Goal: Task Accomplishment & Management: Manage account settings

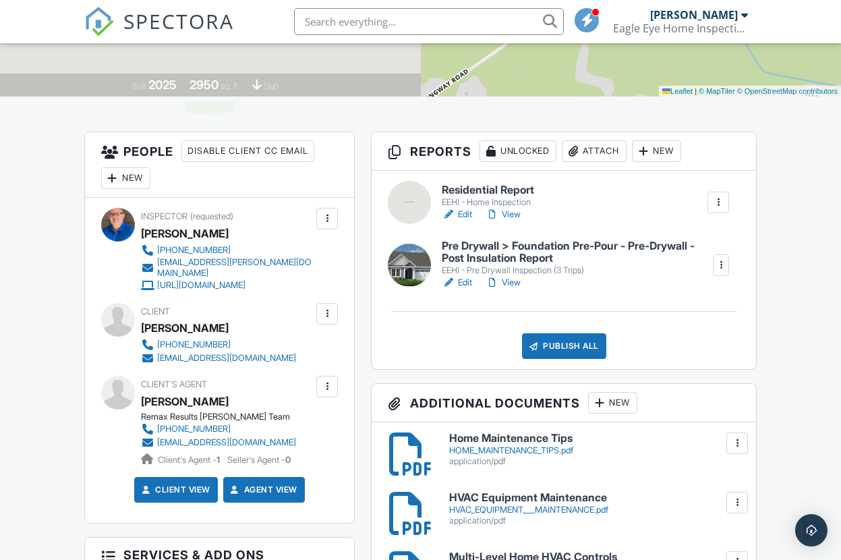
scroll to position [262, 0]
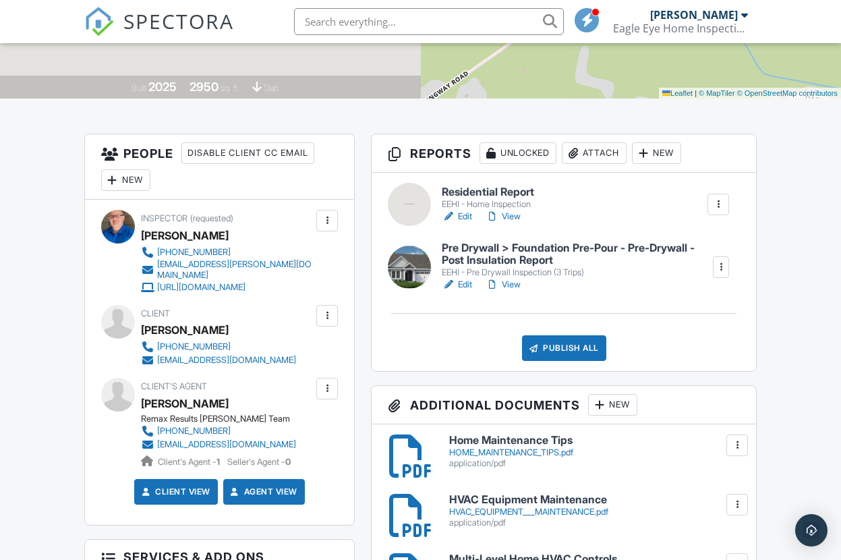
click at [471, 285] on link "Edit" at bounding box center [457, 284] width 30 height 13
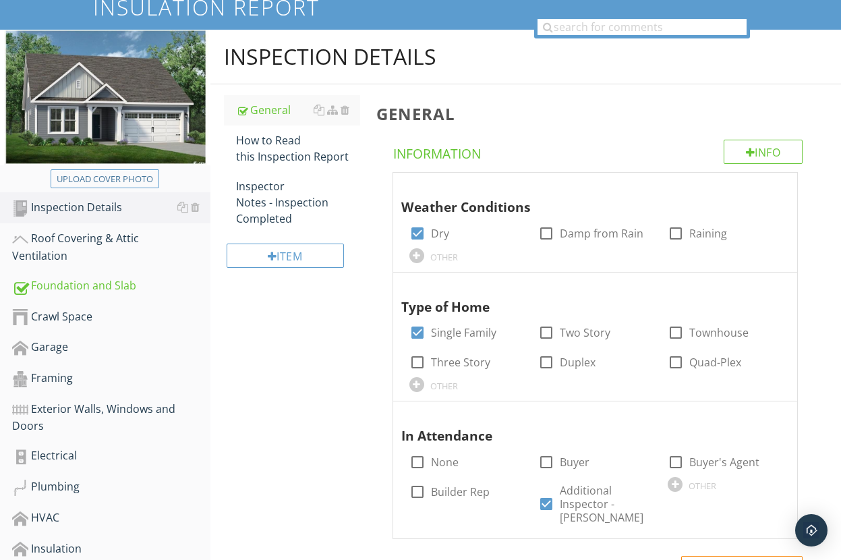
scroll to position [152, 0]
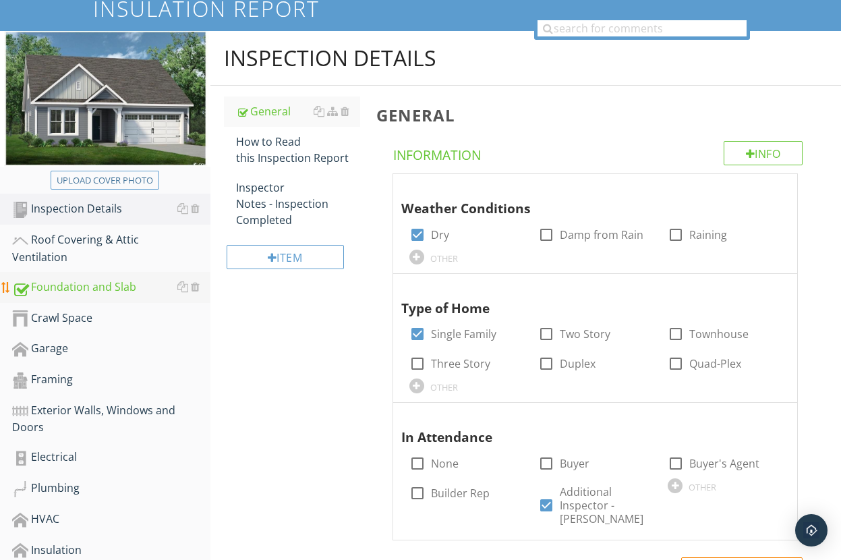
click at [82, 283] on div "Foundation and Slab" at bounding box center [111, 287] width 198 height 18
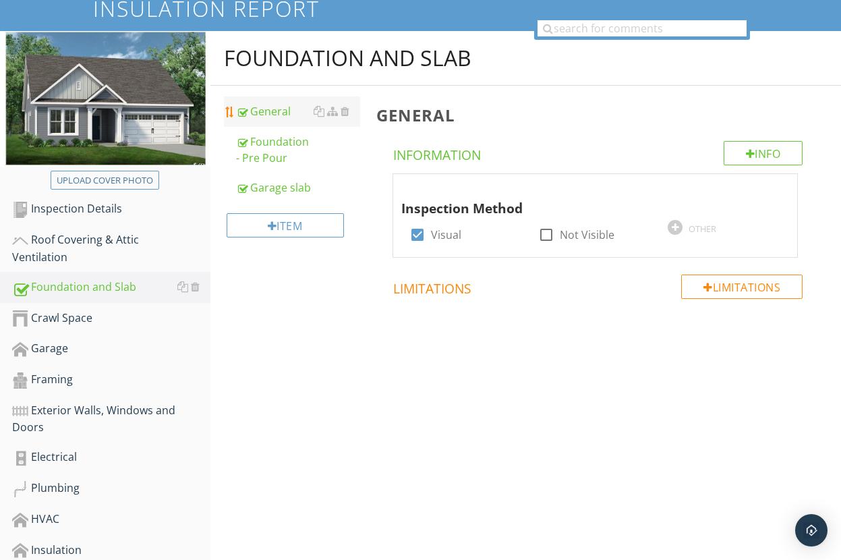
click at [278, 115] on div "General" at bounding box center [298, 111] width 124 height 16
click at [283, 142] on div "Foundation - Pre Pour" at bounding box center [298, 150] width 124 height 32
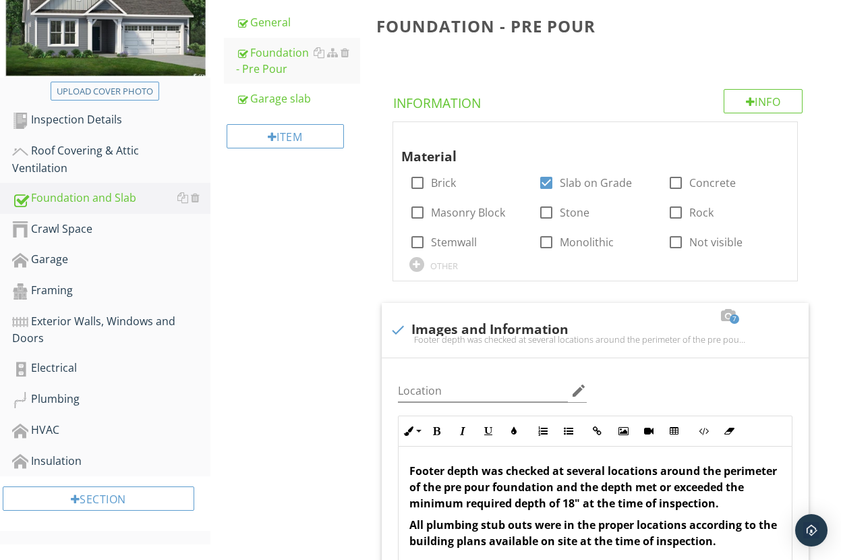
scroll to position [240, 0]
click at [278, 102] on div "Garage slab" at bounding box center [298, 99] width 124 height 16
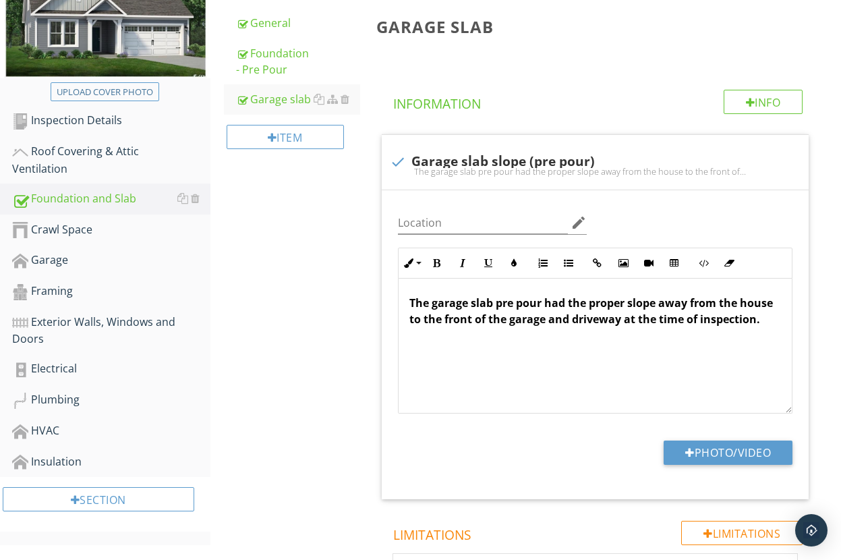
click at [353, 269] on div "Foundation and Slab General Foundation - Pre Pour Garage slab Item Garage slab …" at bounding box center [525, 357] width 630 height 828
click at [94, 121] on div "Inspection Details" at bounding box center [111, 121] width 198 height 18
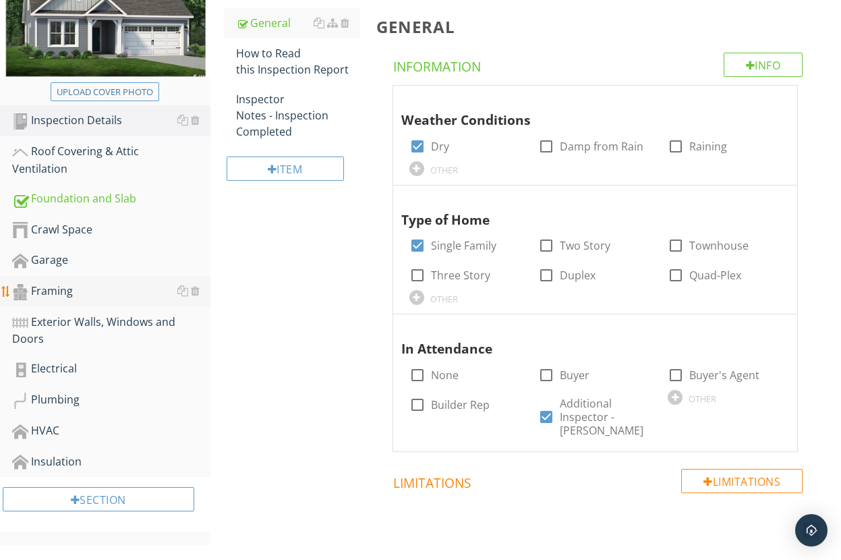
click at [61, 290] on div "Framing" at bounding box center [111, 292] width 198 height 18
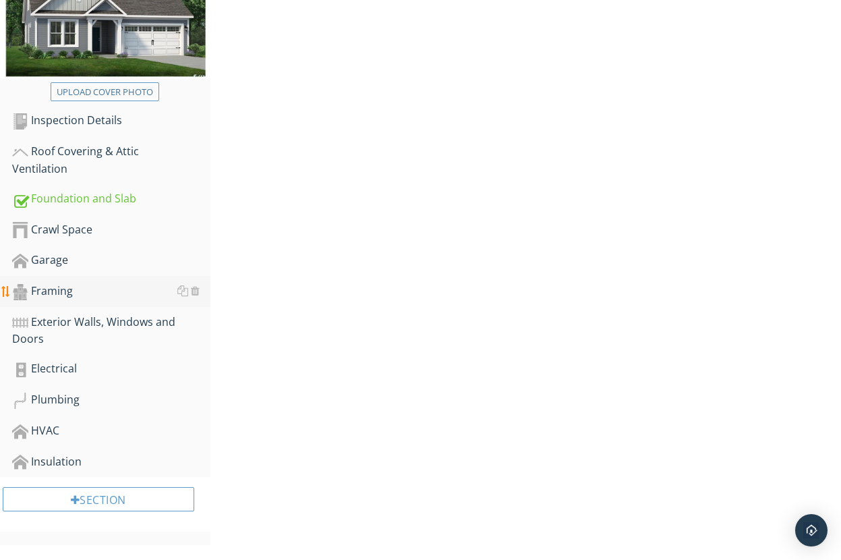
scroll to position [225, 0]
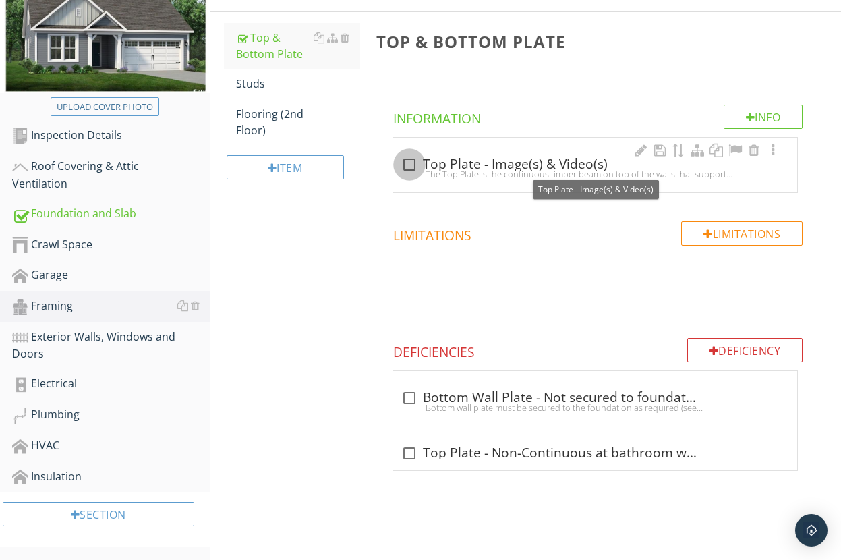
click at [408, 165] on div at bounding box center [409, 164] width 23 height 23
checkbox input "true"
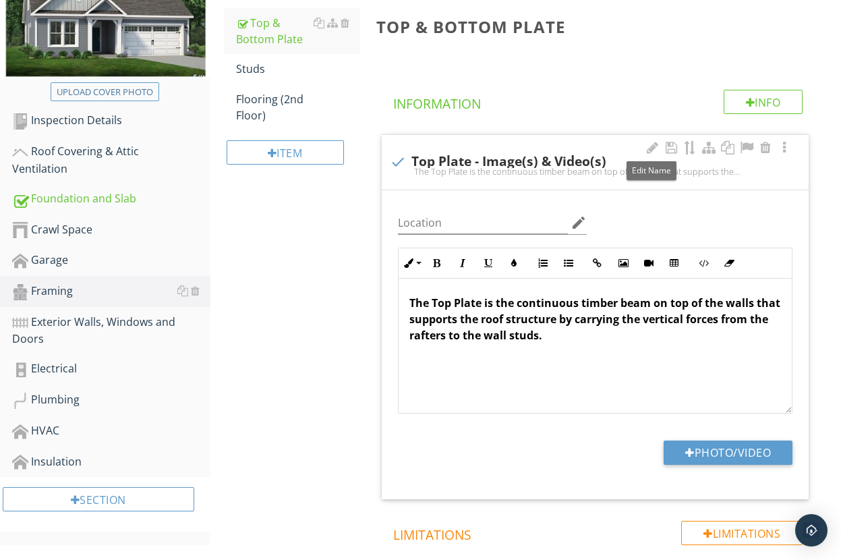
drag, startPoint x: 649, startPoint y: 150, endPoint x: 599, endPoint y: 173, distance: 55.2
click at [649, 150] on div at bounding box center [652, 147] width 16 height 13
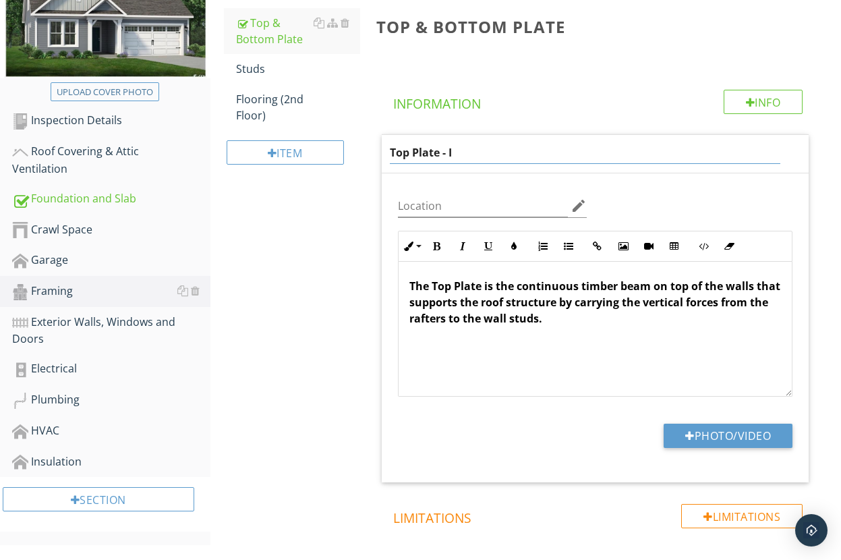
type input "Top Plate -"
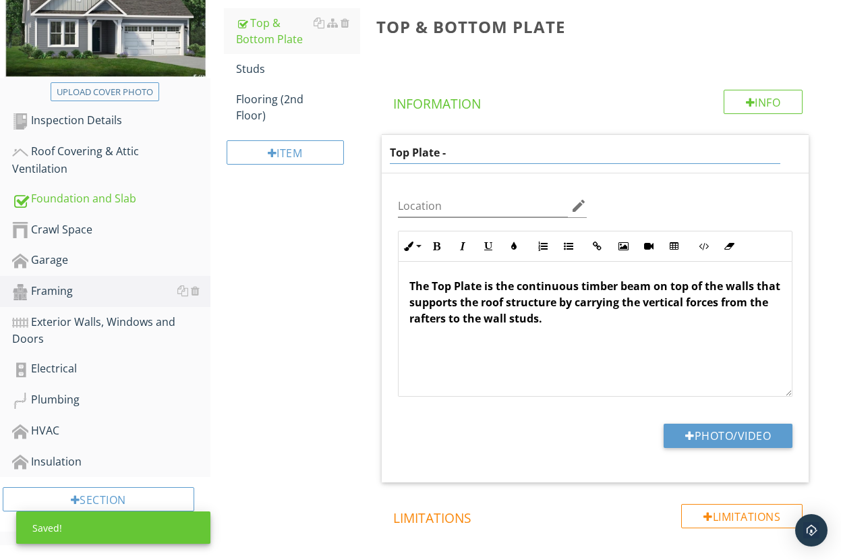
drag, startPoint x: 638, startPoint y: 277, endPoint x: 609, endPoint y: 290, distance: 31.7
click at [637, 277] on div "Inline Style XLarge Large Normal Small Light Small/Light Bold Italic Underline …" at bounding box center [595, 314] width 394 height 166
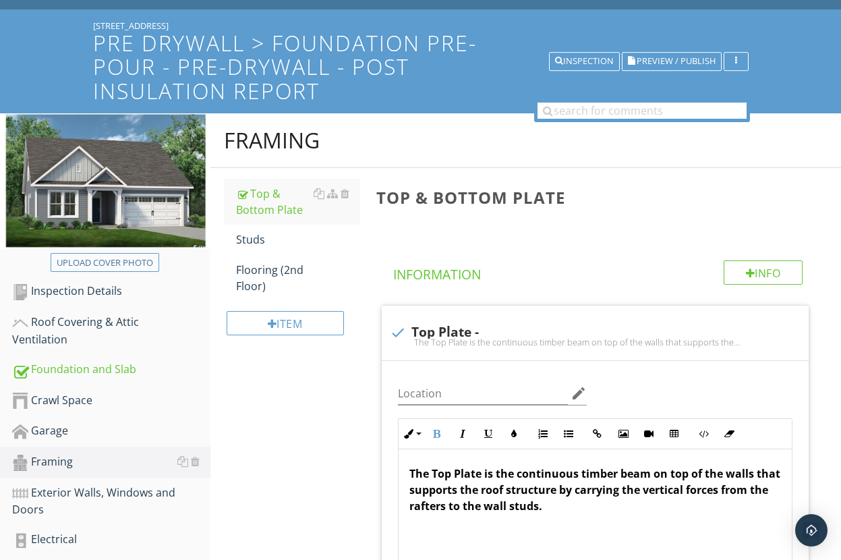
scroll to position [68, 0]
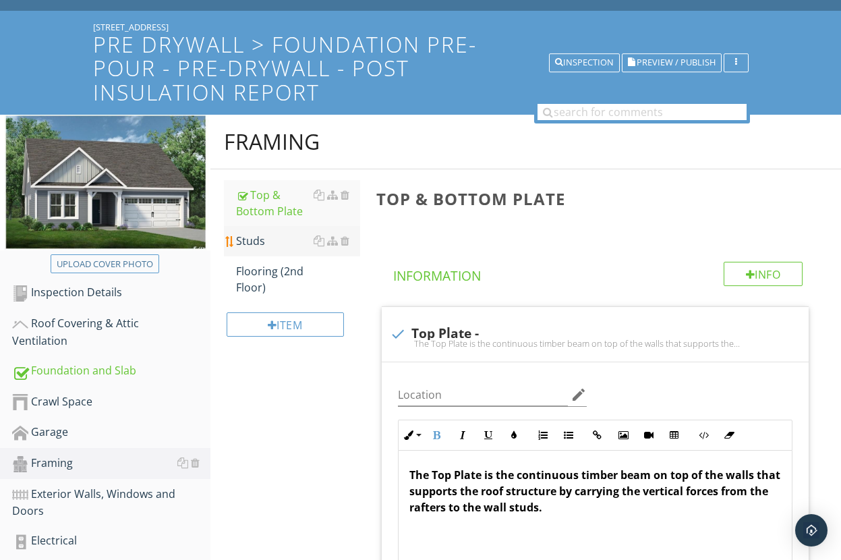
click at [266, 243] on div "Studs" at bounding box center [298, 241] width 124 height 16
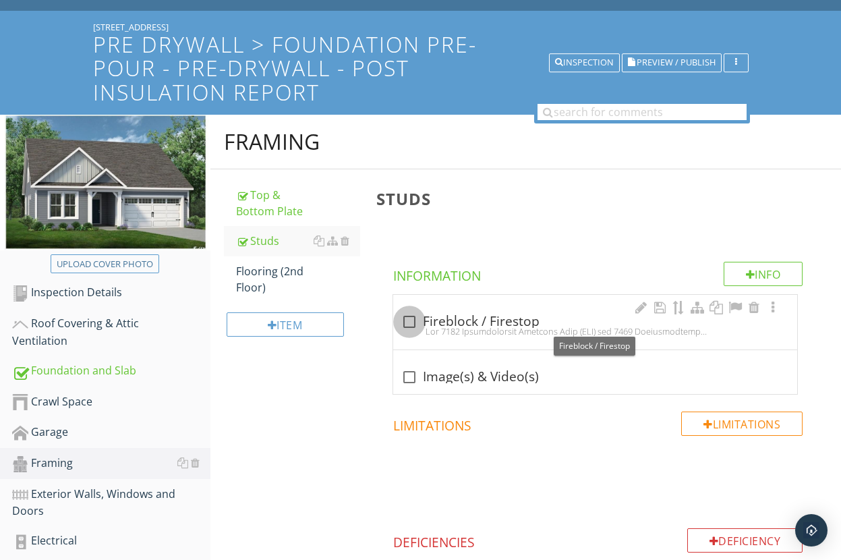
click at [412, 322] on div at bounding box center [409, 321] width 23 height 23
checkbox input "true"
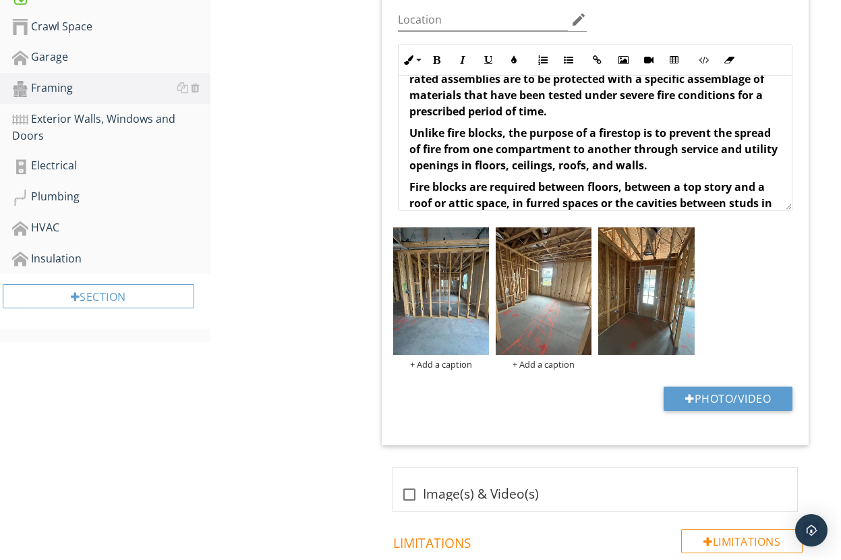
scroll to position [442, 0]
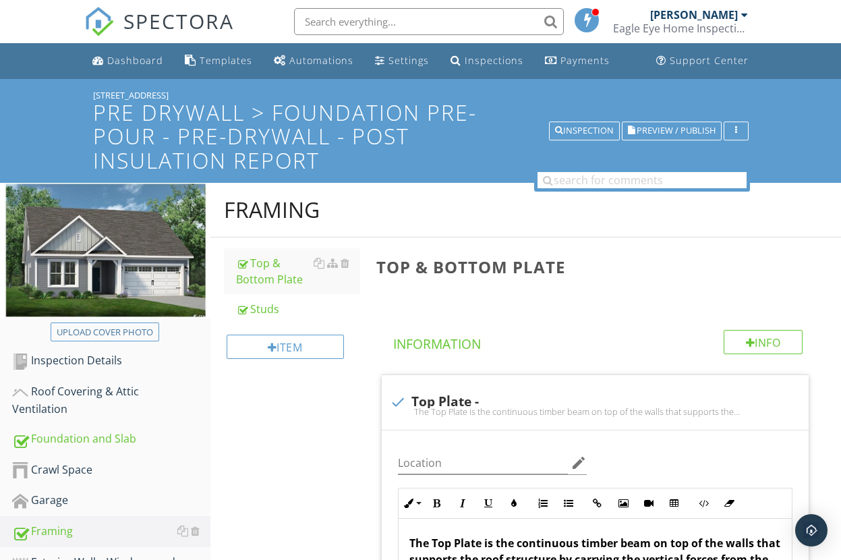
scroll to position [274, 0]
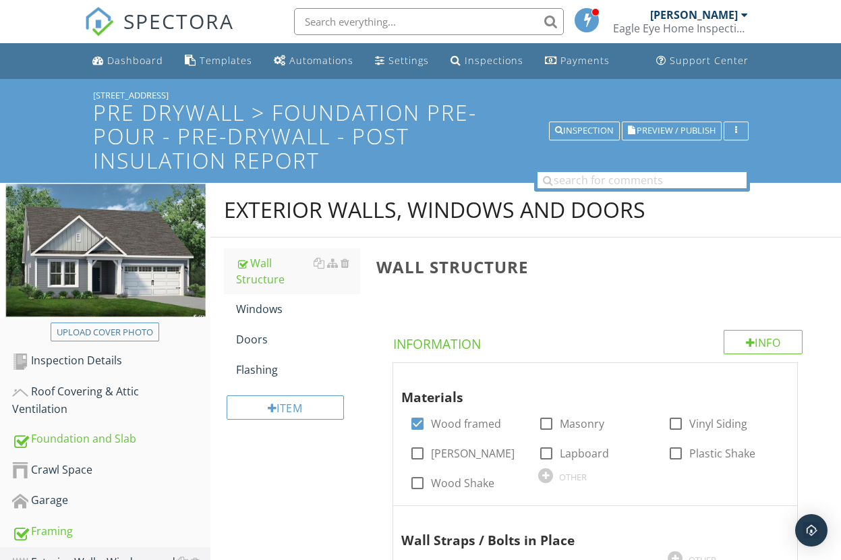
scroll to position [244, 0]
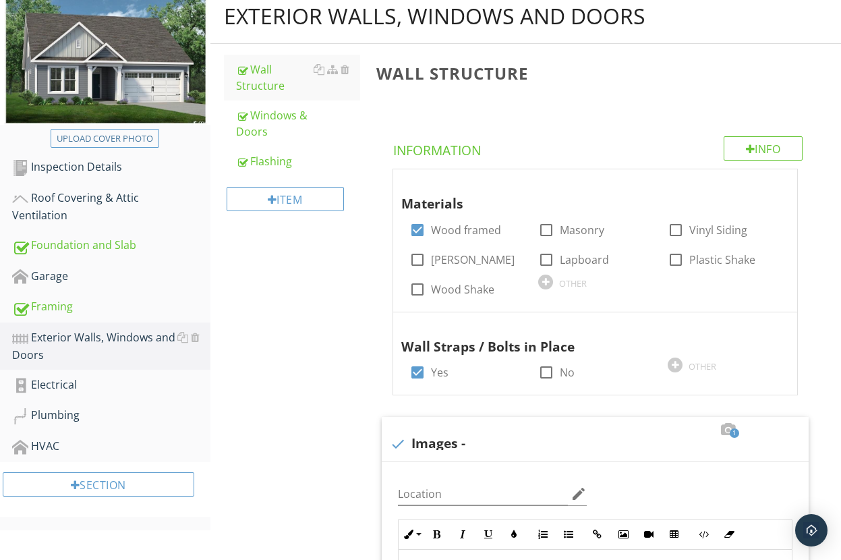
scroll to position [197, 0]
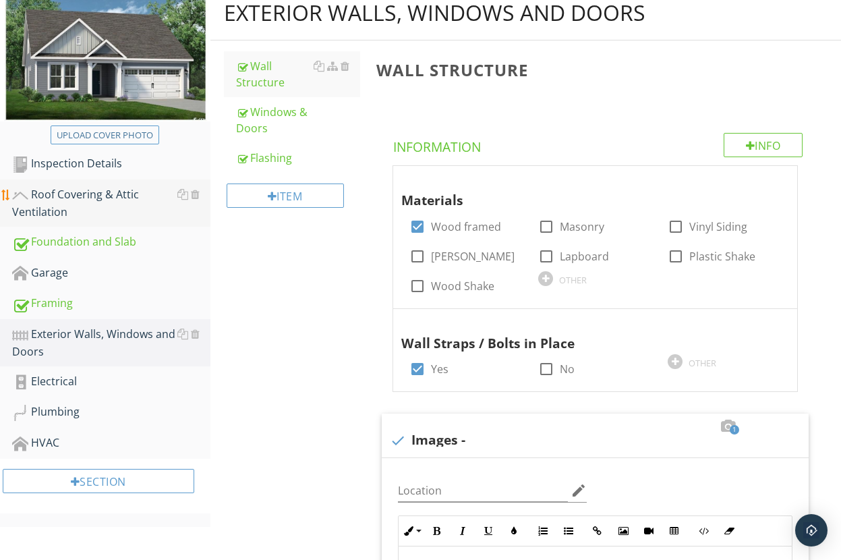
click at [109, 191] on div "Roof Covering & Attic Ventilation" at bounding box center [111, 203] width 198 height 34
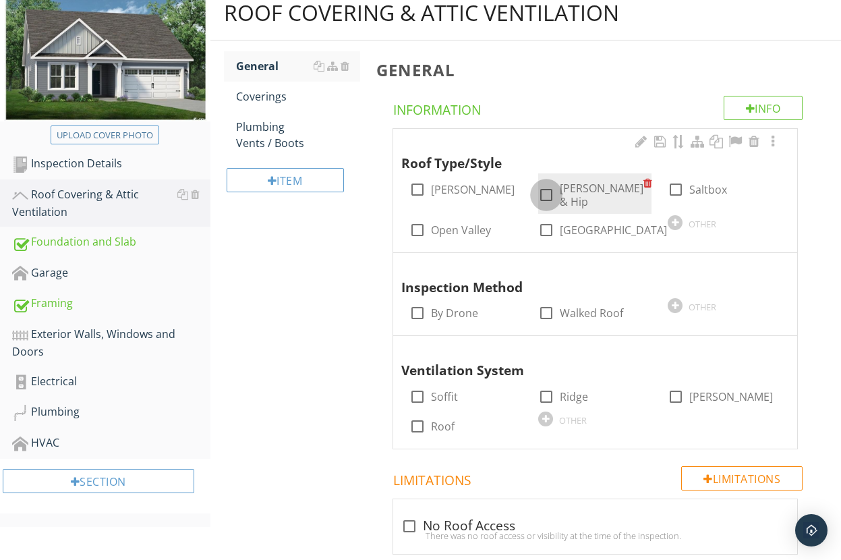
click at [548, 192] on div at bounding box center [546, 194] width 23 height 23
checkbox input "true"
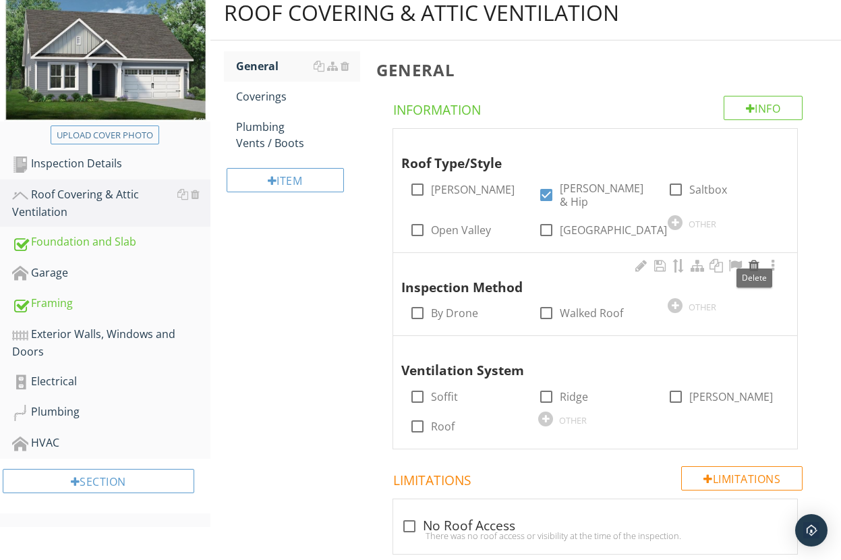
click at [754, 259] on div at bounding box center [754, 265] width 16 height 13
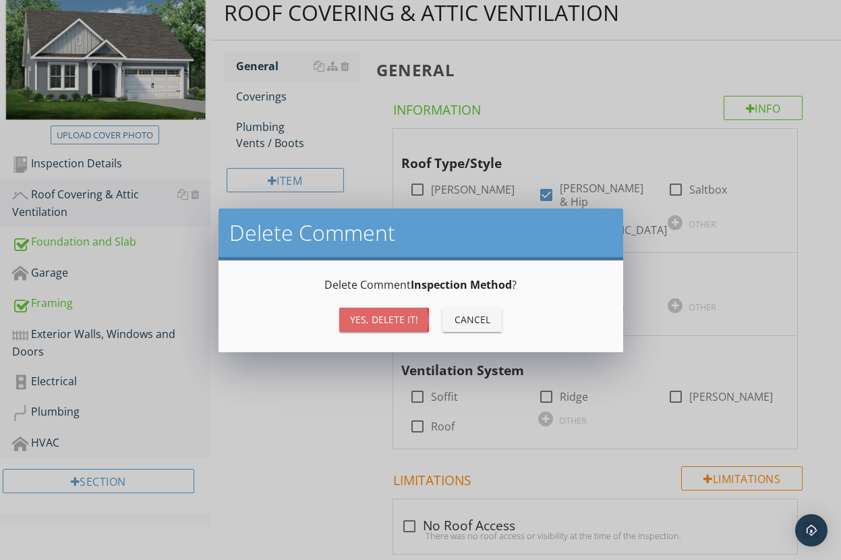
click at [378, 324] on div "Yes, Delete it!" at bounding box center [384, 319] width 68 height 14
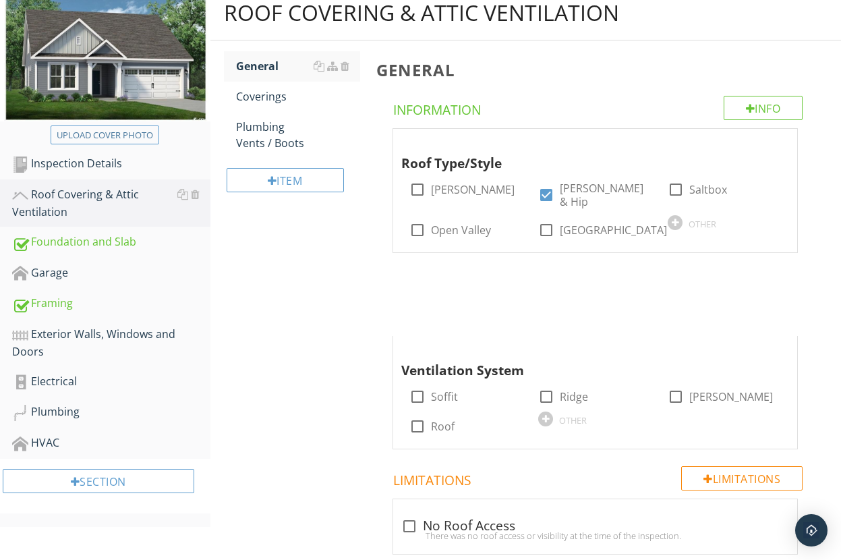
scroll to position [164, 0]
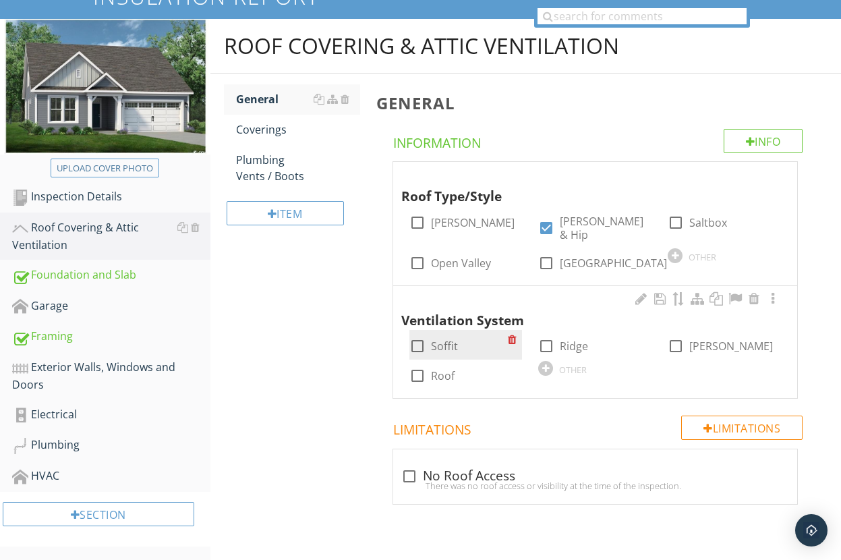
click at [417, 337] on div at bounding box center [417, 345] width 23 height 23
checkbox input "true"
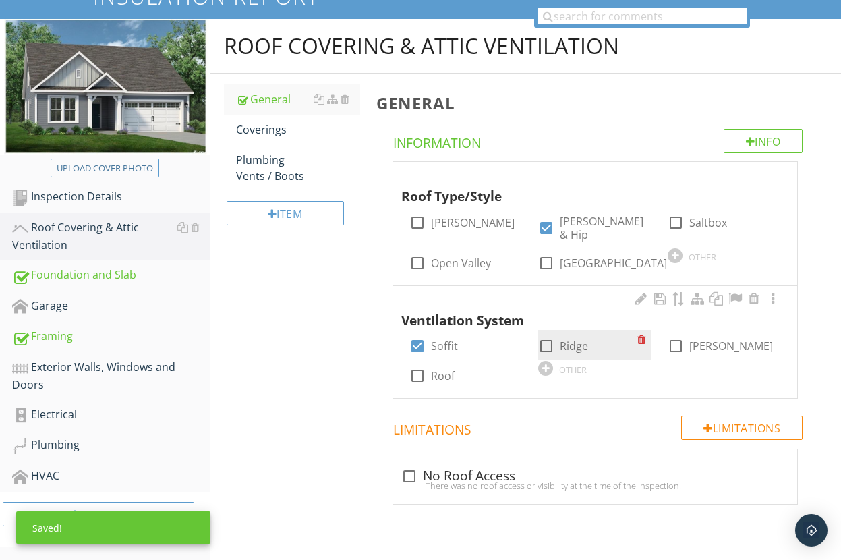
click at [546, 334] on div at bounding box center [546, 345] width 23 height 23
checkbox input "true"
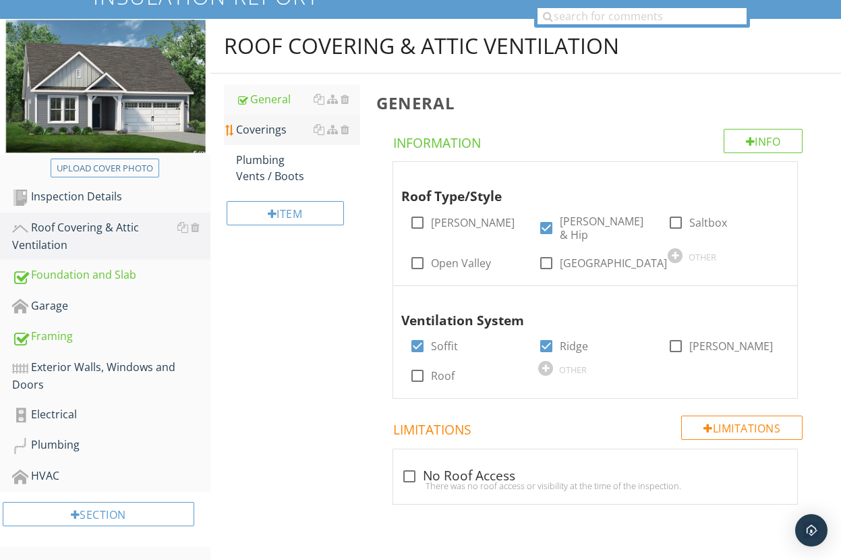
click at [274, 132] on div "Coverings" at bounding box center [298, 129] width 124 height 16
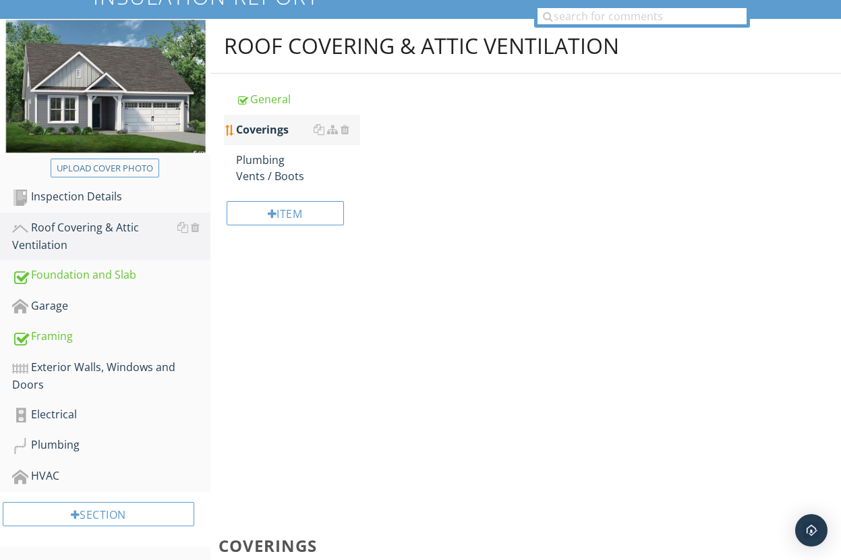
scroll to position [197, 0]
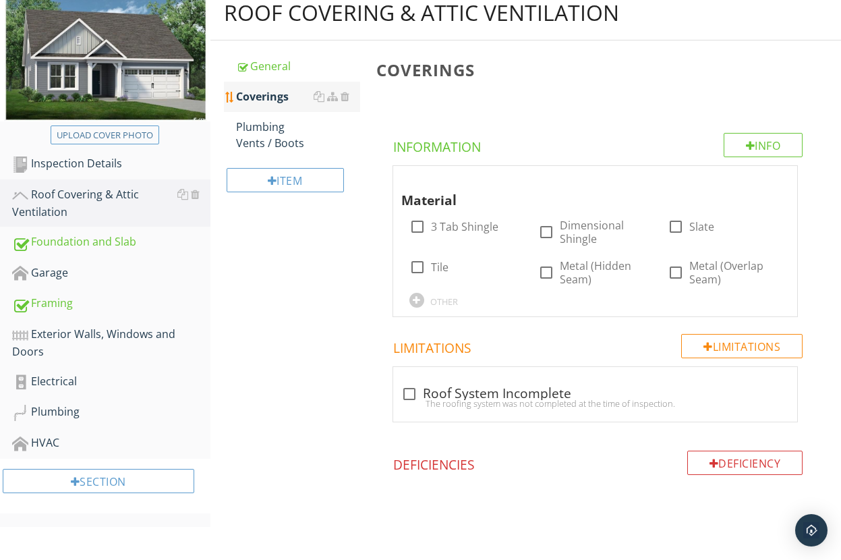
click at [276, 97] on div "Coverings" at bounding box center [298, 96] width 124 height 16
click at [343, 96] on div at bounding box center [345, 96] width 9 height 11
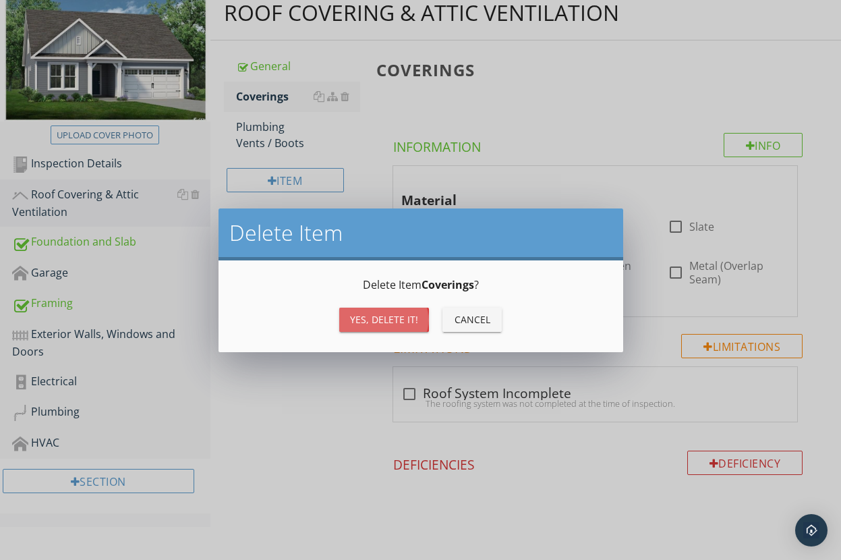
click at [387, 317] on div "Yes, Delete it!" at bounding box center [384, 319] width 68 height 14
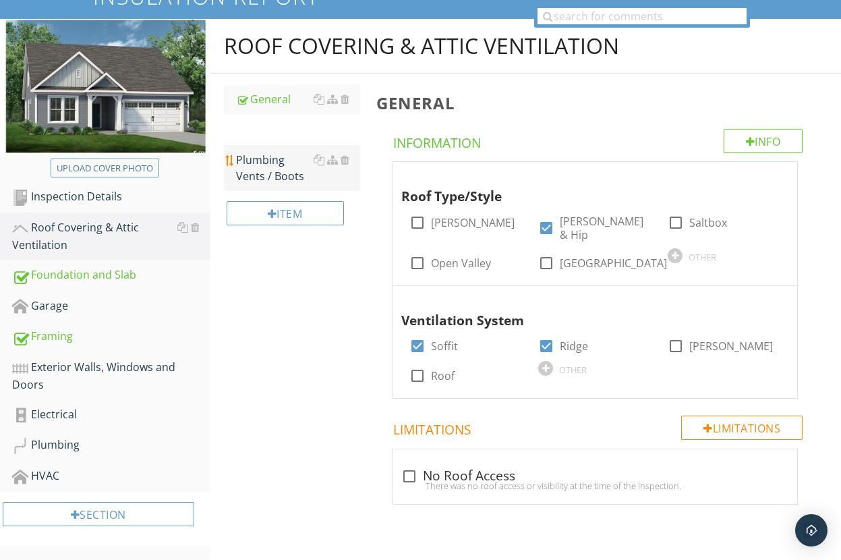
scroll to position [164, 0]
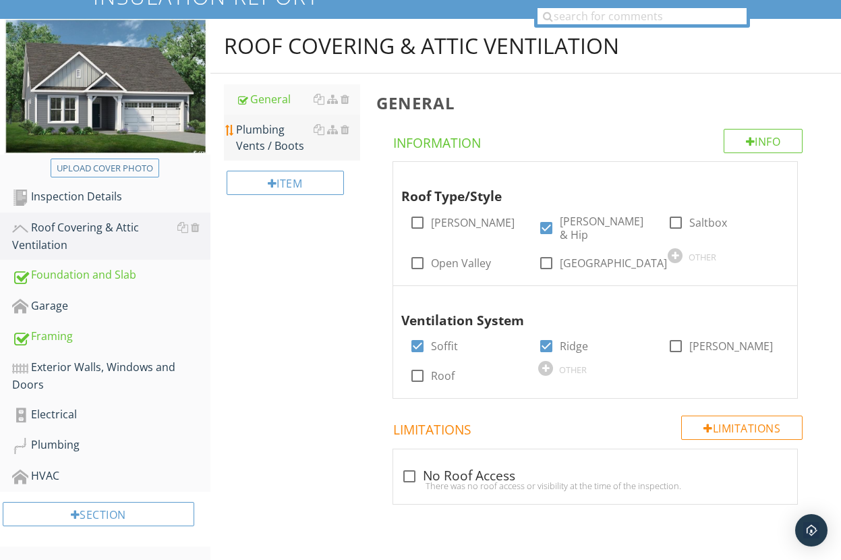
click at [284, 138] on div "Plumbing Vents / Boots" at bounding box center [298, 137] width 124 height 32
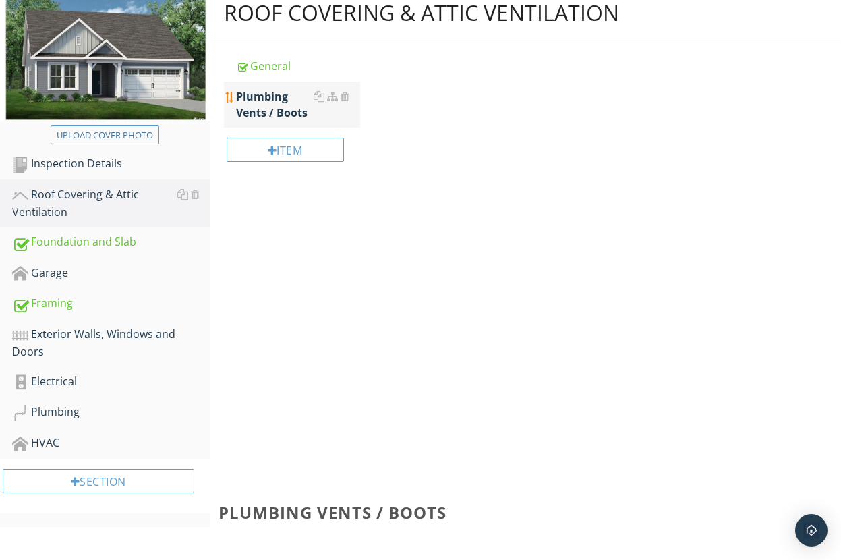
scroll to position [164, 0]
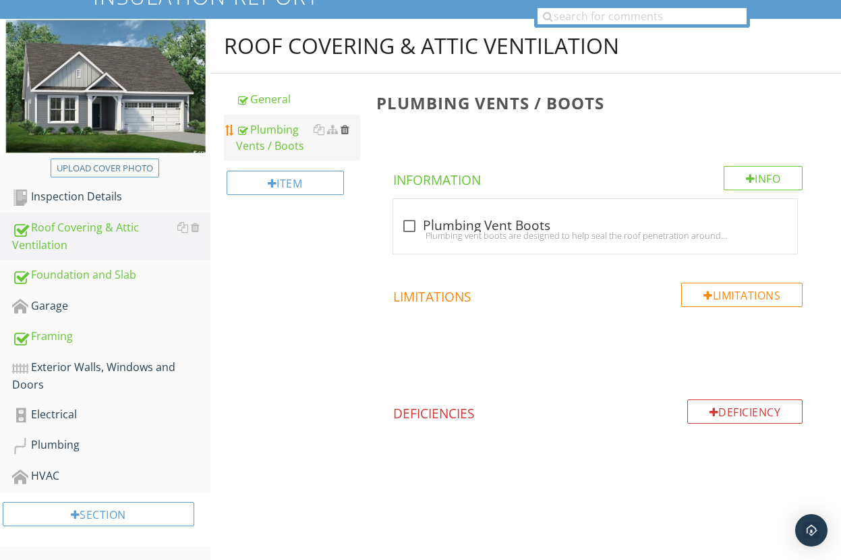
click at [345, 130] on div at bounding box center [345, 129] width 9 height 11
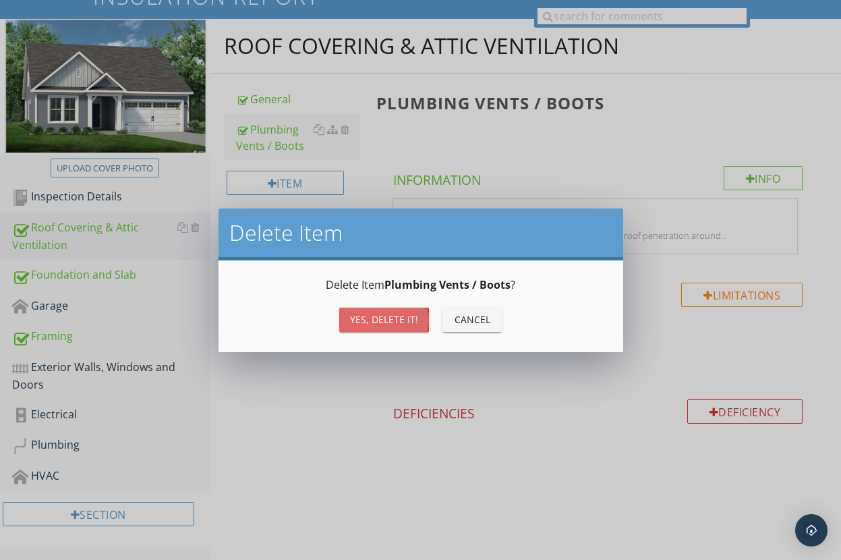
click at [393, 318] on div "Yes, Delete it!" at bounding box center [384, 319] width 68 height 14
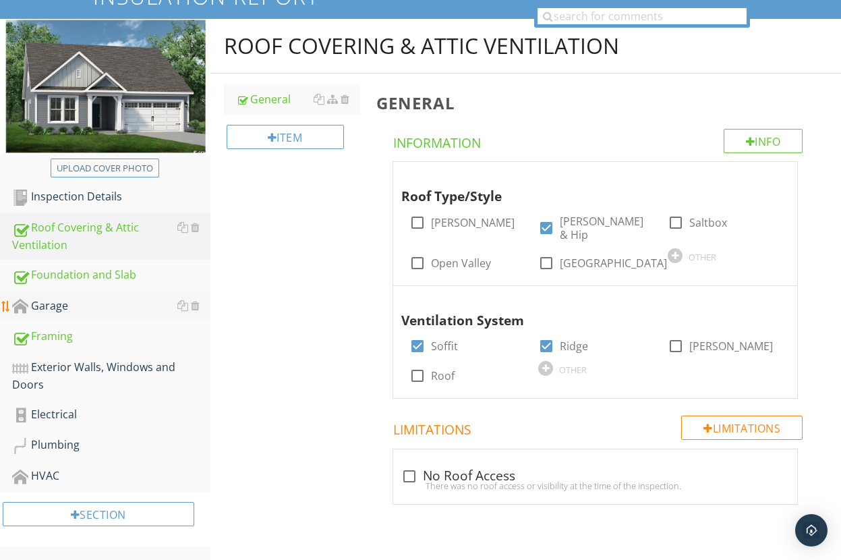
click at [61, 303] on div "Garage" at bounding box center [111, 306] width 198 height 18
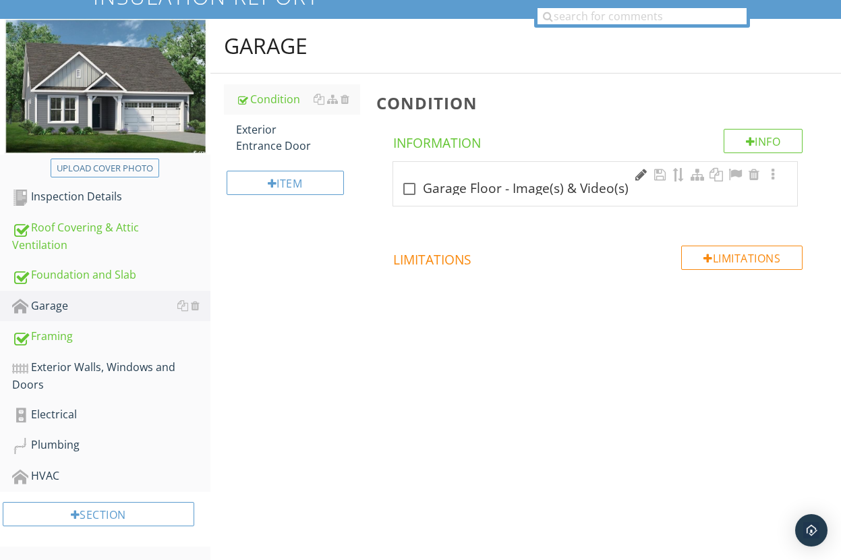
click at [637, 174] on div at bounding box center [641, 174] width 16 height 13
click at [604, 179] on input "Garage Floor - Image(s) & Video(s)" at bounding box center [585, 180] width 369 height 22
type input "Garage Floor - Image"
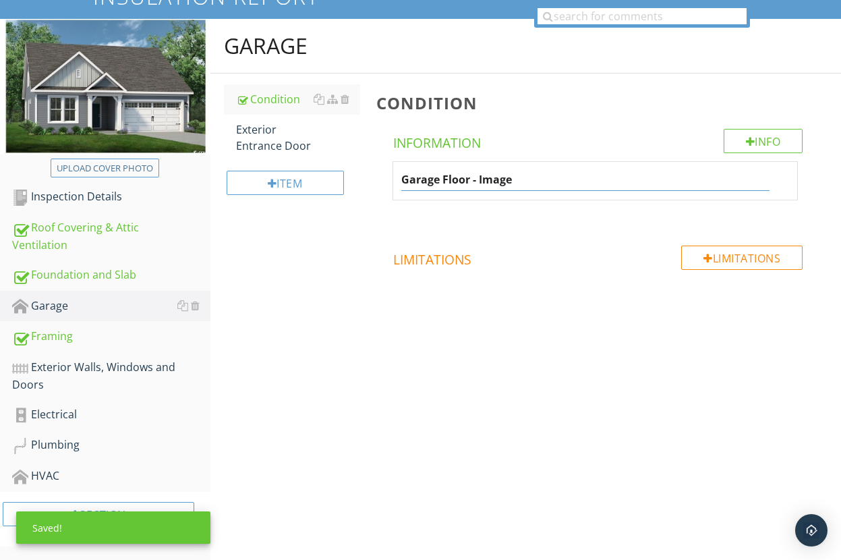
click at [365, 307] on div "Garage Condition Exterior Entrance Door Item Condition Info Information Garage …" at bounding box center [525, 199] width 630 height 361
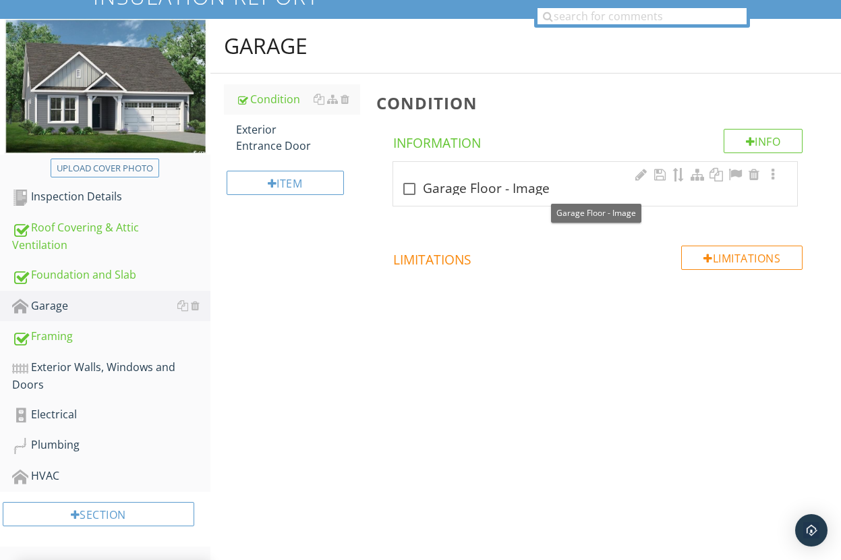
drag, startPoint x: 407, startPoint y: 187, endPoint x: 484, endPoint y: 200, distance: 78.6
click at [407, 187] on div at bounding box center [409, 188] width 23 height 23
checkbox input "true"
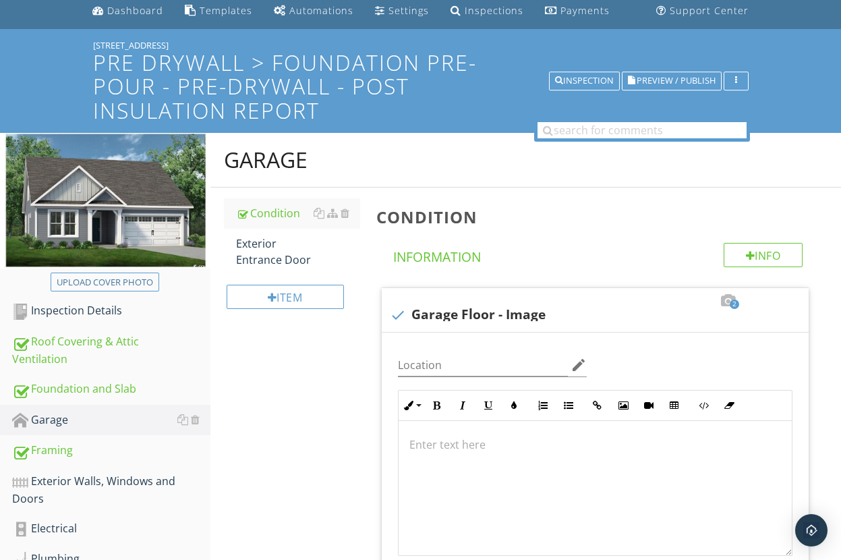
scroll to position [40, 0]
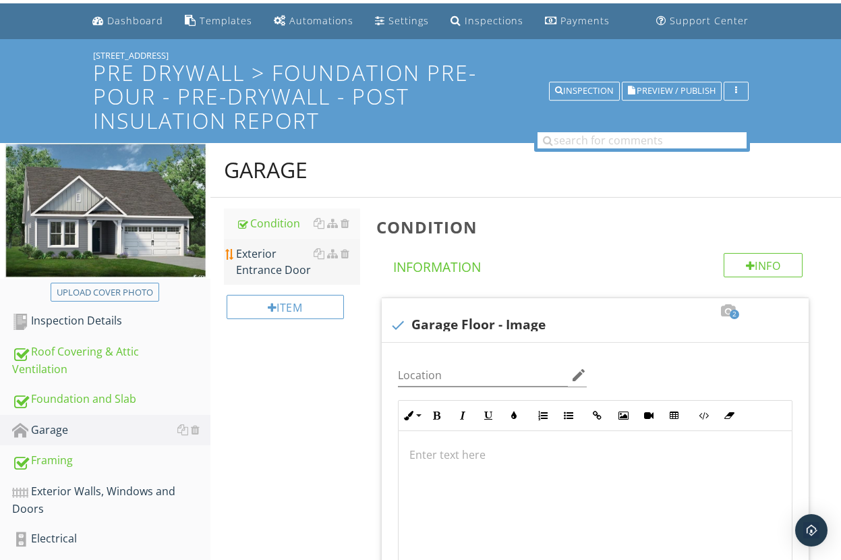
click at [258, 270] on div "Exterior Entrance Door" at bounding box center [298, 261] width 124 height 32
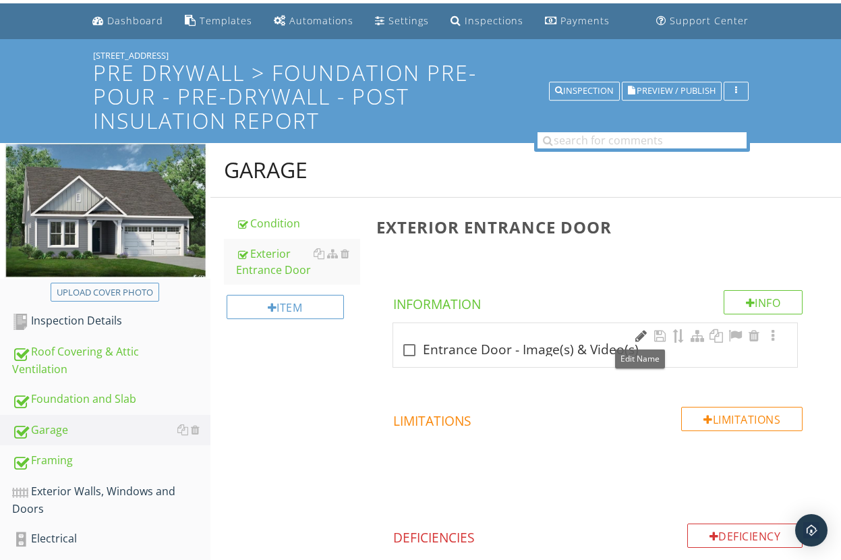
click at [640, 339] on div at bounding box center [641, 335] width 16 height 13
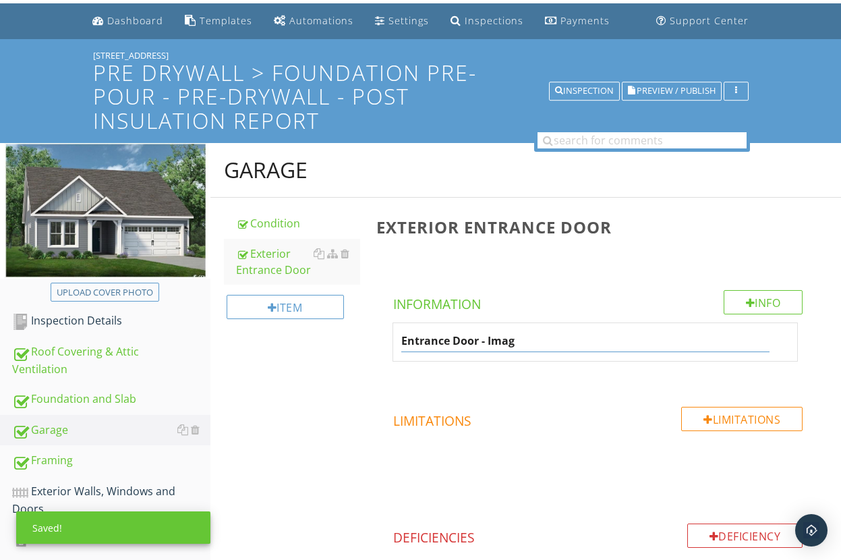
type input "Entrance Door - Image"
click at [659, 405] on div "Info Information Entrance Door - Image Limitations Limitations Deficiency Defic…" at bounding box center [597, 457] width 443 height 334
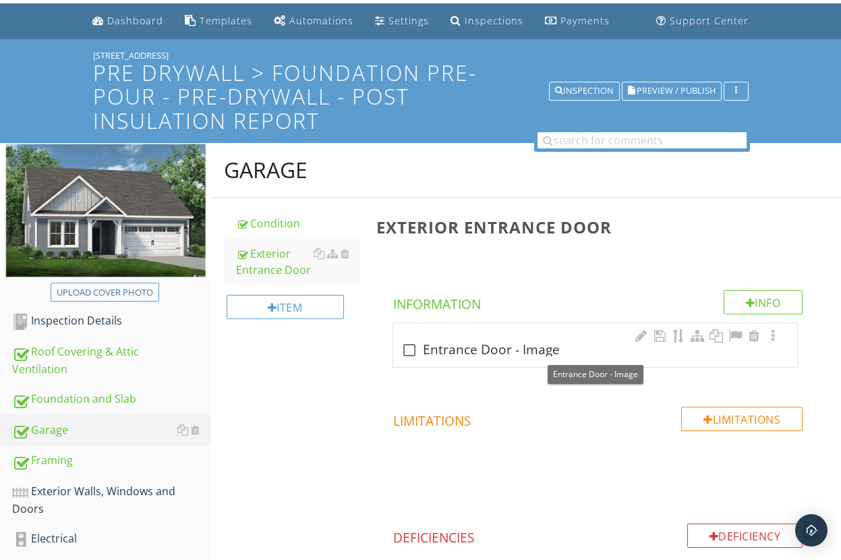
click at [411, 352] on div at bounding box center [409, 350] width 23 height 23
checkbox input "true"
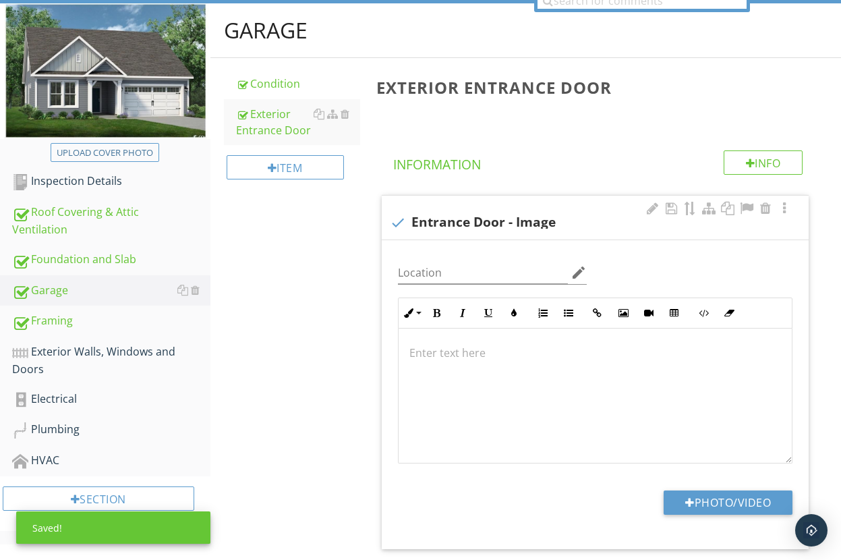
scroll to position [183, 0]
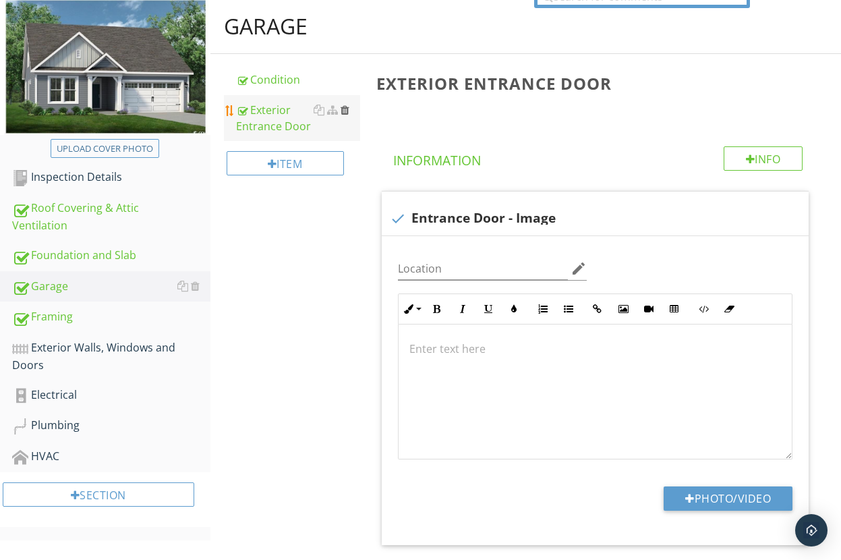
click at [345, 111] on div at bounding box center [345, 110] width 9 height 11
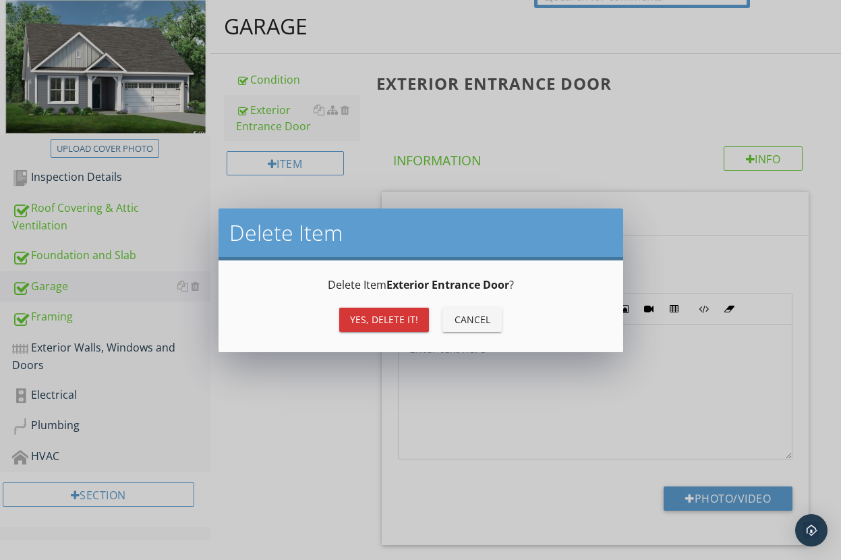
click at [382, 324] on div "Yes, Delete it!" at bounding box center [384, 319] width 68 height 14
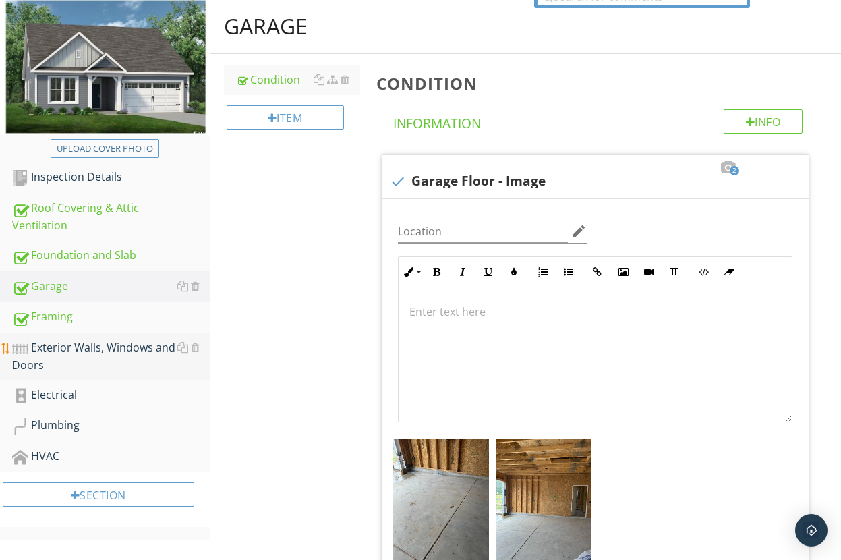
click at [80, 347] on div "Exterior Walls, Windows and Doors" at bounding box center [111, 356] width 198 height 34
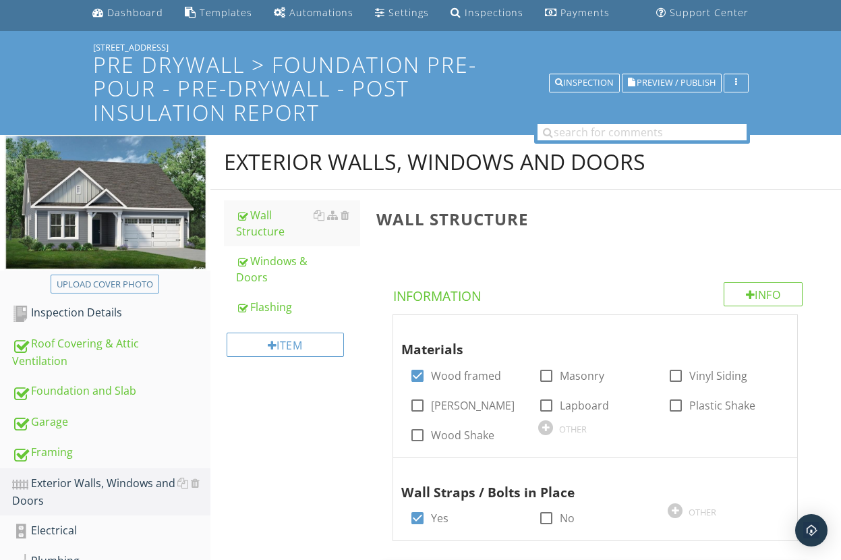
scroll to position [39, 0]
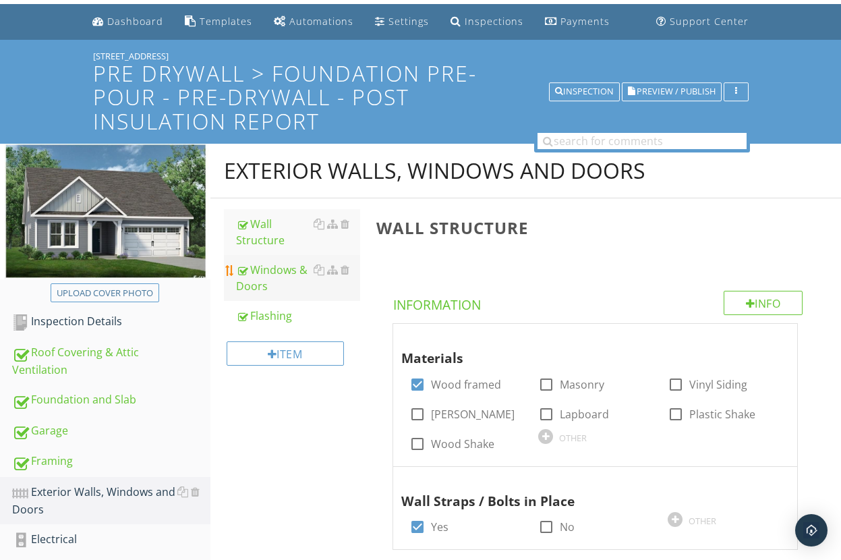
click at [278, 267] on div "Windows & Doors" at bounding box center [298, 278] width 124 height 32
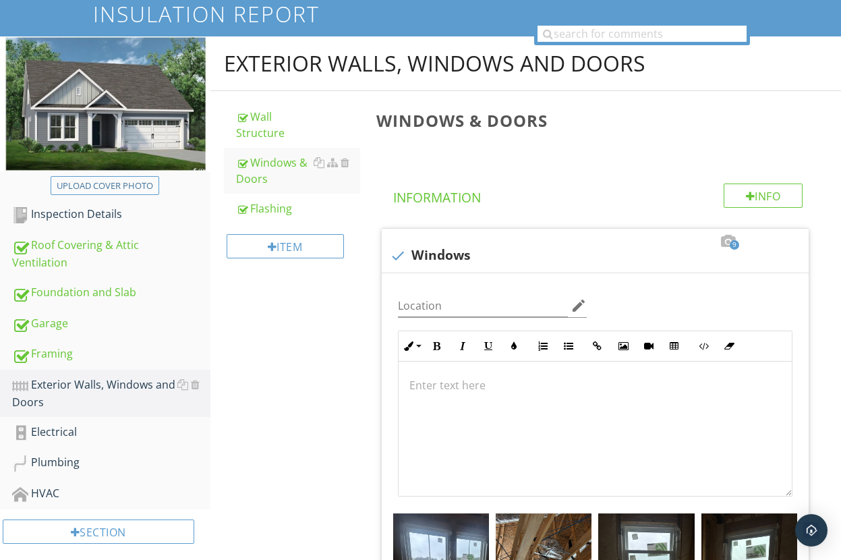
scroll to position [122, 0]
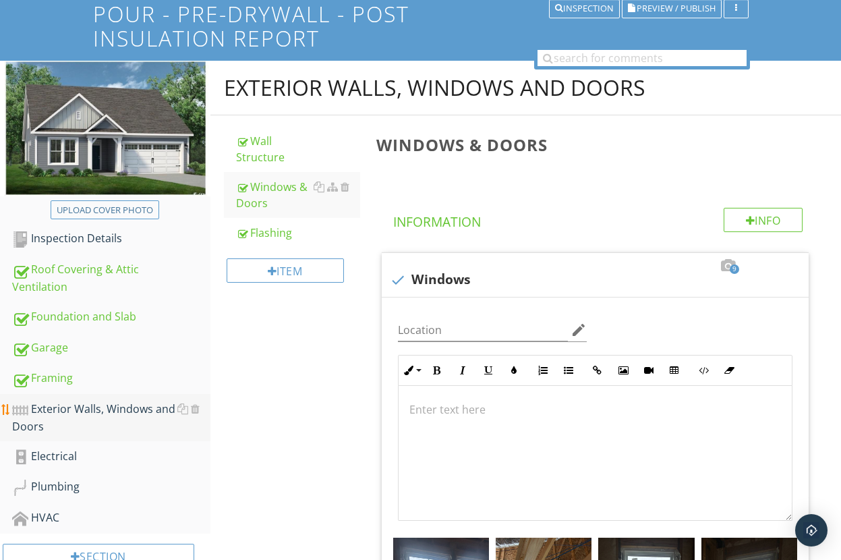
click at [144, 402] on div "Exterior Walls, Windows and Doors" at bounding box center [111, 418] width 198 height 34
click at [143, 403] on div "Exterior Walls, Windows and Doors" at bounding box center [111, 418] width 198 height 34
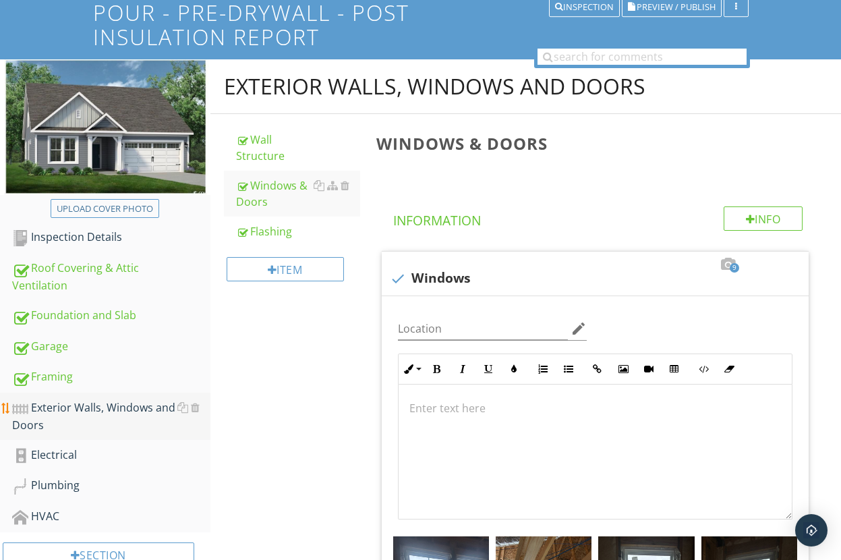
click at [135, 407] on div "Exterior Walls, Windows and Doors" at bounding box center [111, 416] width 198 height 34
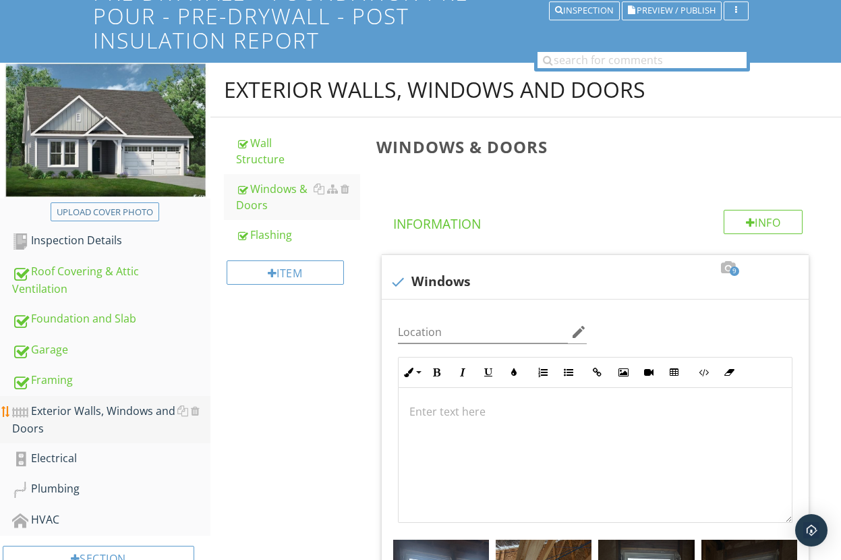
click at [135, 407] on div "Exterior Walls, Windows and Doors" at bounding box center [111, 420] width 198 height 34
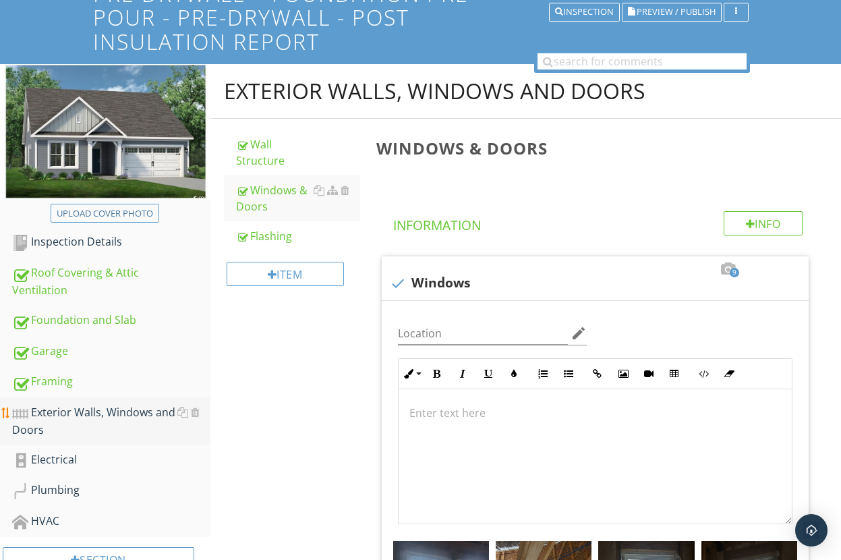
click at [135, 407] on div "Exterior Walls, Windows and Doors" at bounding box center [111, 421] width 198 height 34
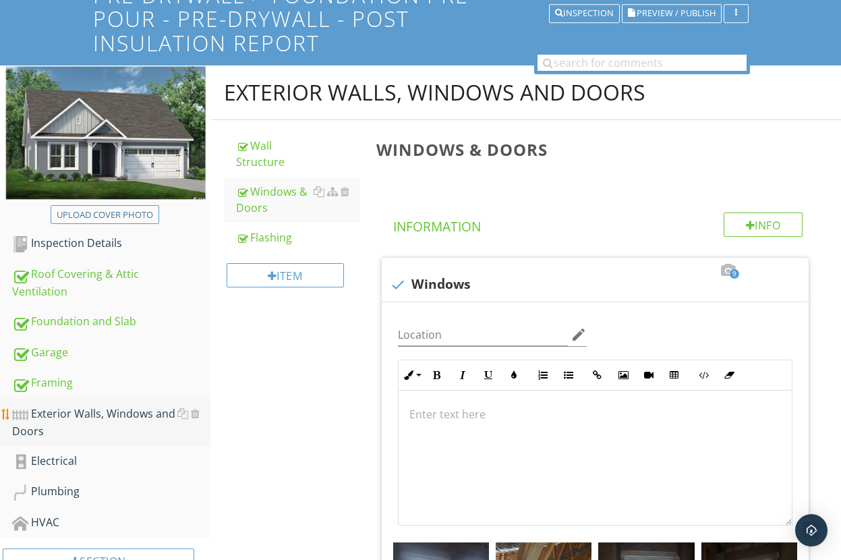
click at [129, 409] on div "Exterior Walls, Windows and Doors" at bounding box center [111, 422] width 198 height 34
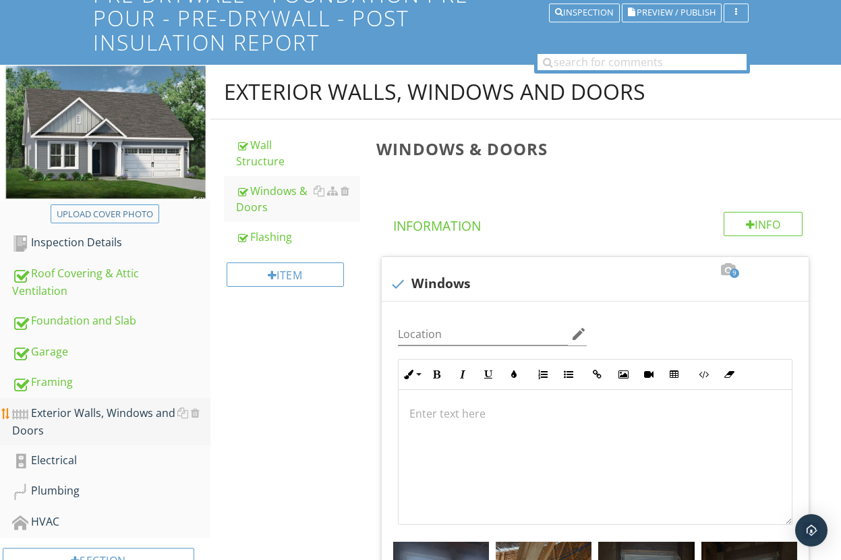
scroll to position [117, 0]
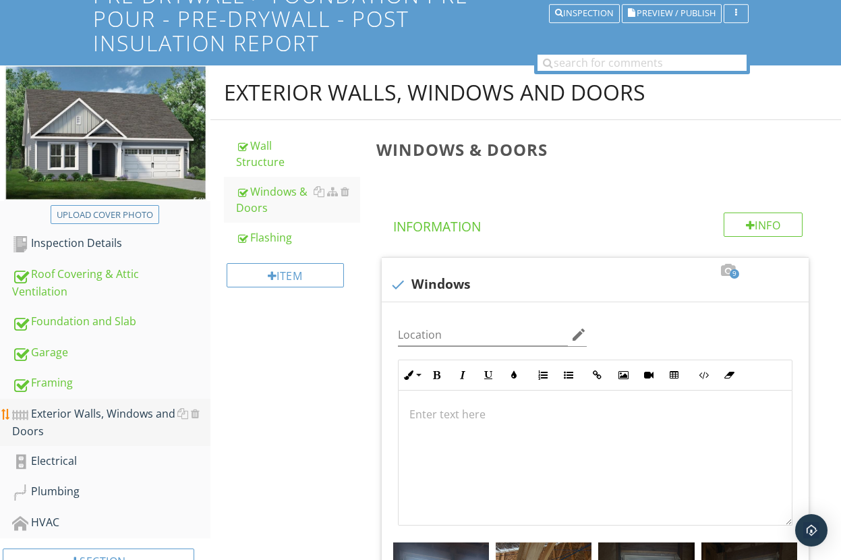
click at [137, 409] on div "Exterior Walls, Windows and Doors" at bounding box center [111, 422] width 198 height 34
click at [307, 283] on div "Item" at bounding box center [285, 275] width 117 height 24
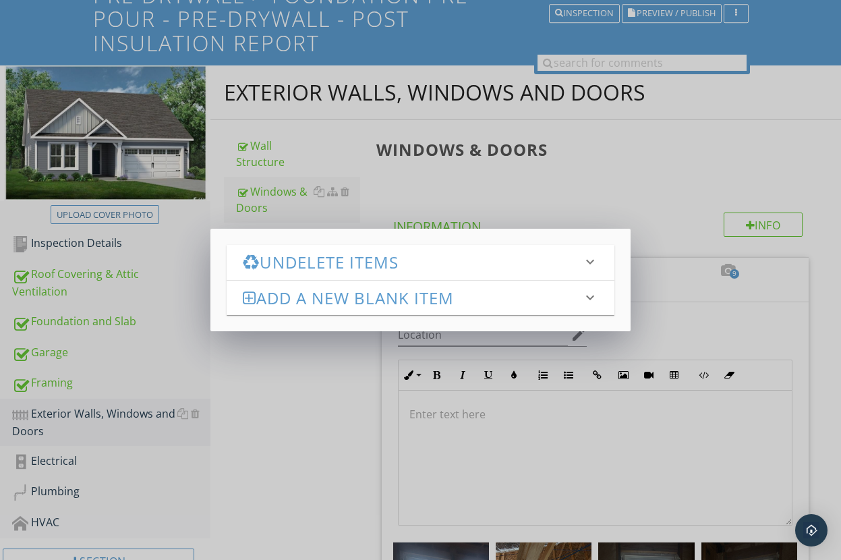
click at [345, 262] on h3 "Undelete Items" at bounding box center [413, 262] width 340 height 18
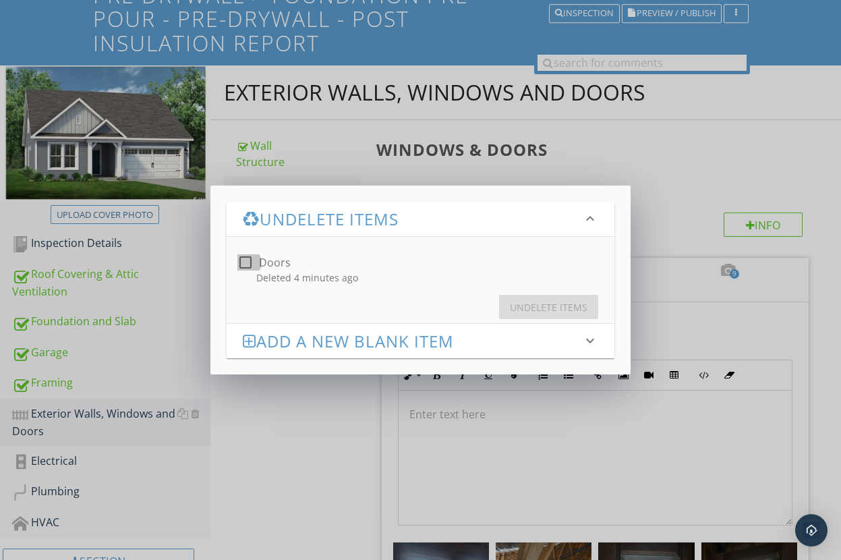
click at [243, 258] on div at bounding box center [245, 262] width 23 height 23
checkbox input "true"
click at [536, 308] on div "Undelete Items" at bounding box center [549, 307] width 78 height 14
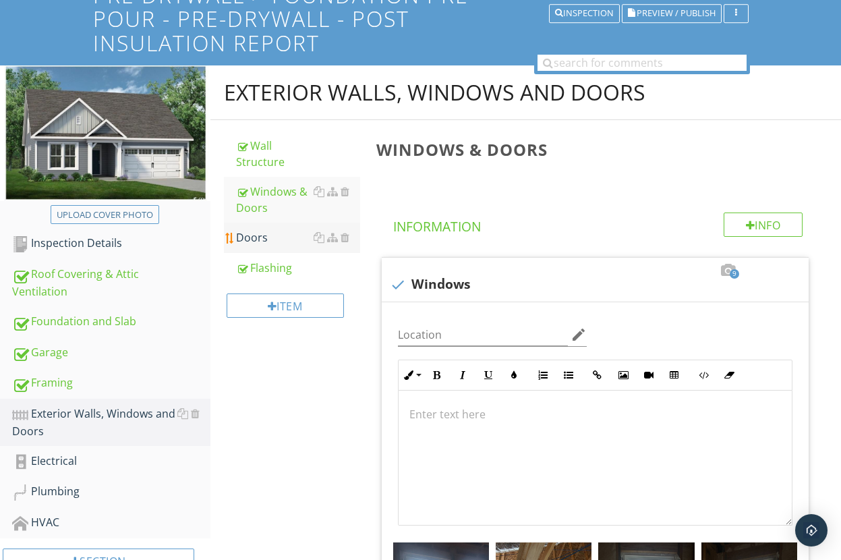
click at [263, 229] on link "Doors" at bounding box center [298, 238] width 124 height 30
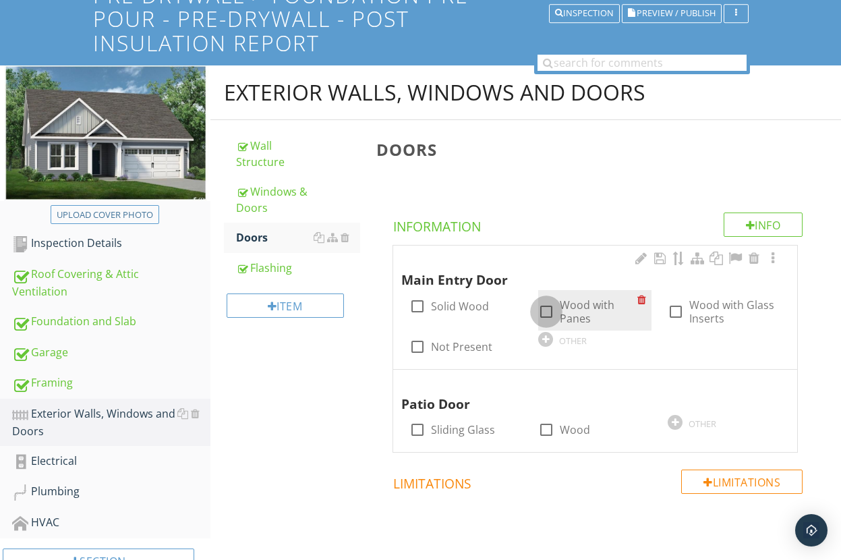
drag, startPoint x: 552, startPoint y: 306, endPoint x: 544, endPoint y: 316, distance: 12.4
click at [552, 306] on div at bounding box center [546, 311] width 23 height 23
checkbox input "true"
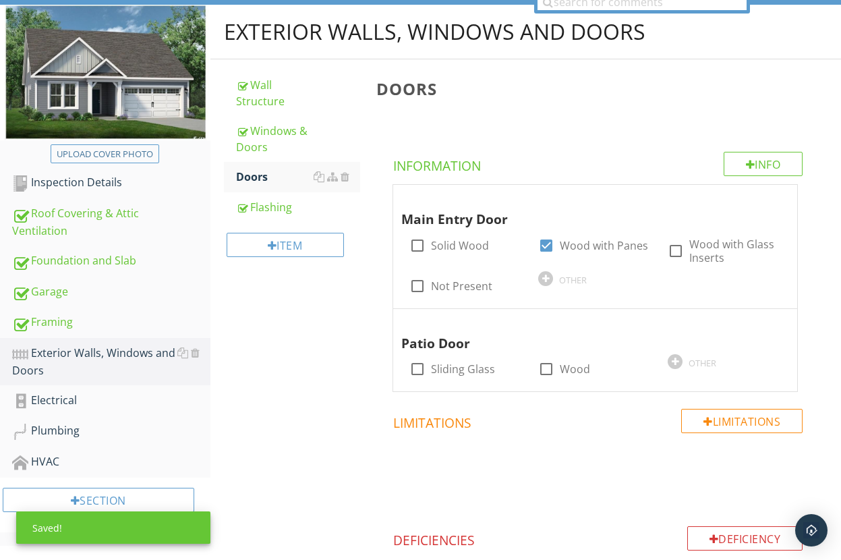
scroll to position [200, 0]
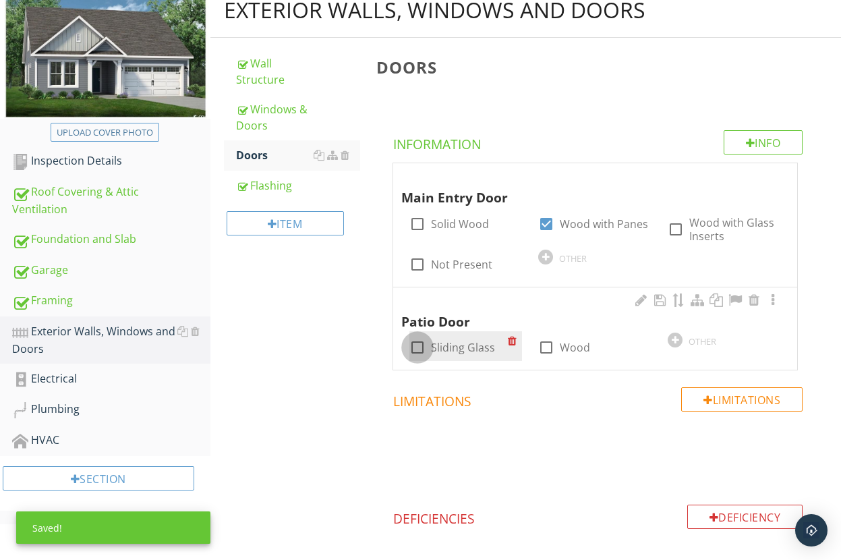
click at [415, 350] on div at bounding box center [417, 347] width 23 height 23
checkbox input "true"
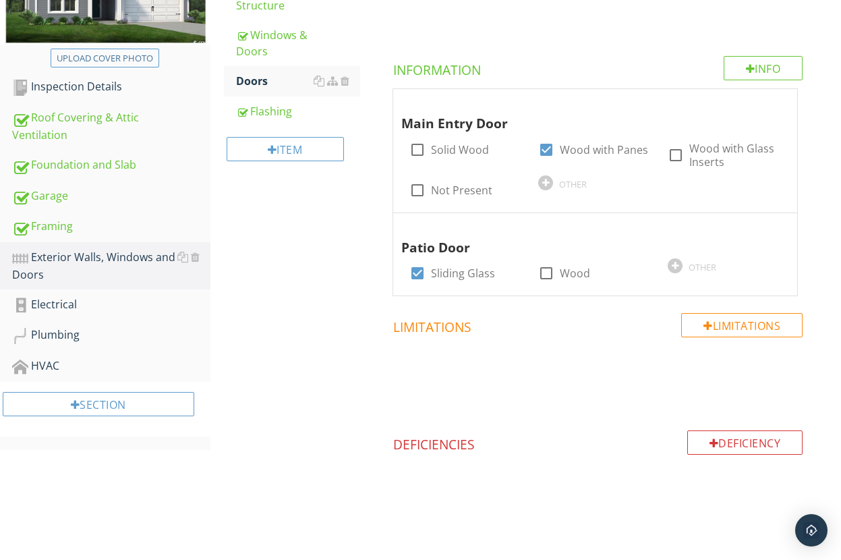
scroll to position [278, 0]
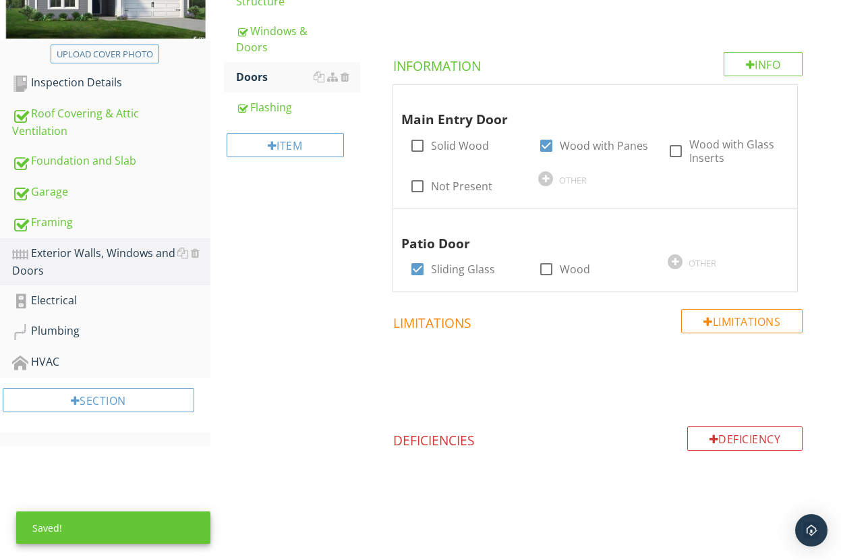
click at [346, 399] on div "Exterior Walls, Windows and Doors Wall Structure Windows & Doors Doors Flashing…" at bounding box center [525, 232] width 630 height 655
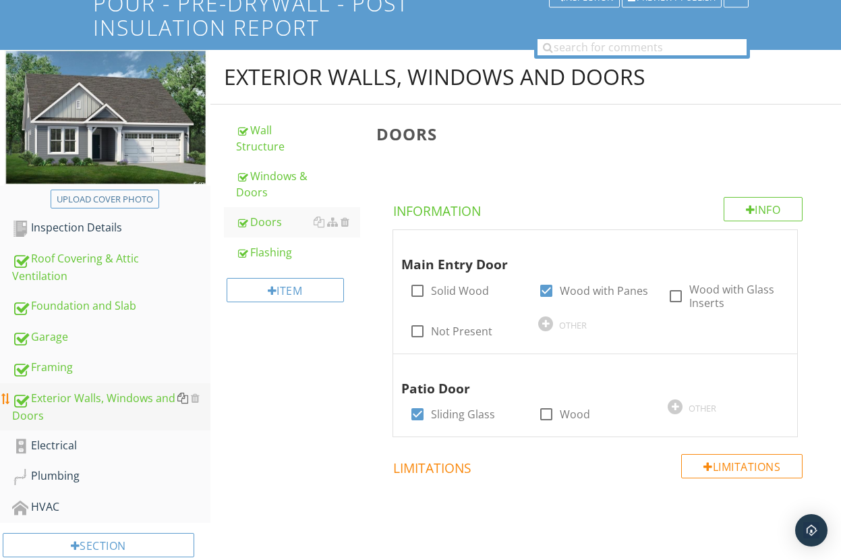
scroll to position [132, 0]
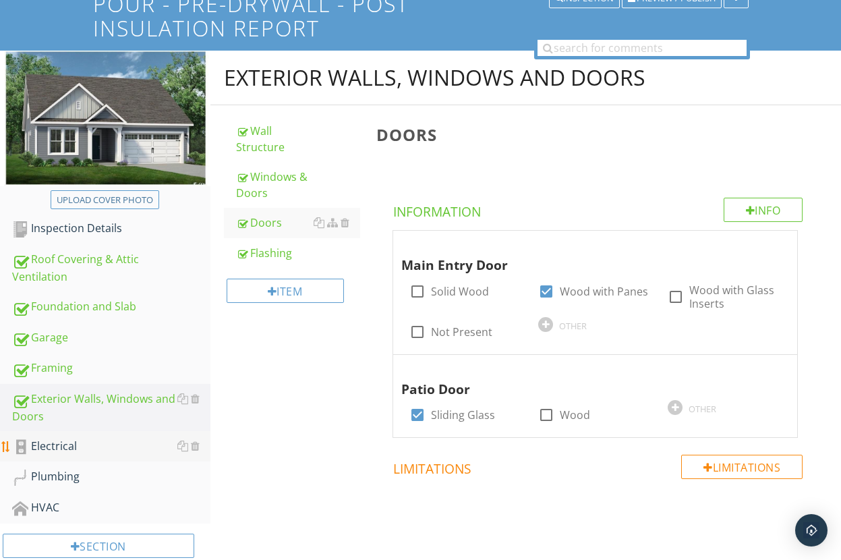
click at [76, 446] on div "Electrical" at bounding box center [111, 447] width 198 height 18
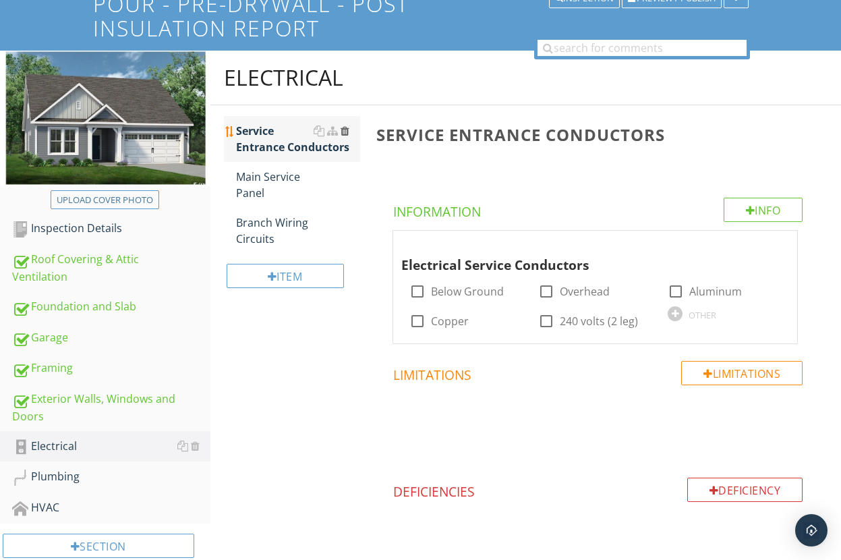
click at [343, 131] on div at bounding box center [345, 130] width 9 height 11
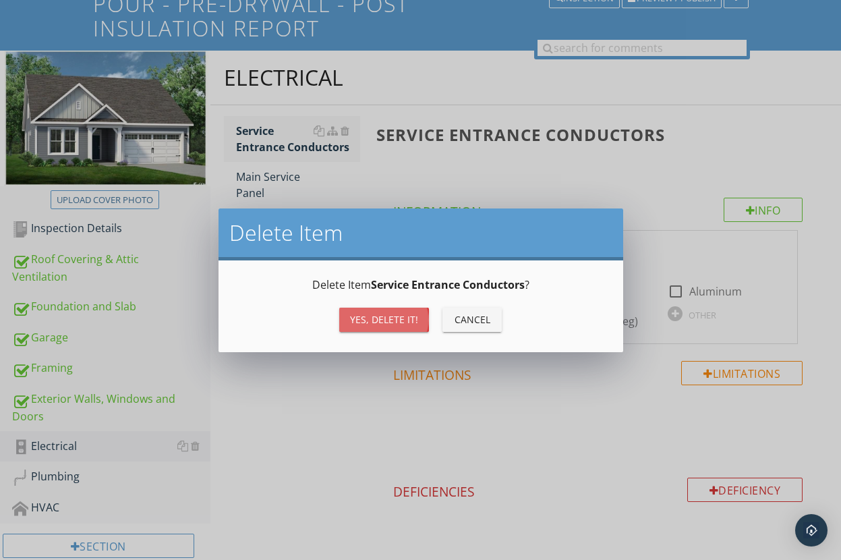
click at [380, 312] on div "Yes, Delete it!" at bounding box center [384, 319] width 68 height 14
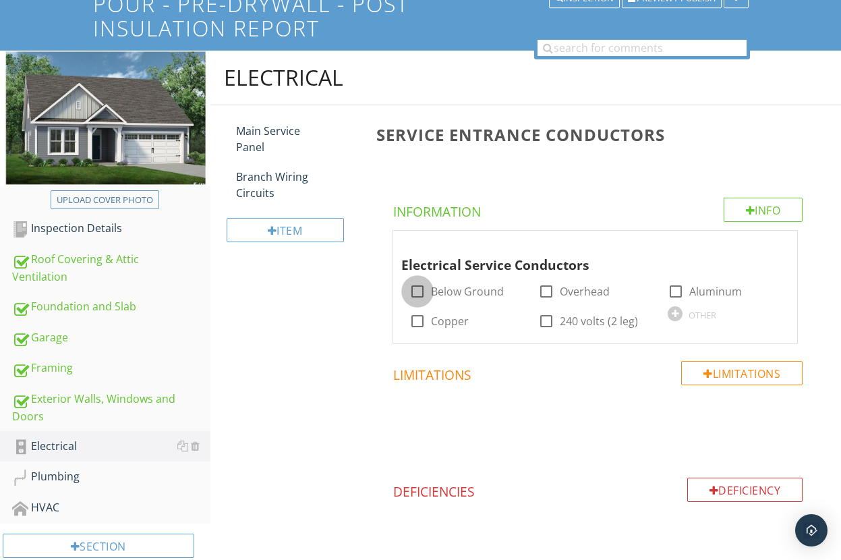
drag, startPoint x: 415, startPoint y: 291, endPoint x: 373, endPoint y: 322, distance: 52.6
click at [415, 291] on div at bounding box center [417, 291] width 23 height 23
checkbox input "true"
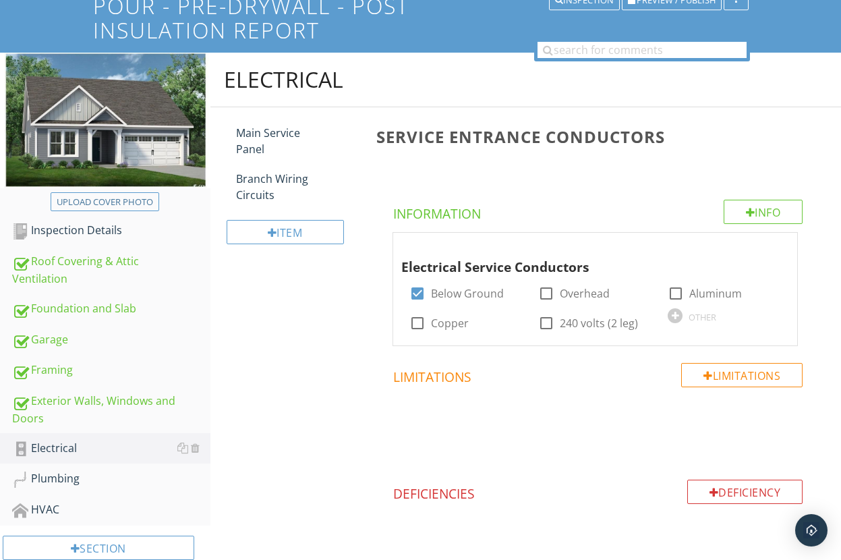
scroll to position [131, 0]
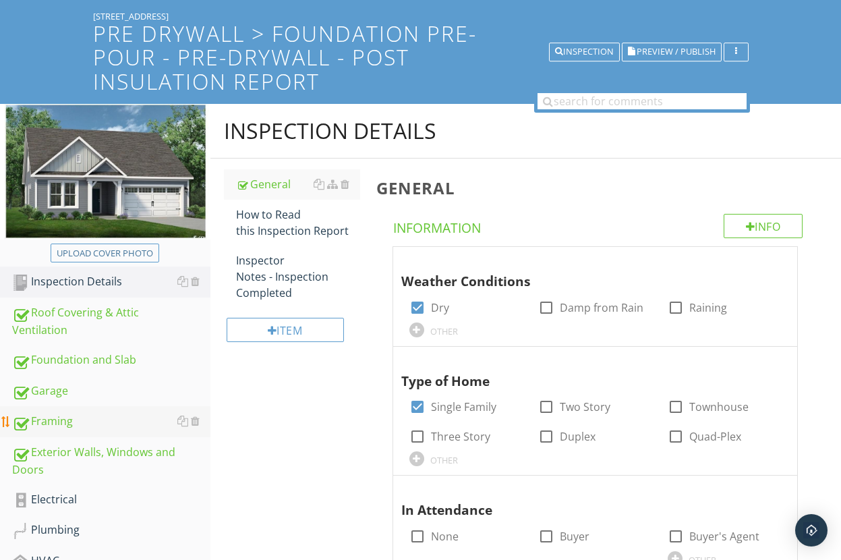
scroll to position [90, 0]
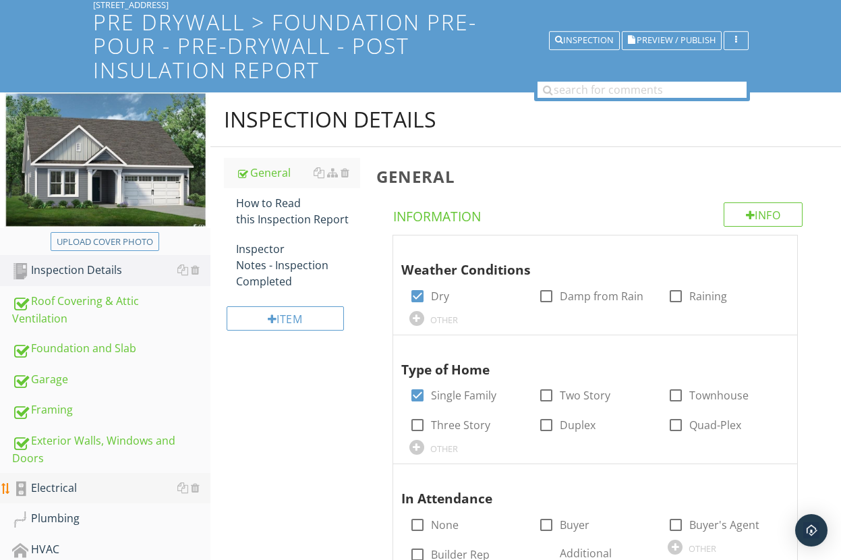
click at [54, 488] on div "Electrical" at bounding box center [111, 488] width 198 height 18
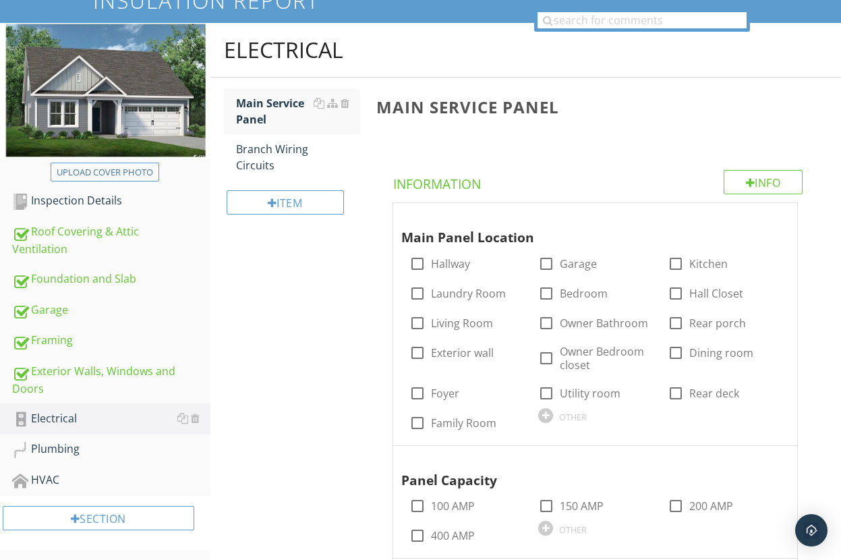
scroll to position [161, 0]
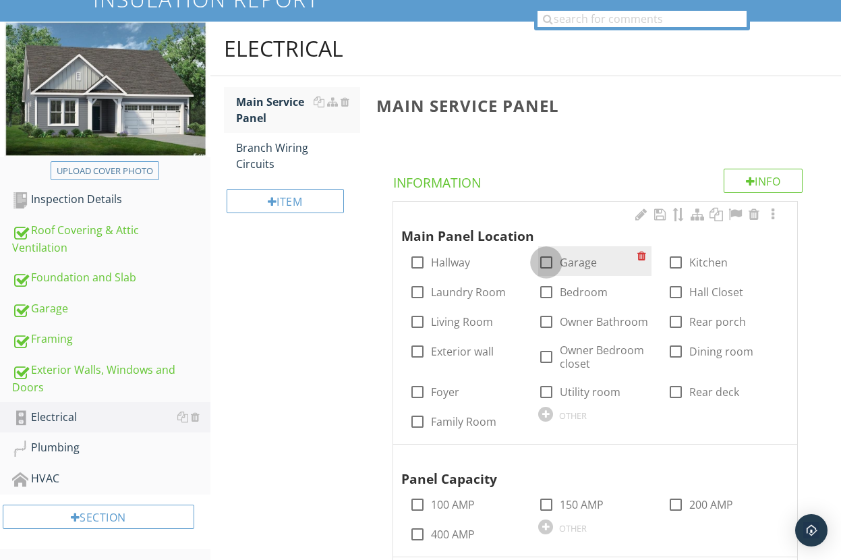
click at [546, 262] on div at bounding box center [546, 262] width 23 height 23
checkbox input "true"
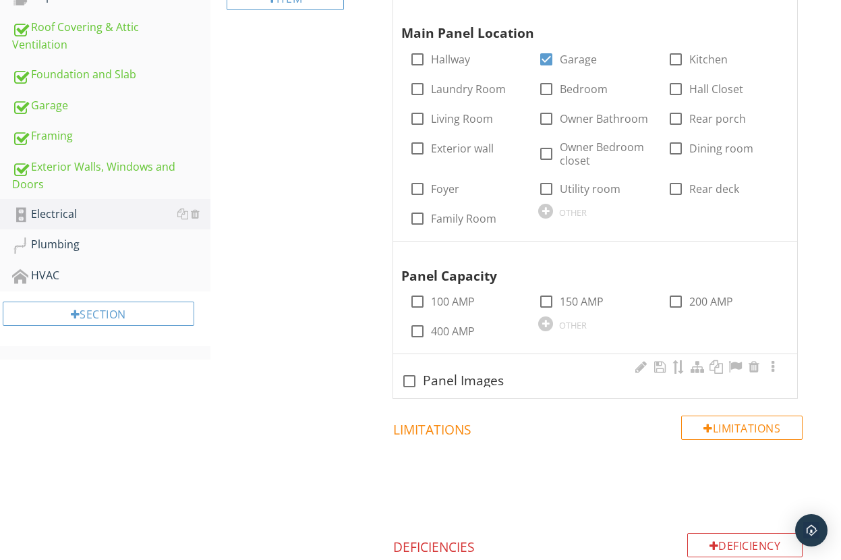
scroll to position [380, 0]
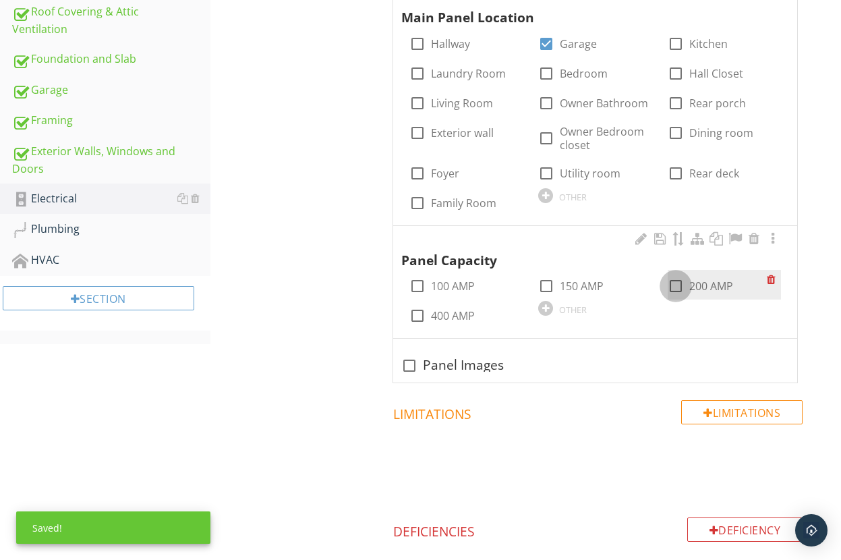
drag, startPoint x: 675, startPoint y: 287, endPoint x: 670, endPoint y: 299, distance: 12.4
click at [675, 287] on div at bounding box center [675, 285] width 23 height 23
checkbox input "true"
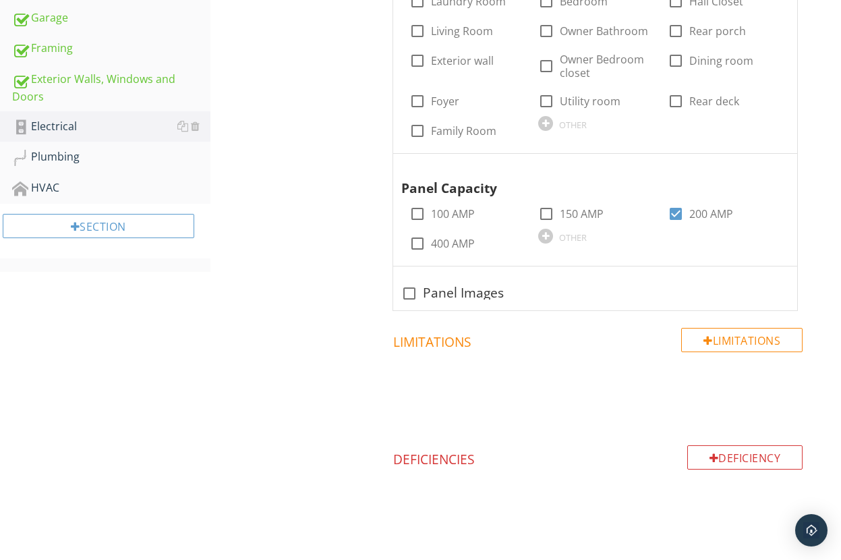
scroll to position [471, 0]
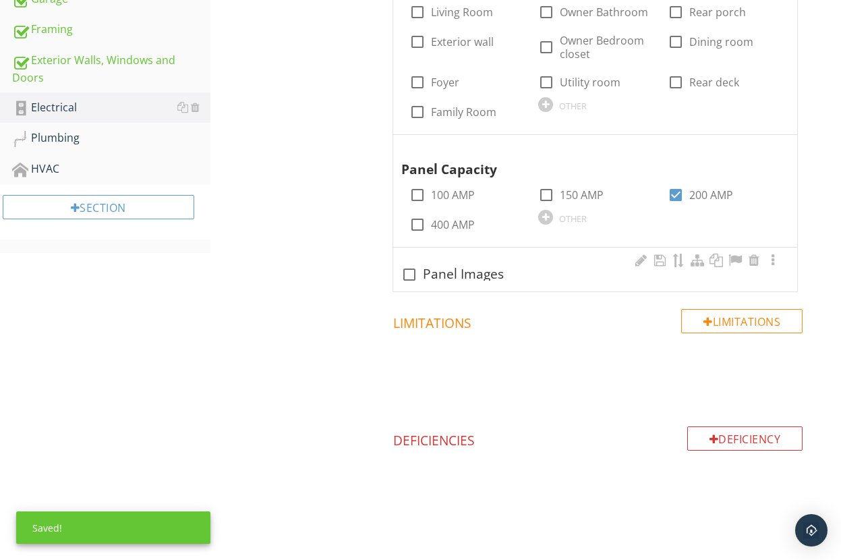
click at [409, 276] on div at bounding box center [409, 274] width 23 height 23
checkbox input "true"
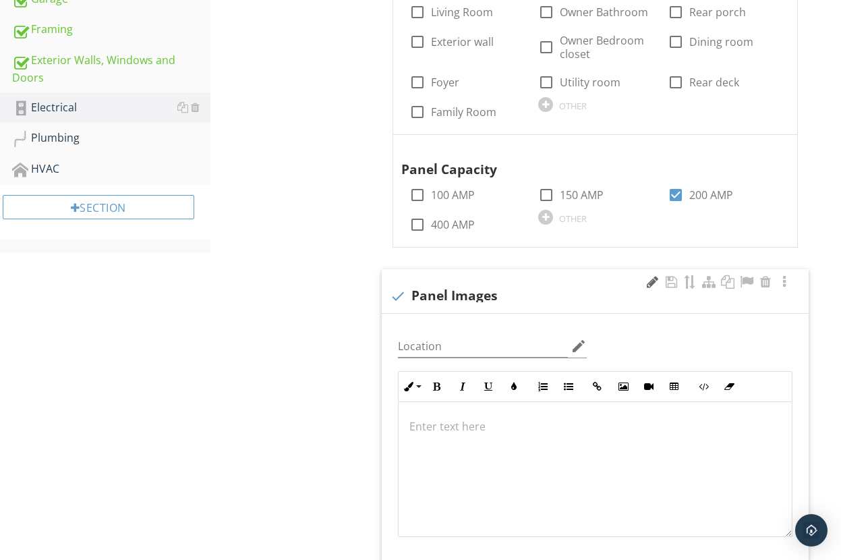
click at [651, 283] on div at bounding box center [652, 281] width 16 height 13
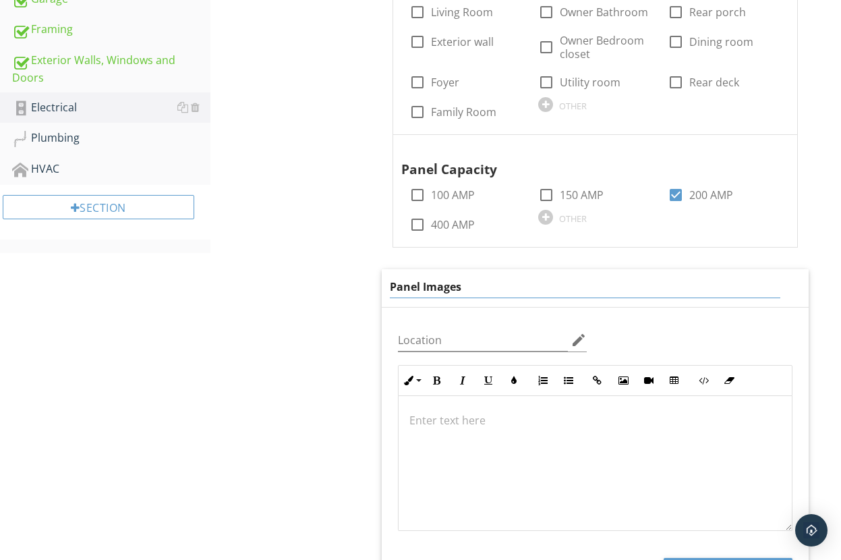
type input "Panel Image"
click at [577, 446] on div at bounding box center [595, 463] width 393 height 135
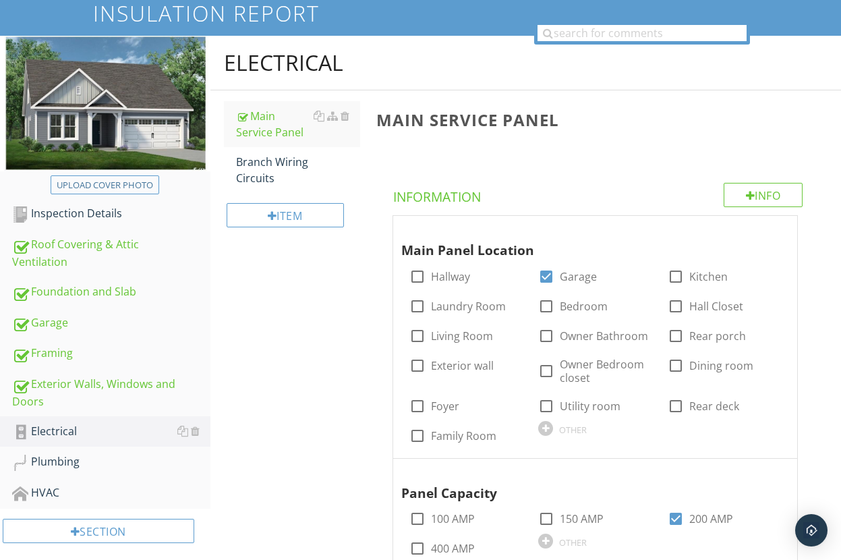
scroll to position [148, 0]
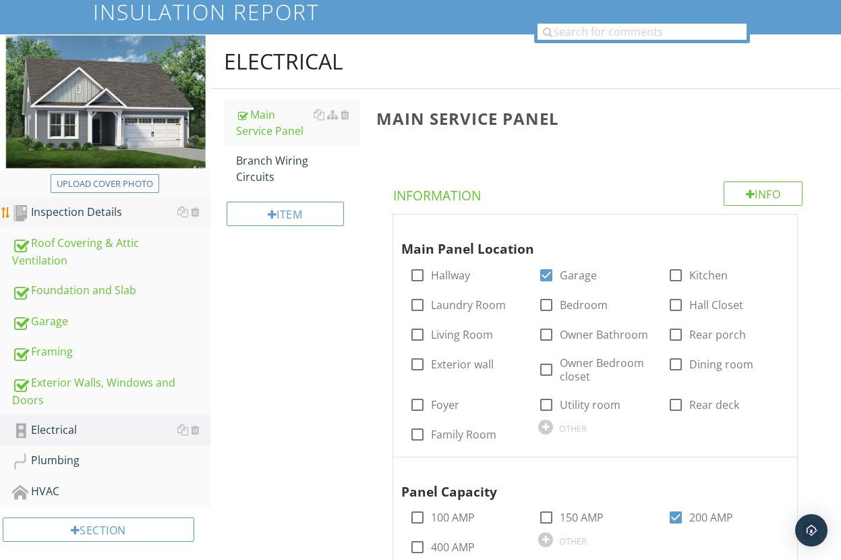
click at [80, 211] on div "Inspection Details" at bounding box center [111, 213] width 198 height 18
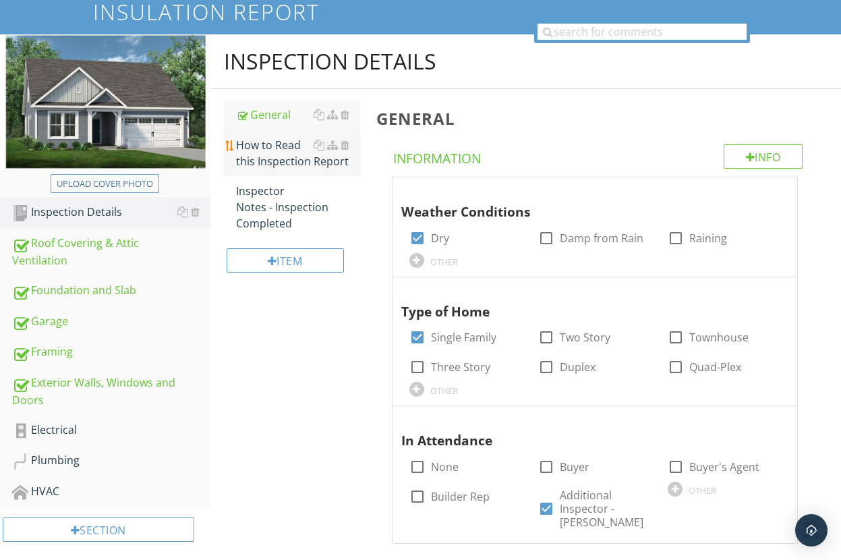
click at [262, 156] on div "How to Read this Inspection Report" at bounding box center [298, 153] width 124 height 32
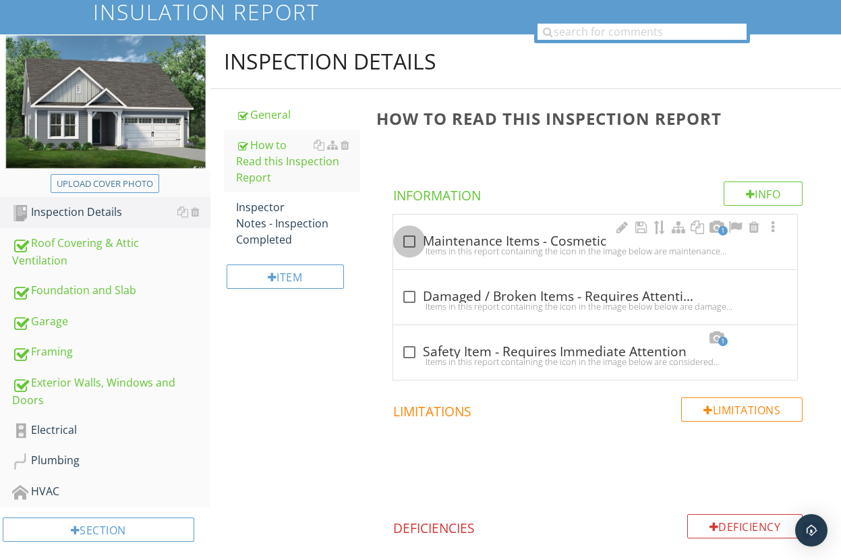
click at [413, 242] on div at bounding box center [409, 241] width 23 height 23
checkbox input "true"
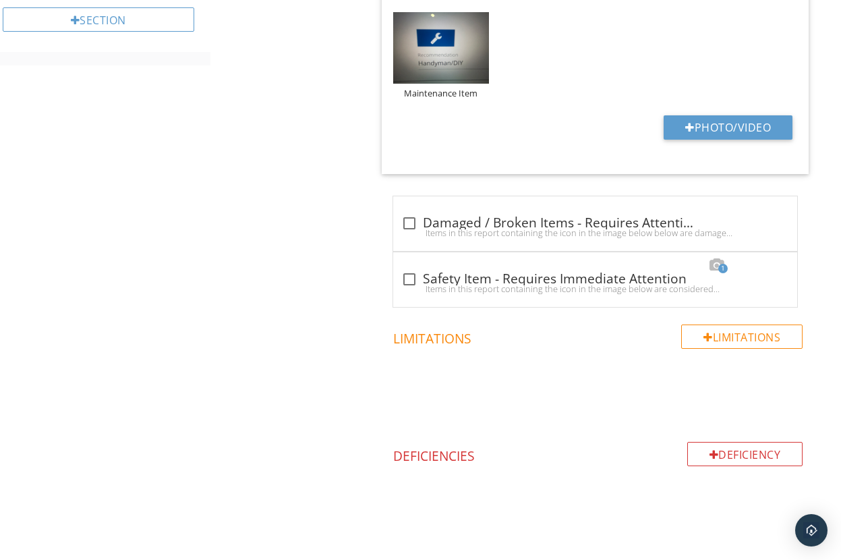
scroll to position [660, 0]
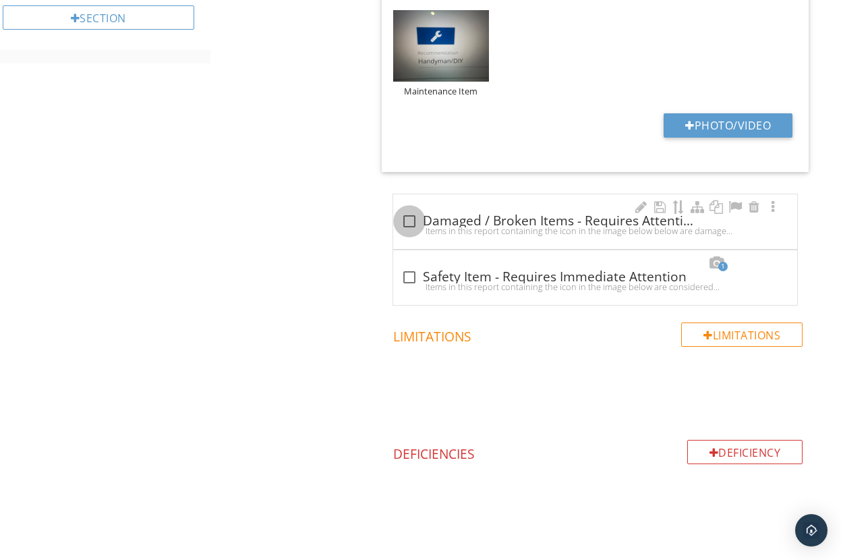
drag, startPoint x: 407, startPoint y: 223, endPoint x: 409, endPoint y: 232, distance: 9.0
click at [413, 223] on div at bounding box center [409, 221] width 23 height 23
checkbox input "true"
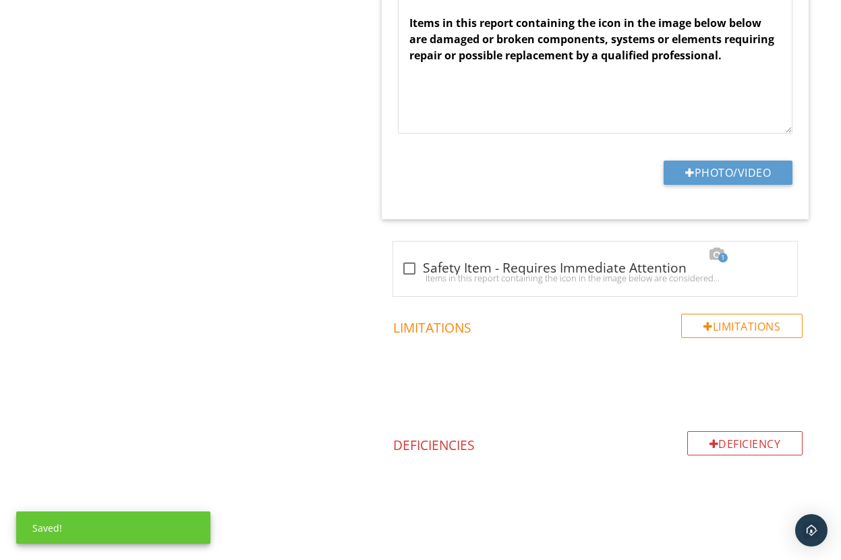
scroll to position [1003, 0]
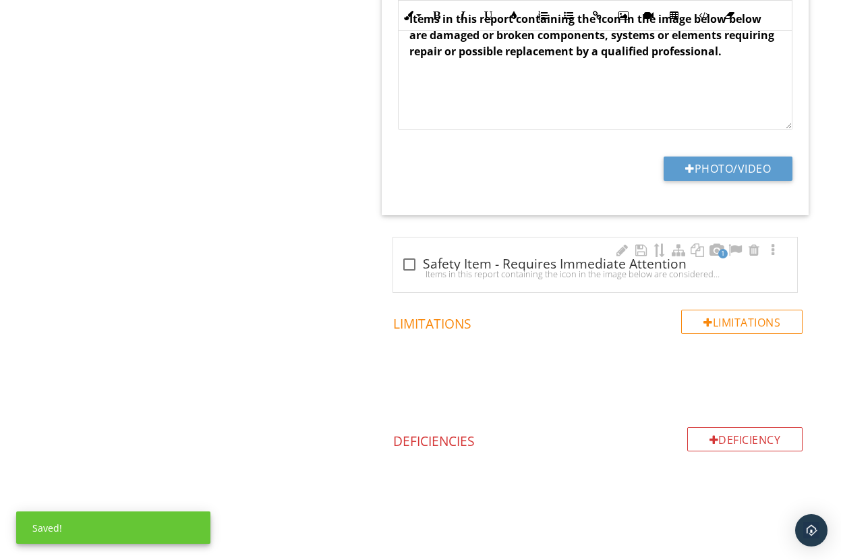
click at [418, 259] on div "check_box_outline_blank Safety Item - Requires Immediate Attention" at bounding box center [595, 264] width 388 height 16
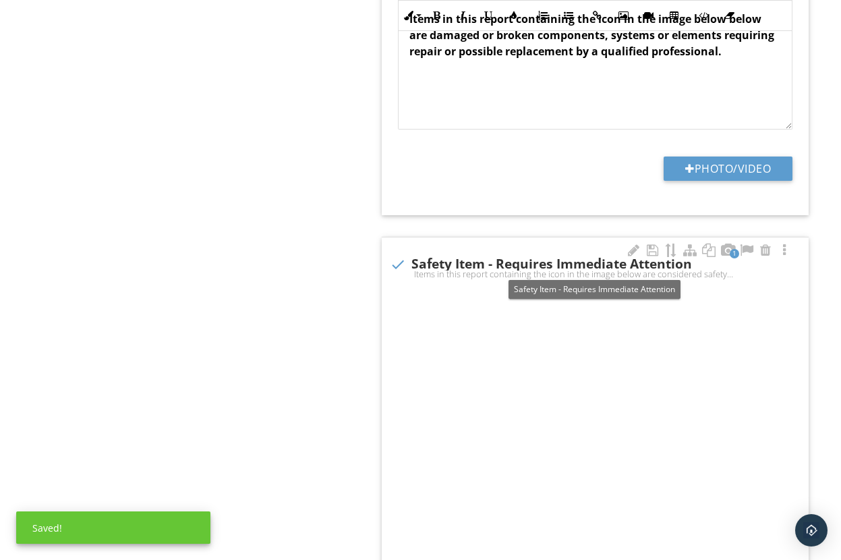
checkbox input "true"
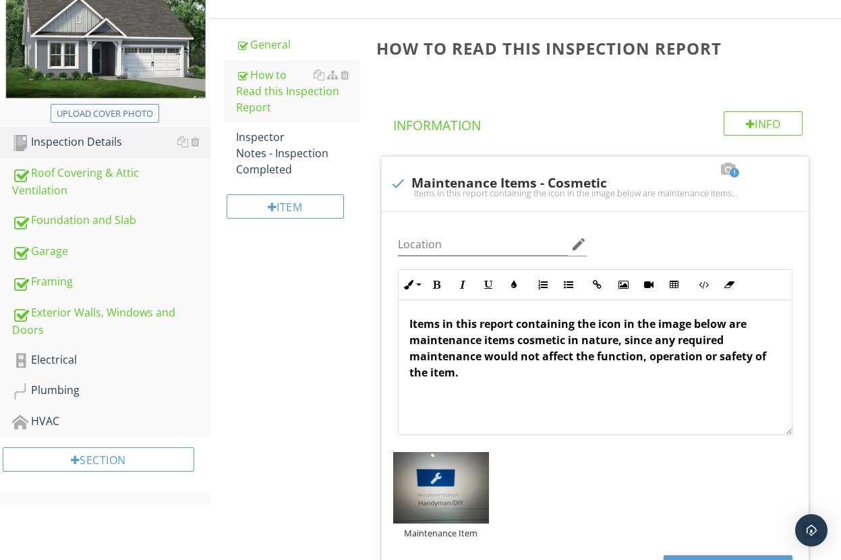
scroll to position [167, 0]
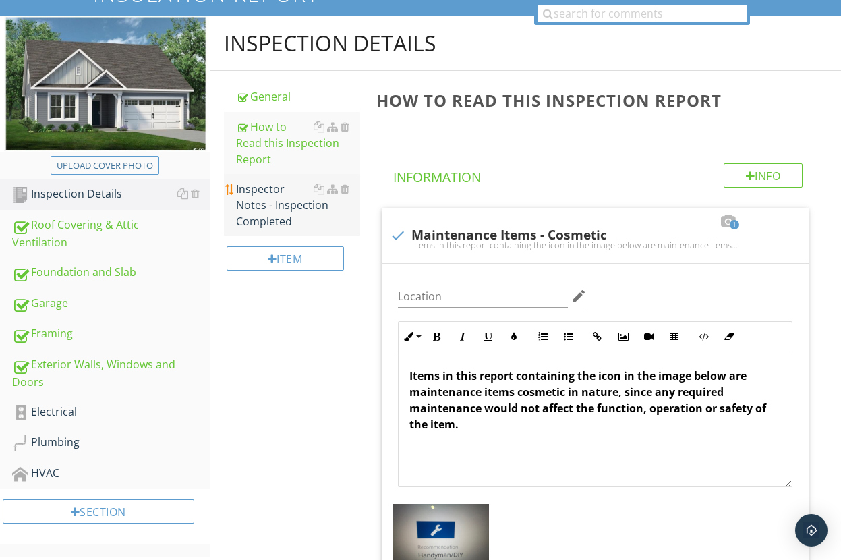
click at [259, 197] on div "Inspector Notes - Inspection Completed" at bounding box center [298, 205] width 124 height 49
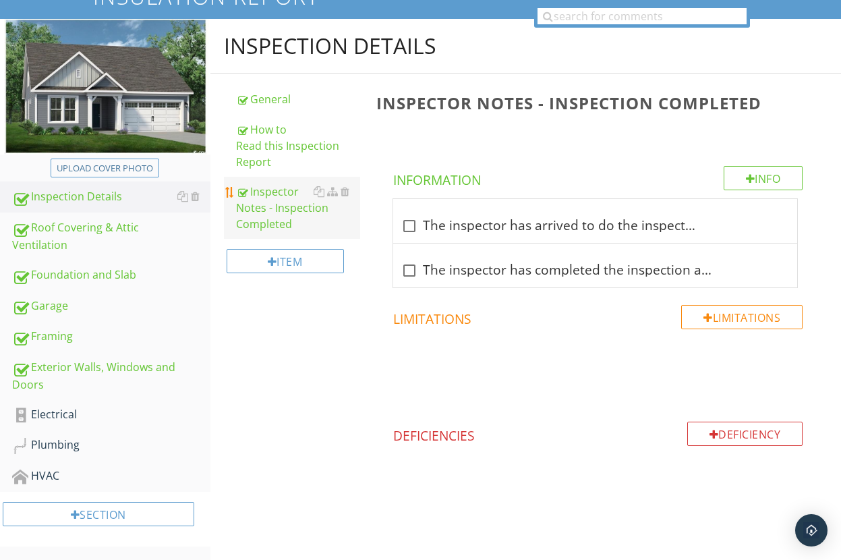
scroll to position [164, 0]
click at [755, 212] on div at bounding box center [754, 211] width 16 height 13
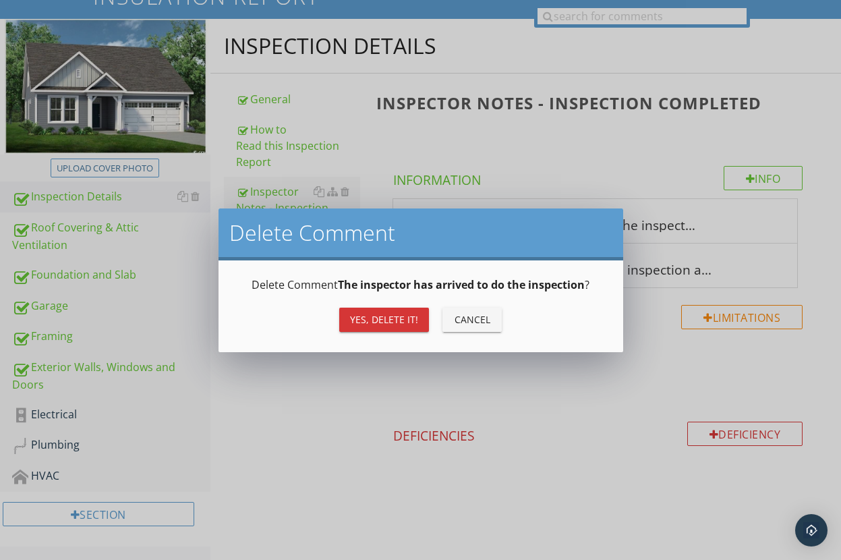
click at [397, 320] on div "Yes, Delete it!" at bounding box center [384, 319] width 68 height 14
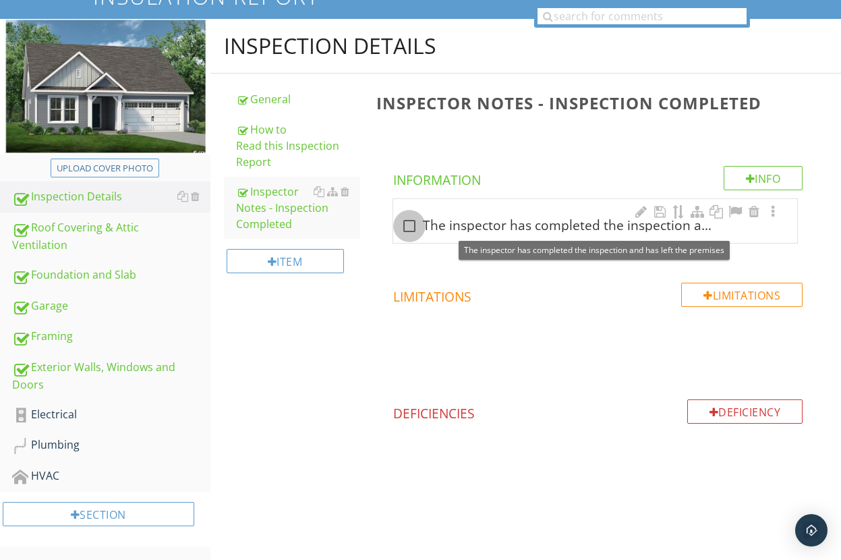
click at [416, 227] on div at bounding box center [409, 225] width 23 height 23
checkbox input "true"
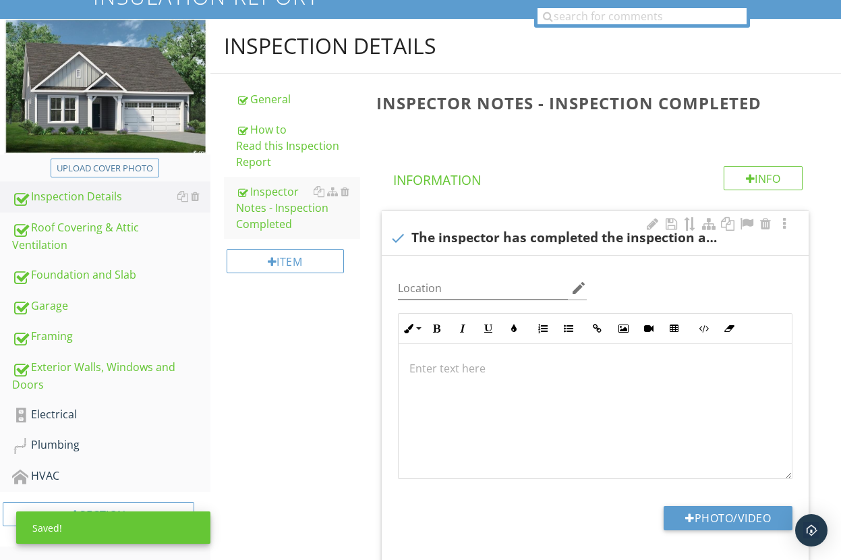
click at [444, 373] on p at bounding box center [595, 368] width 372 height 16
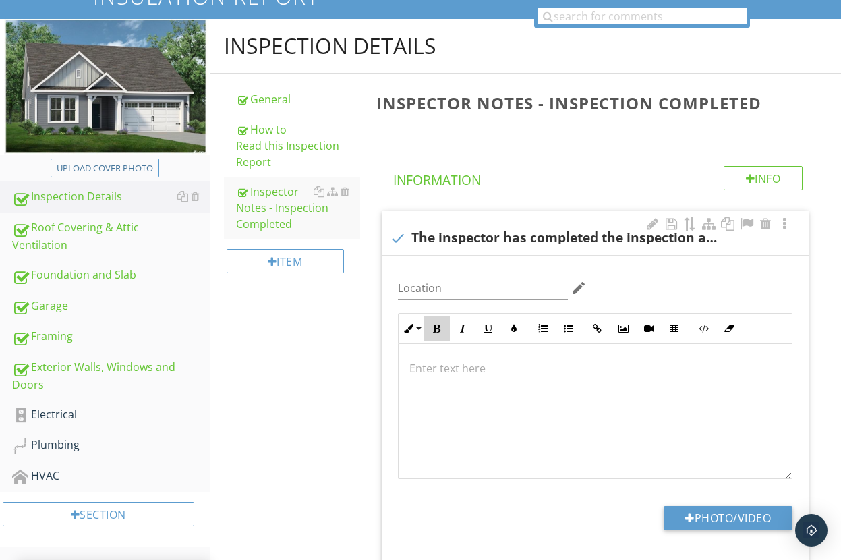
drag, startPoint x: 441, startPoint y: 330, endPoint x: 446, endPoint y: 417, distance: 87.8
click at [442, 343] on div "Inline Style XLarge Large Normal Small Light Small/Light Bold Italic Underline …" at bounding box center [595, 328] width 394 height 31
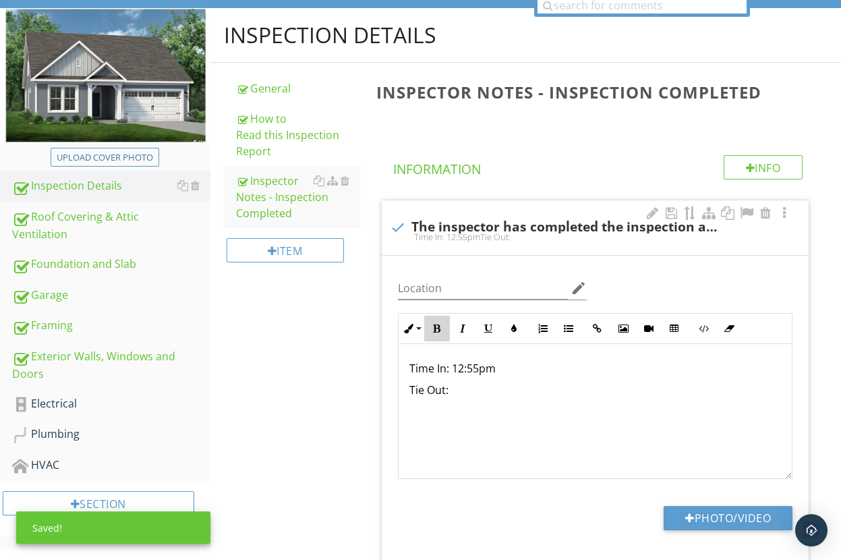
drag, startPoint x: 410, startPoint y: 365, endPoint x: 504, endPoint y: 415, distance: 106.5
click at [504, 415] on div "Time In: 12:55pm Tie Out:" at bounding box center [595, 411] width 393 height 135
click at [440, 330] on icon "button" at bounding box center [436, 328] width 9 height 9
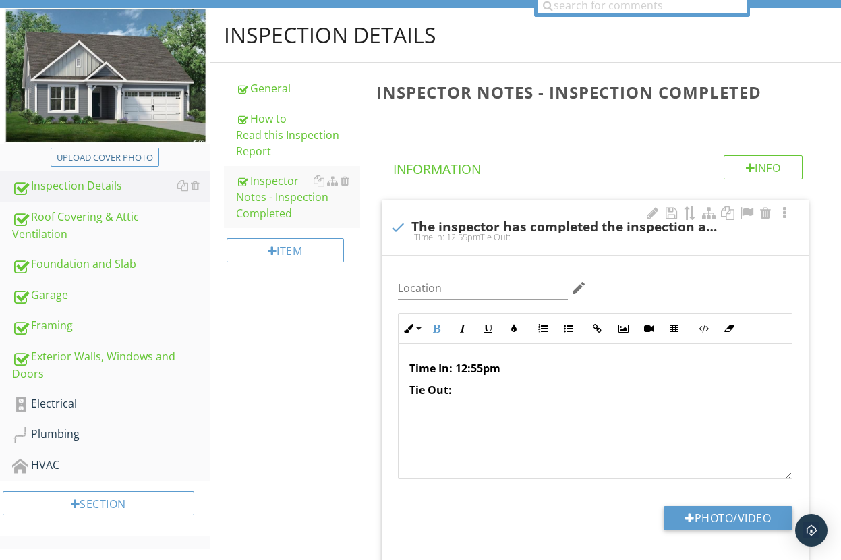
click at [485, 393] on p "Tie Out:" at bounding box center [595, 390] width 372 height 16
click at [420, 394] on strong "Tie Out:" at bounding box center [430, 389] width 42 height 15
click at [506, 391] on p "Time Out:" at bounding box center [595, 390] width 372 height 16
click at [609, 397] on p "Time Out: 2:15pm" at bounding box center [595, 390] width 372 height 16
click at [321, 328] on div "Inspection Details General How to Read this Inspection Report Inspector Notes -…" at bounding box center [525, 422] width 630 height 828
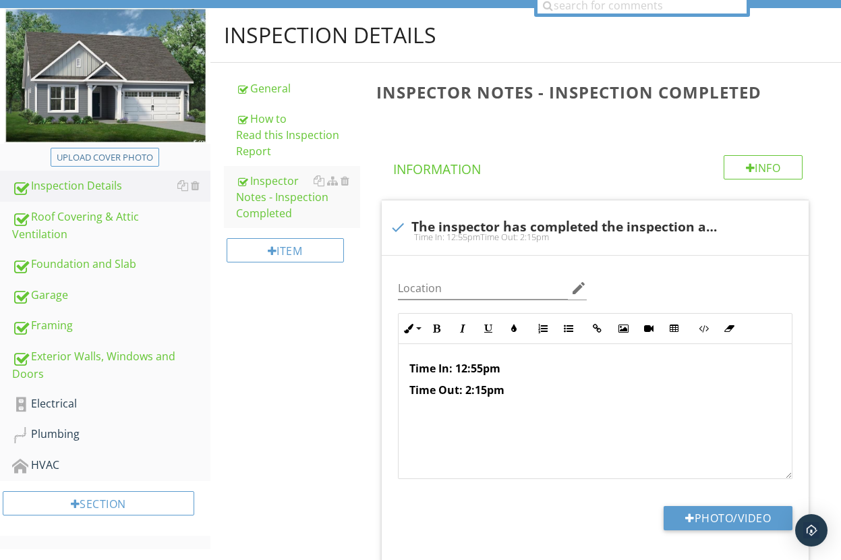
drag, startPoint x: 341, startPoint y: 344, endPoint x: 331, endPoint y: 345, distance: 9.5
click at [341, 344] on div "Inspection Details General How to Read this Inspection Report Inspector Notes -…" at bounding box center [525, 422] width 630 height 828
click at [47, 324] on div "Framing" at bounding box center [111, 326] width 198 height 18
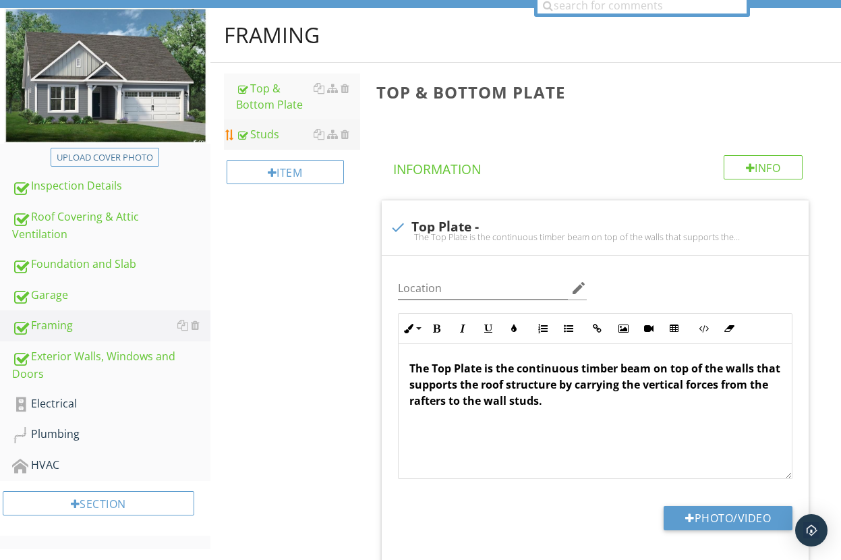
click at [275, 133] on div "Studs" at bounding box center [298, 134] width 124 height 16
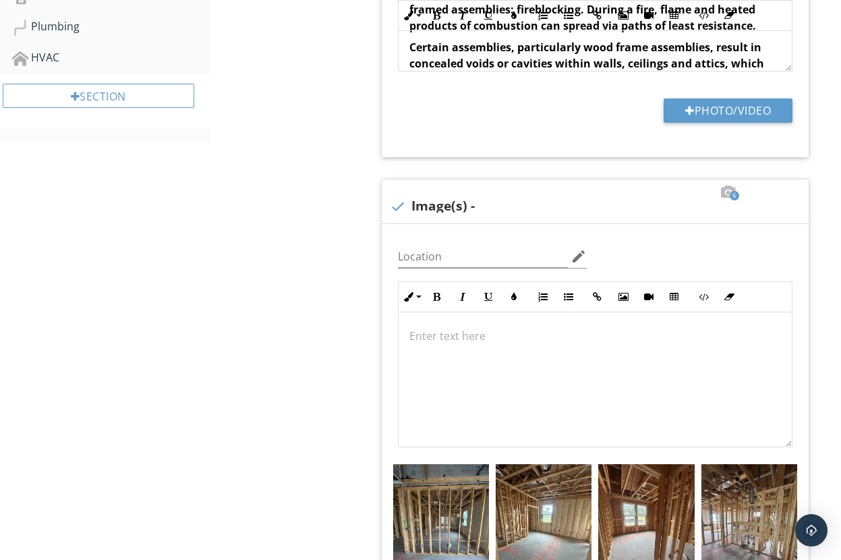
scroll to position [432, 0]
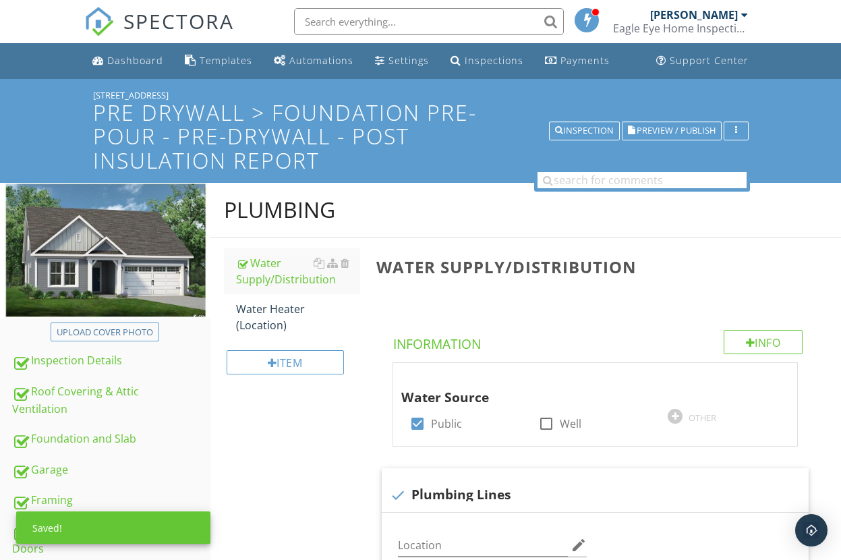
scroll to position [324, 0]
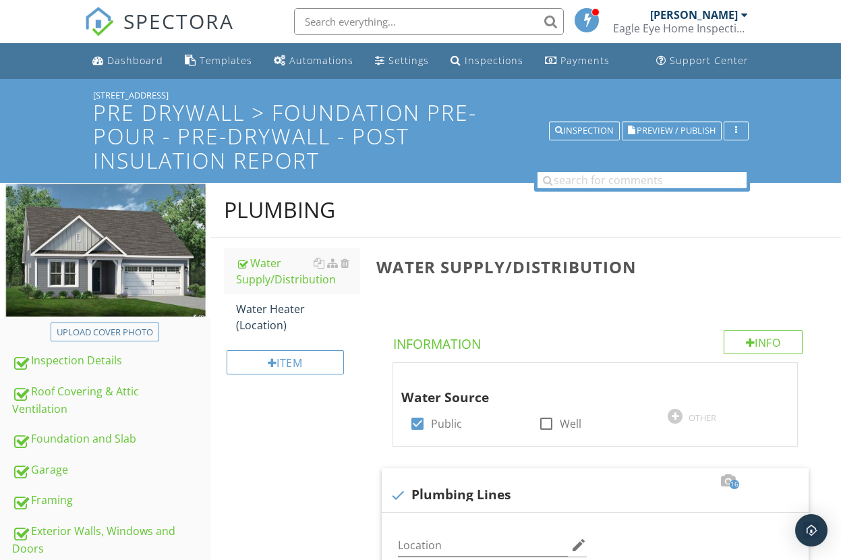
scroll to position [264, 0]
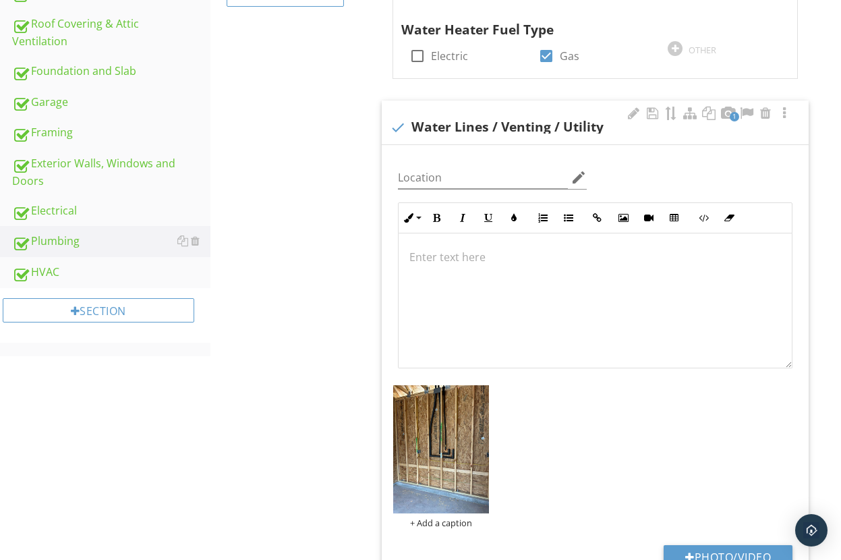
scroll to position [366, 0]
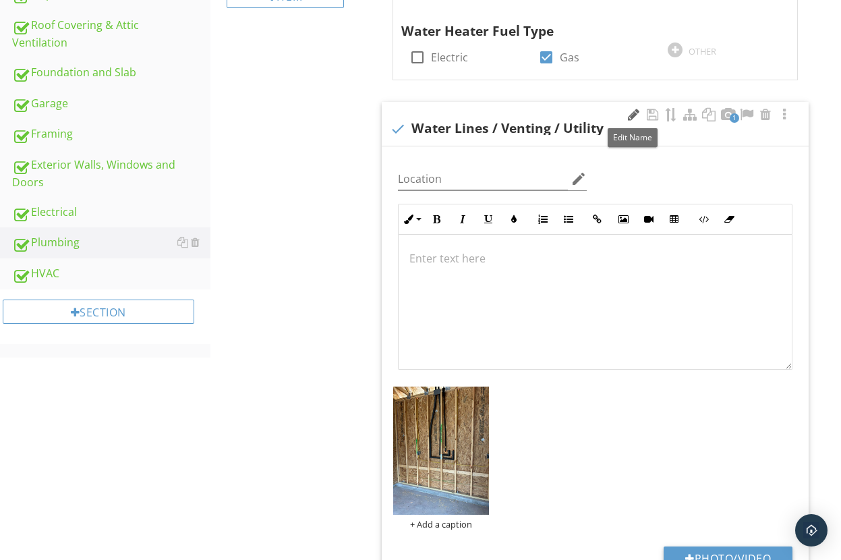
click at [632, 115] on div at bounding box center [633, 114] width 16 height 13
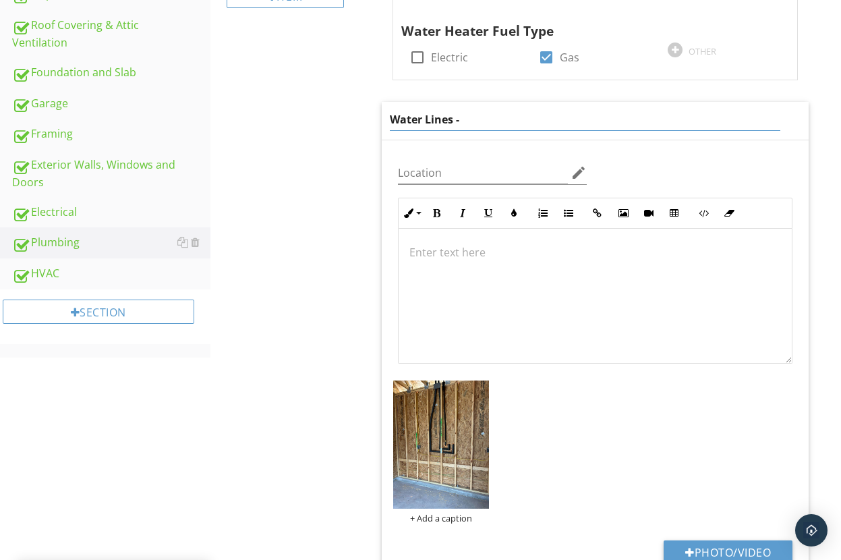
type input "Water Lines -"
click at [621, 298] on div at bounding box center [595, 295] width 393 height 135
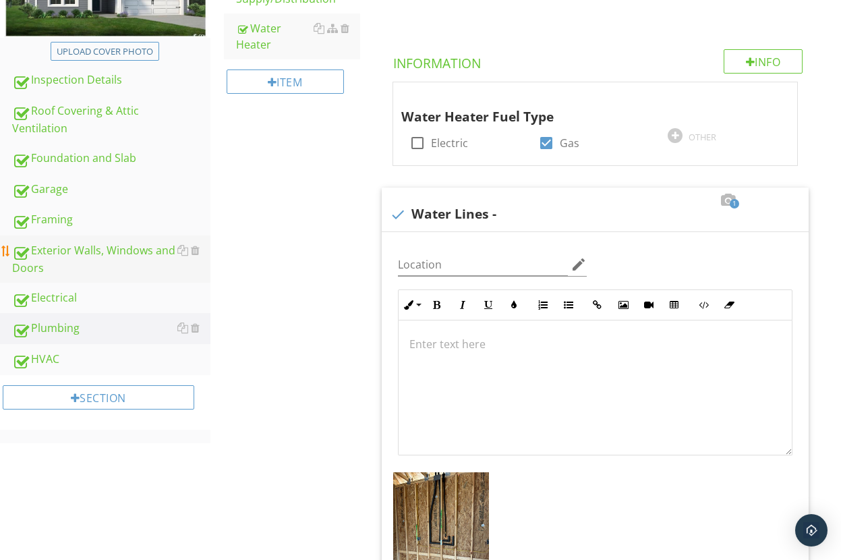
scroll to position [288, 0]
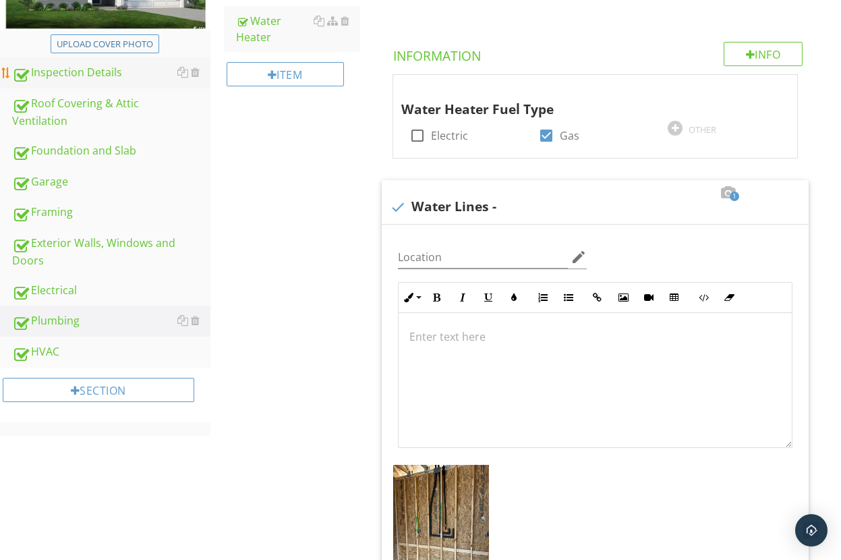
click at [94, 78] on div "Inspection Details" at bounding box center [111, 73] width 198 height 18
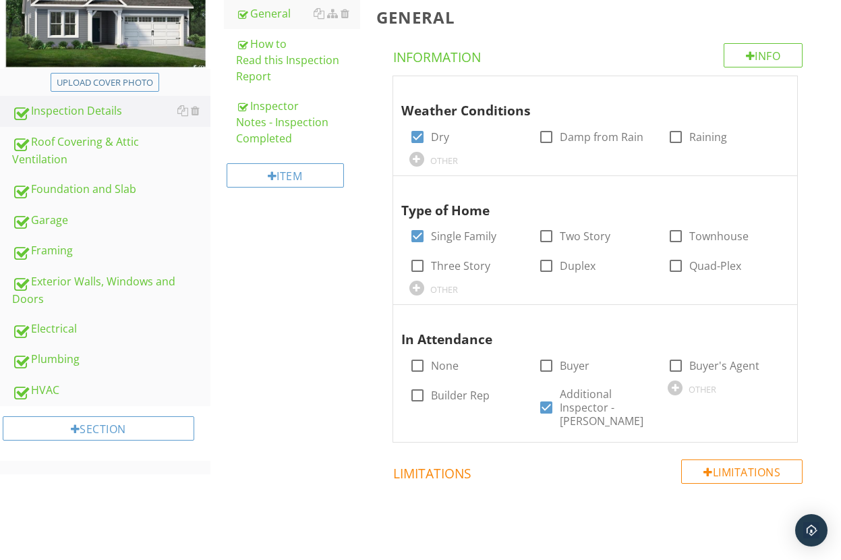
scroll to position [245, 0]
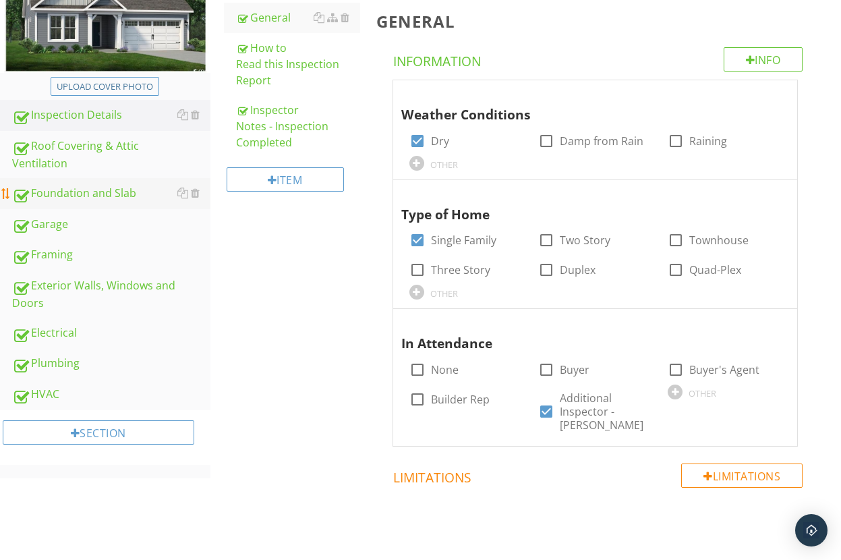
click at [105, 194] on div "Foundation and Slab" at bounding box center [111, 194] width 198 height 18
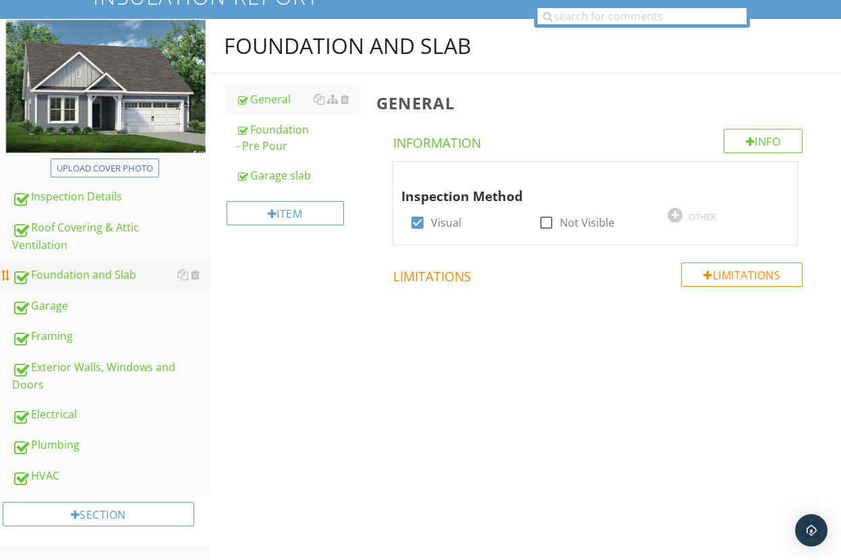
scroll to position [164, 0]
click at [131, 368] on div "Exterior Walls, Windows and Doors" at bounding box center [111, 376] width 198 height 34
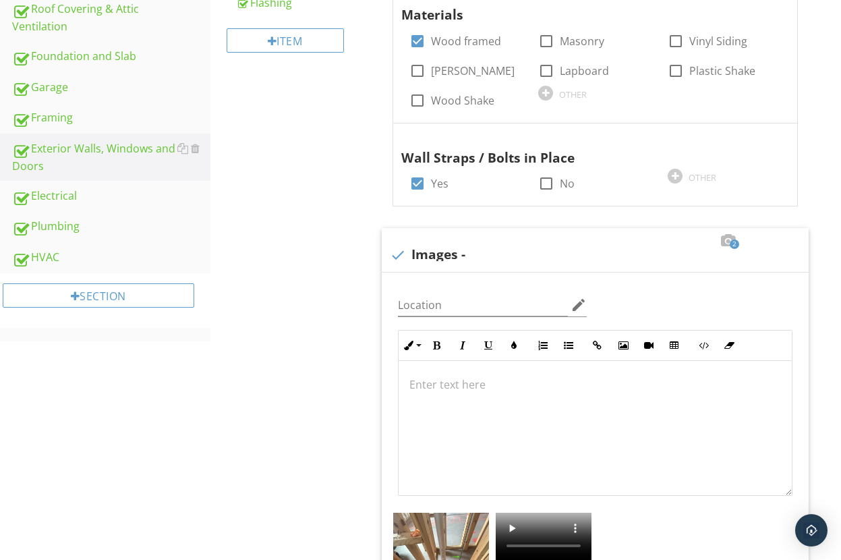
scroll to position [347, 0]
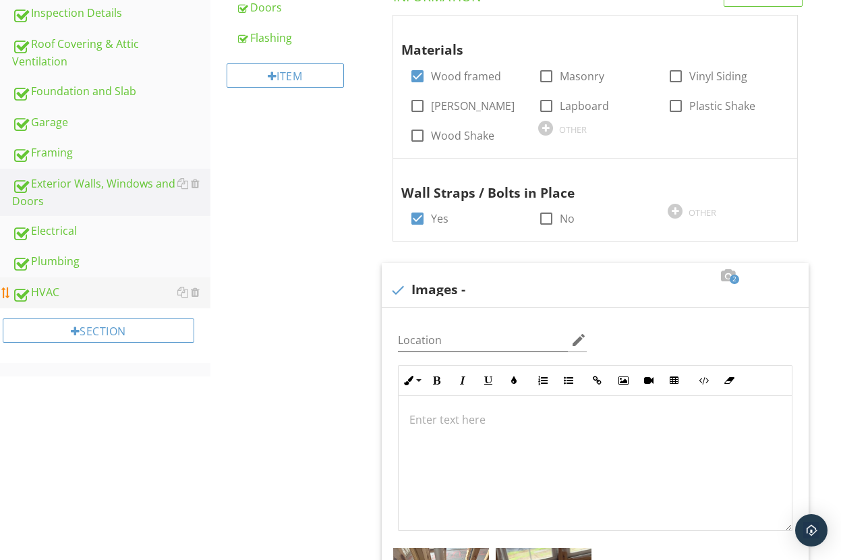
click at [60, 293] on div "HVAC" at bounding box center [111, 293] width 198 height 18
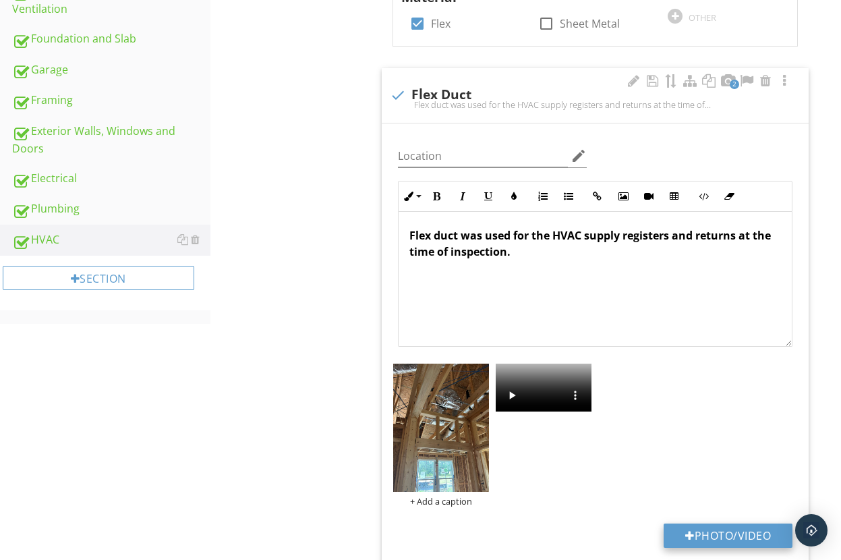
scroll to position [394, 0]
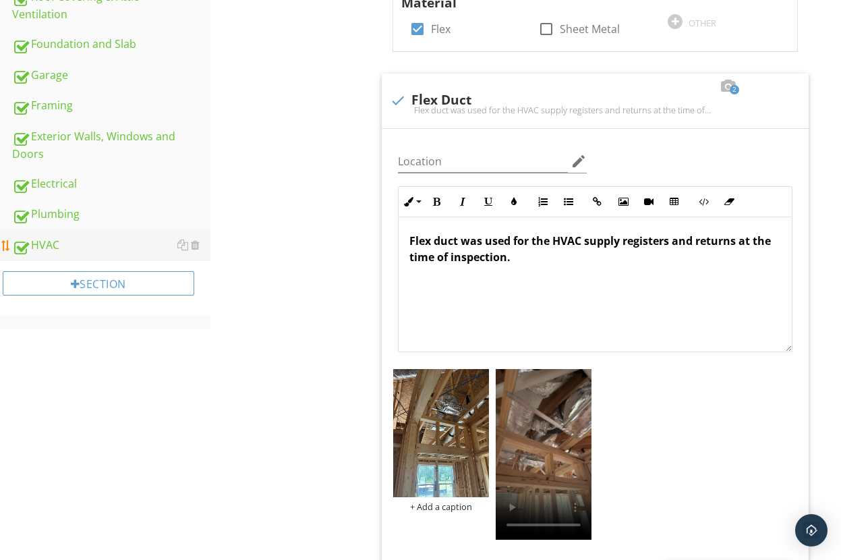
click at [53, 249] on div "HVAC" at bounding box center [111, 246] width 198 height 18
click at [50, 244] on div "HVAC" at bounding box center [111, 246] width 198 height 18
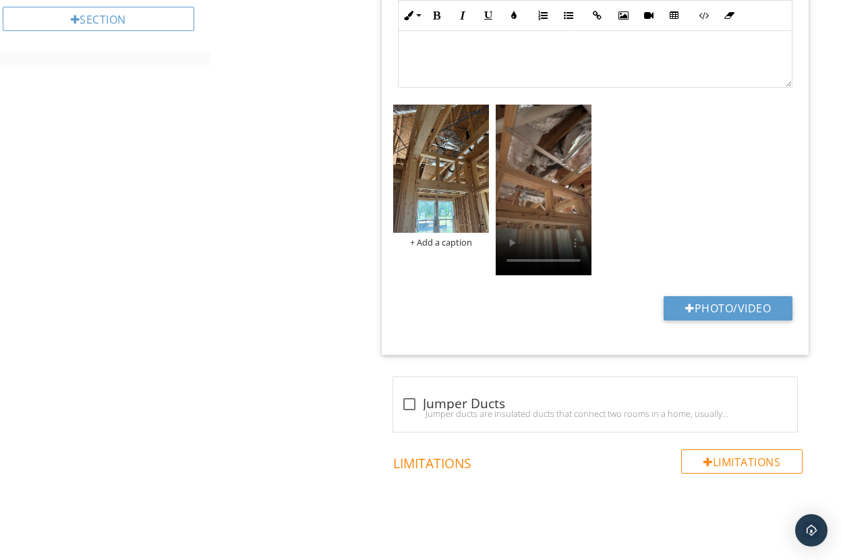
scroll to position [798, 0]
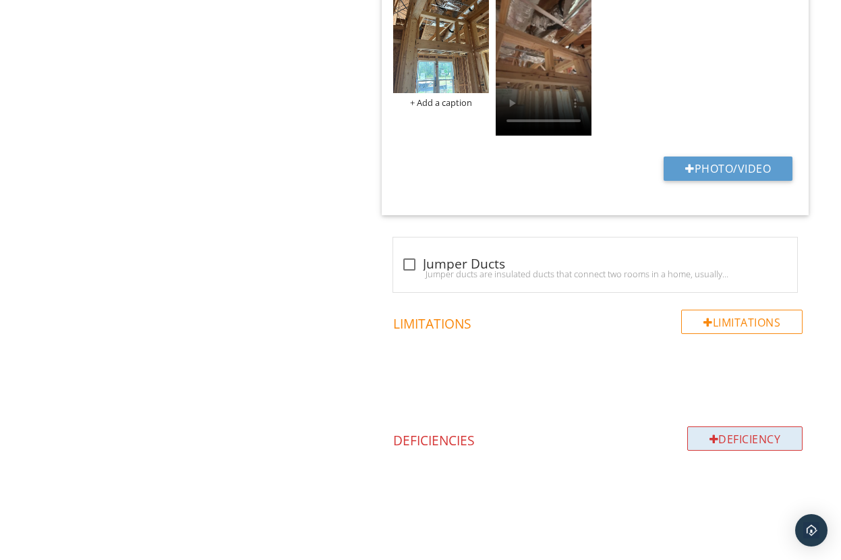
click at [717, 437] on div "Deficiency" at bounding box center [745, 438] width 116 height 24
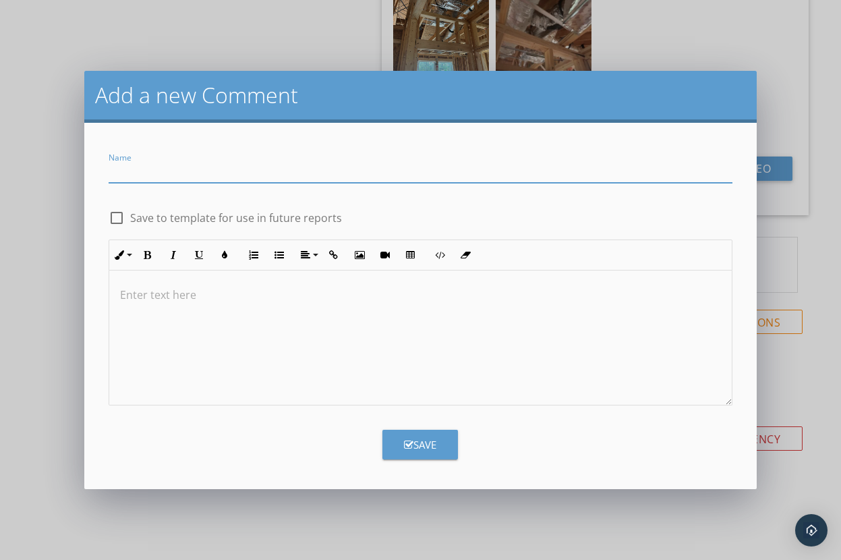
click at [241, 160] on input "Name" at bounding box center [421, 171] width 624 height 22
type input "V"
drag, startPoint x: 272, startPoint y: 175, endPoint x: 277, endPoint y: 182, distance: 9.2
click at [274, 177] on input "Air Handler - Disconnected ventvting and box" at bounding box center [421, 171] width 624 height 22
click at [307, 172] on input "Air Handler - Disconnected venting and box" at bounding box center [421, 171] width 624 height 22
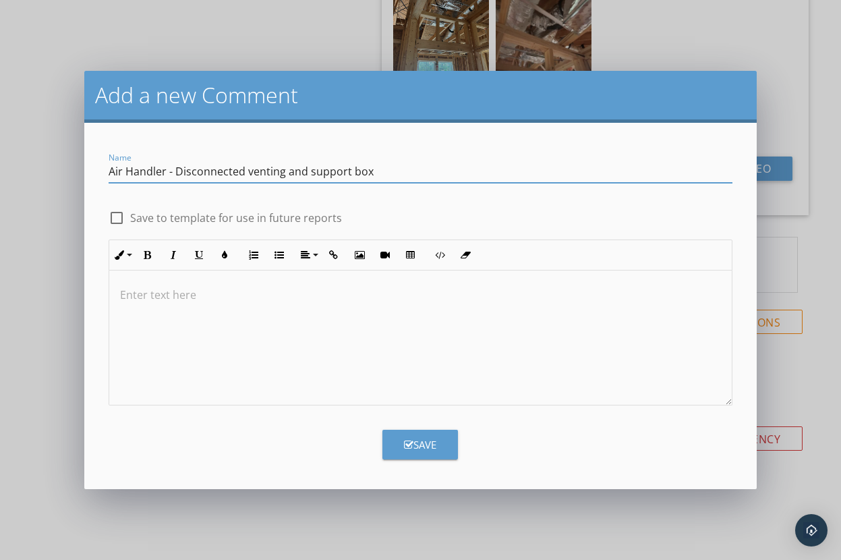
type input "Air Handler - Disconnected venting and support box"
click at [430, 440] on div "Save" at bounding box center [420, 445] width 32 height 16
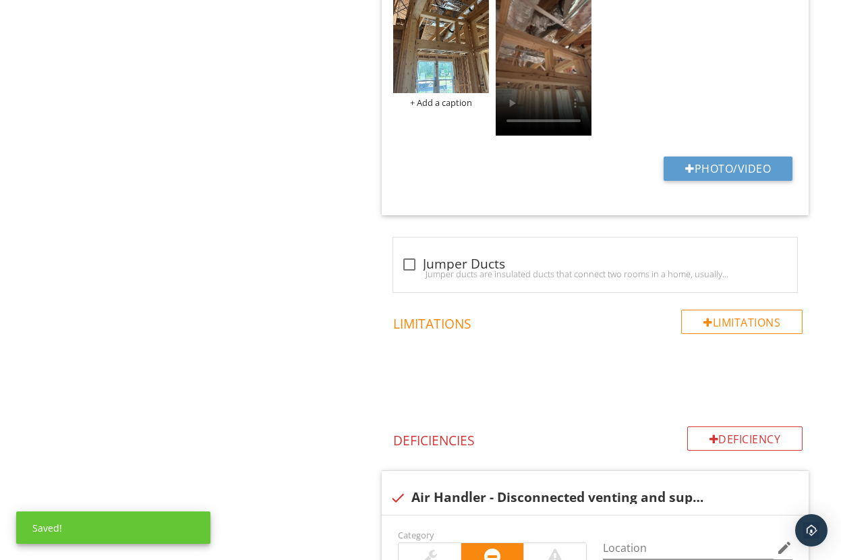
scroll to position [1170, 0]
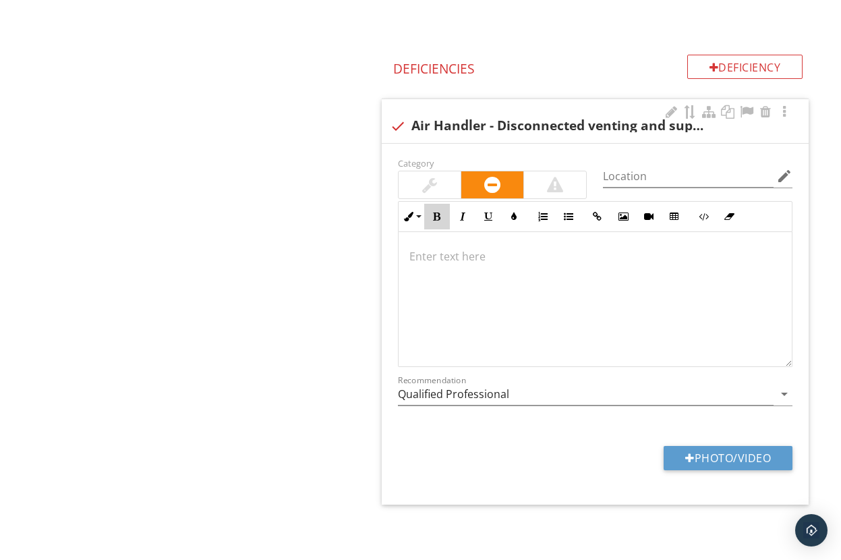
click at [436, 212] on icon "button" at bounding box center [436, 216] width 9 height 9
click at [518, 397] on input "Qualified Professional" at bounding box center [586, 394] width 376 height 22
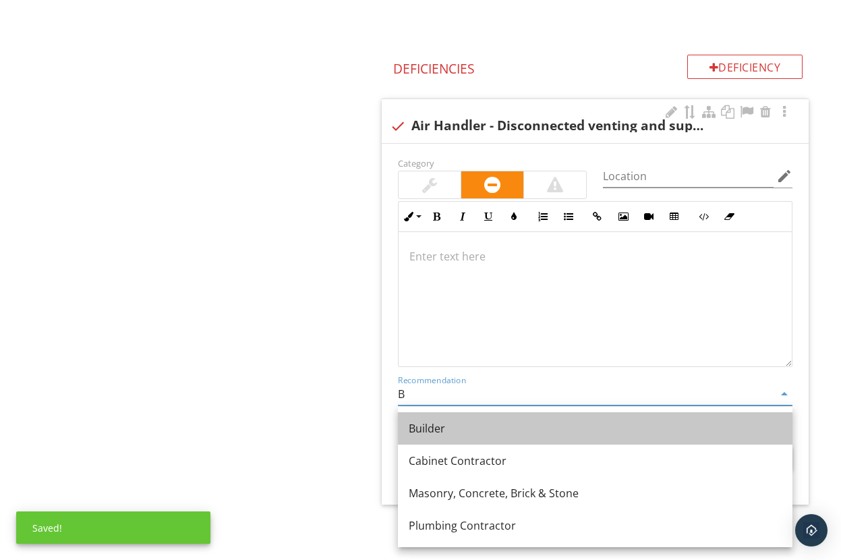
click at [476, 426] on div "Builder" at bounding box center [595, 428] width 373 height 16
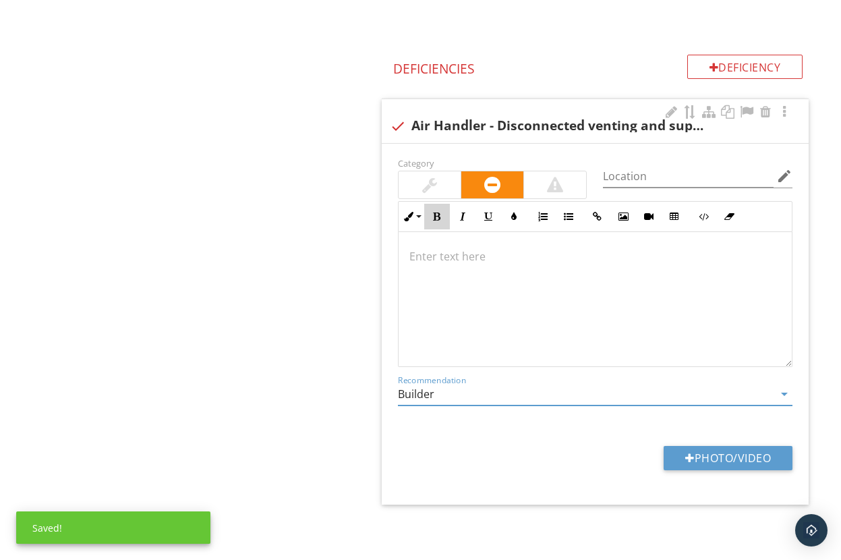
drag, startPoint x: 439, startPoint y: 220, endPoint x: 439, endPoint y: 235, distance: 15.5
type input "Builder"
click at [439, 220] on icon "button" at bounding box center [436, 216] width 9 height 9
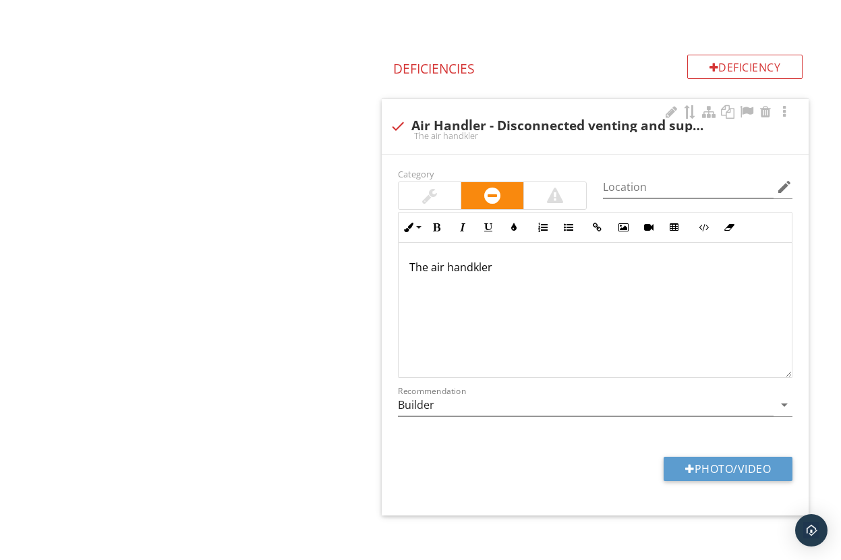
scroll to position [1181, 0]
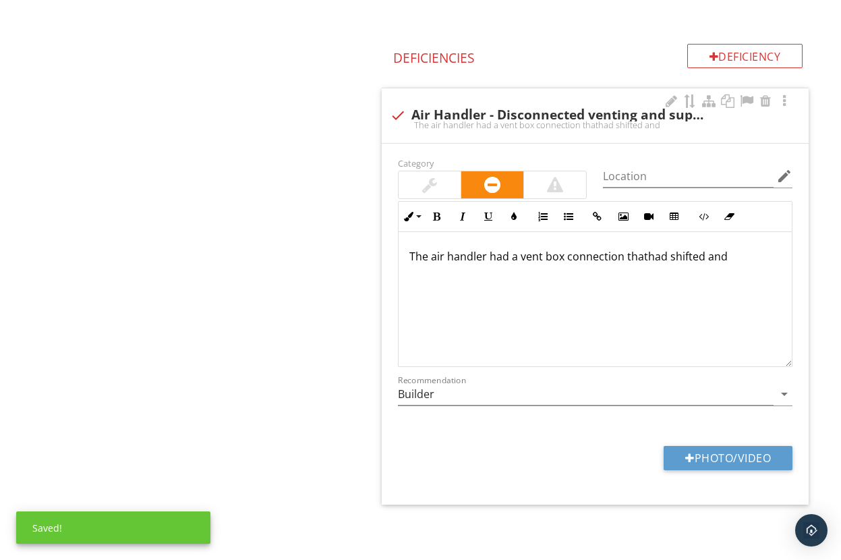
click at [647, 262] on p "The air handler had a vent box connection thathad shifted and" at bounding box center [595, 256] width 372 height 16
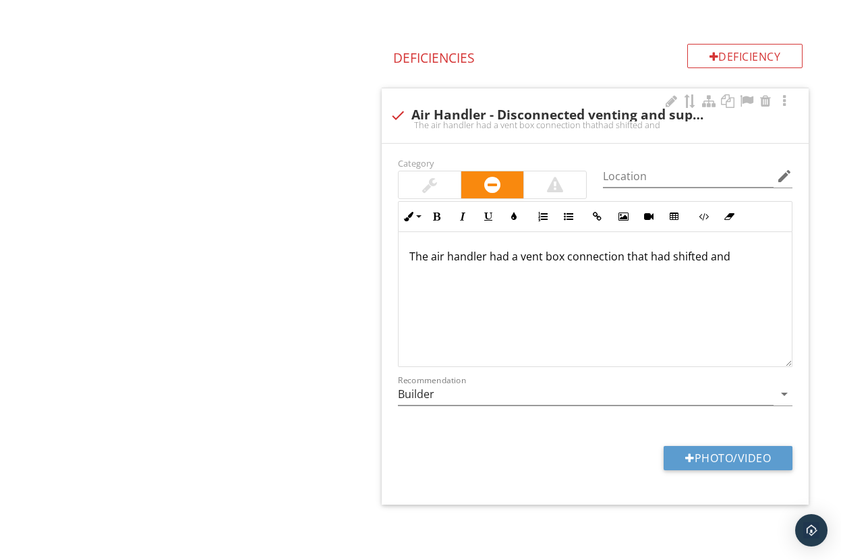
click at [731, 264] on div "The air handler had a vent box connection that had shifted and" at bounding box center [595, 299] width 393 height 135
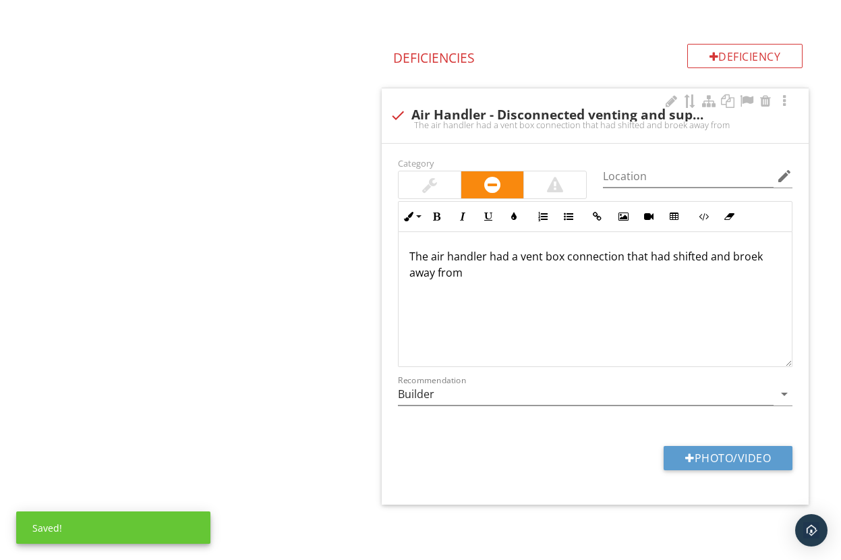
click at [754, 260] on p "The air handler had a vent box connection that had shifted and broek away from" at bounding box center [595, 264] width 372 height 32
drag, startPoint x: 542, startPoint y: 265, endPoint x: 524, endPoint y: 275, distance: 20.8
click at [542, 266] on p "The air handler had a vent box connection that had shifted and broken away from" at bounding box center [595, 264] width 372 height 32
drag, startPoint x: 465, startPoint y: 262, endPoint x: 544, endPoint y: 229, distance: 85.3
click at [780, 285] on div "The air handler had a vent box connection that had shifted and broken away from…" at bounding box center [595, 299] width 393 height 135
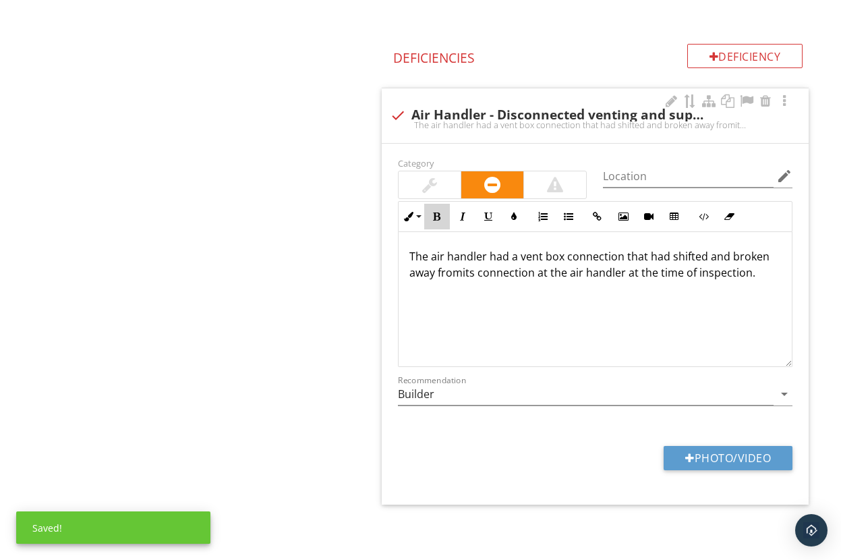
click at [434, 213] on icon "button" at bounding box center [436, 216] width 9 height 9
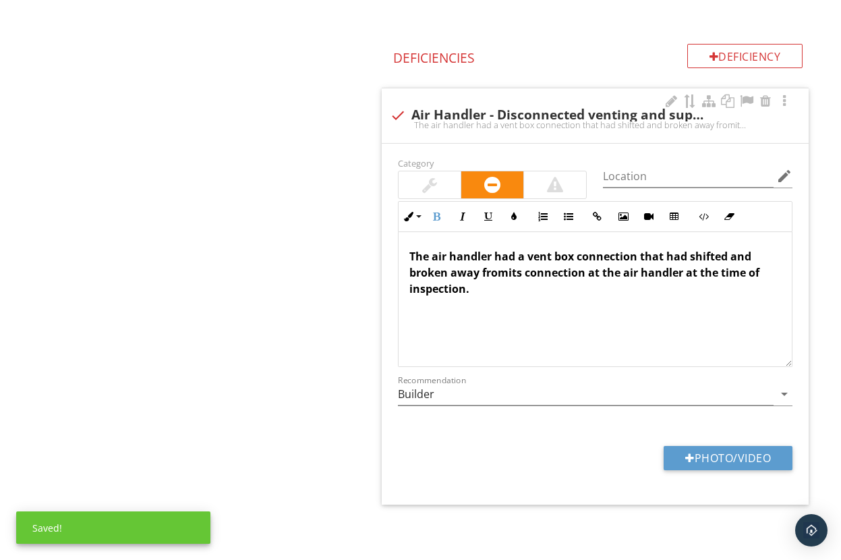
click at [566, 297] on div "The air handler had a vent box connection that had shifted and broken away from…" at bounding box center [595, 299] width 393 height 135
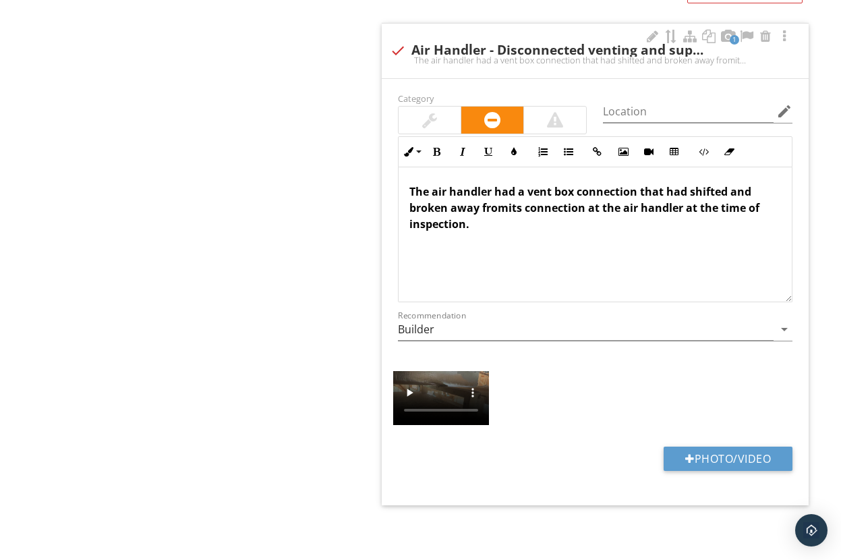
scroll to position [1245, 0]
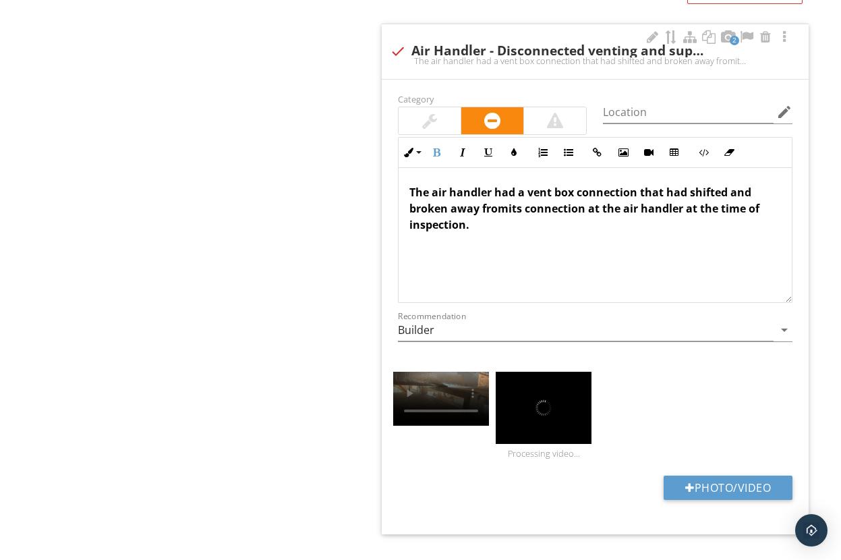
click at [507, 211] on strong "The air handler had a vent box connection that had shifted and broken away from…" at bounding box center [584, 208] width 350 height 47
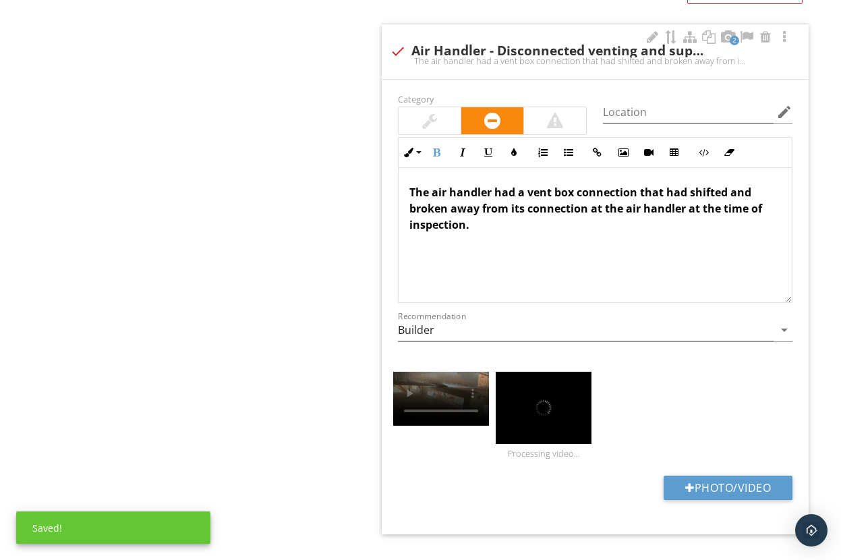
click at [590, 210] on strong "The air handler had a vent box connection that had shifted and broken away from…" at bounding box center [585, 208] width 353 height 47
click at [591, 212] on strong "The air handler had a vent box connection that had shifted and broken away from…" at bounding box center [591, 208] width 364 height 47
click at [775, 210] on p "The air handler had a vent box connection that had shifted and broken away from…" at bounding box center [595, 208] width 372 height 49
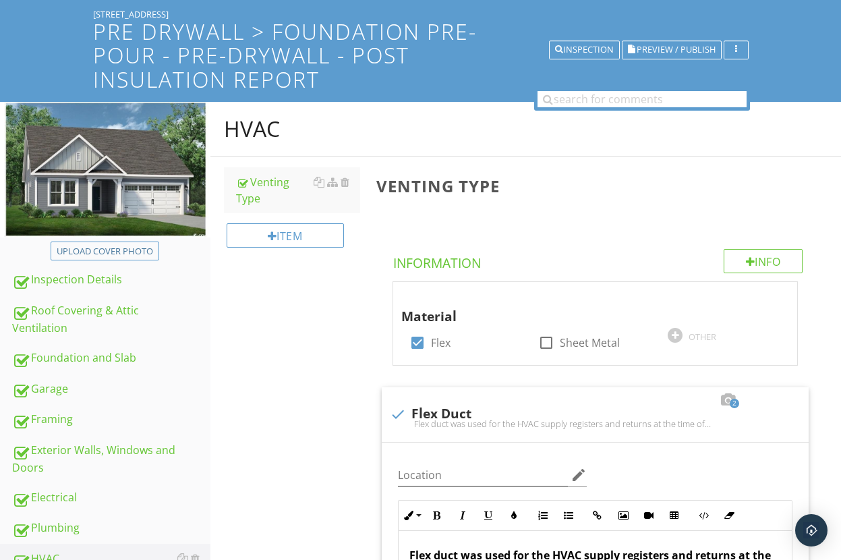
scroll to position [69, 0]
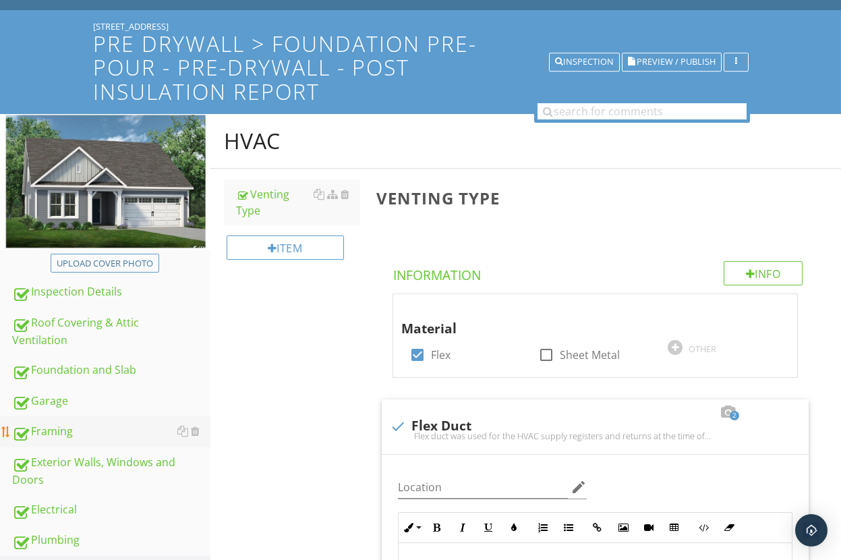
click at [48, 433] on div "Framing" at bounding box center [111, 432] width 198 height 18
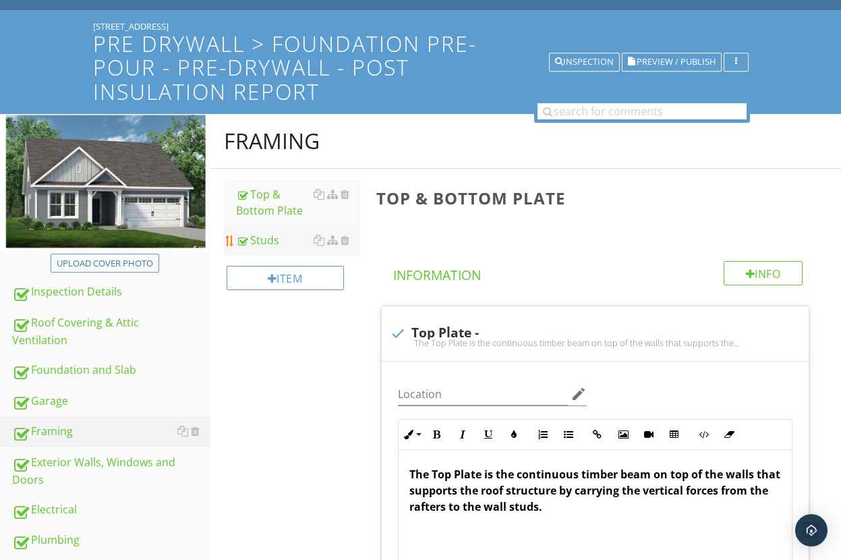
click at [274, 244] on div "Studs" at bounding box center [298, 240] width 124 height 16
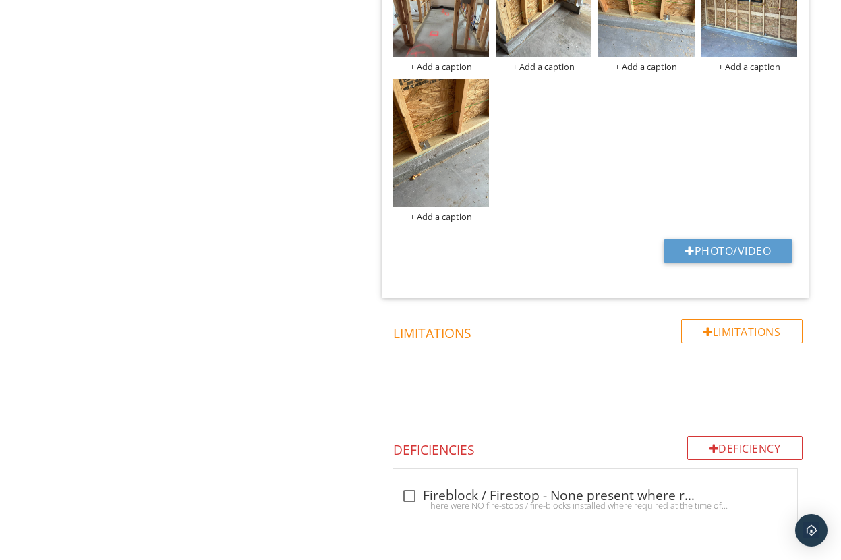
scroll to position [1425, 0]
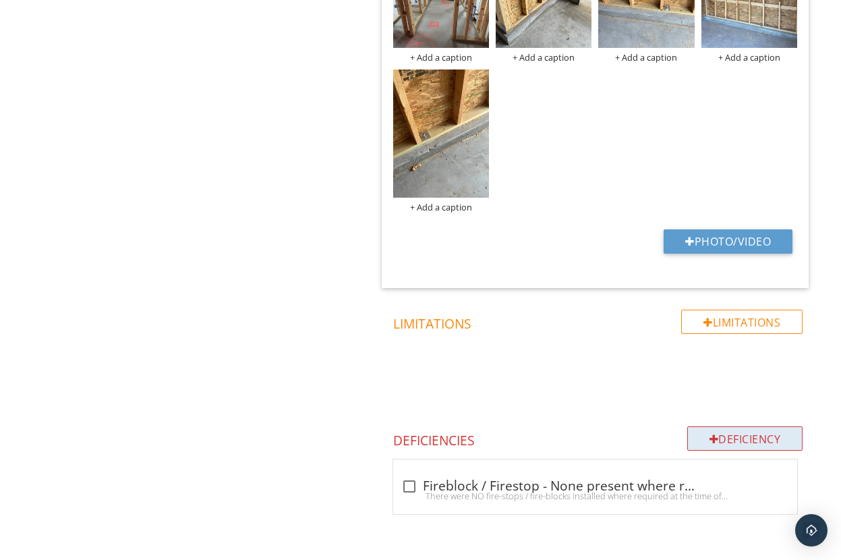
click at [736, 438] on div "Deficiency" at bounding box center [745, 438] width 116 height 24
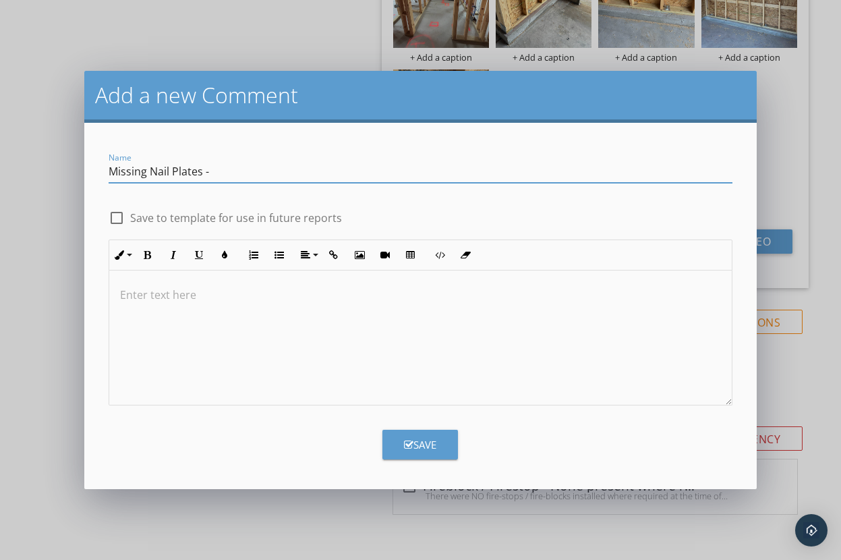
type input "Missing Nail Plates -"
click at [424, 441] on div "Save" at bounding box center [420, 445] width 32 height 16
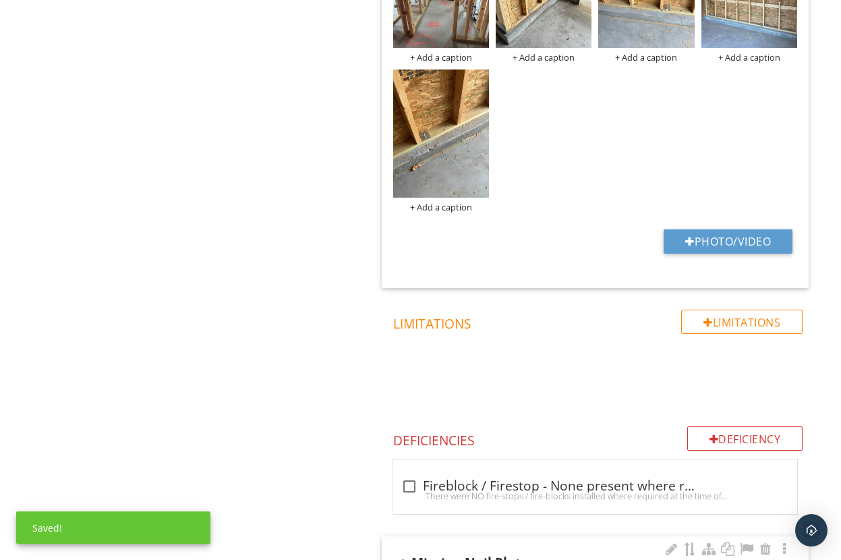
scroll to position [1862, 0]
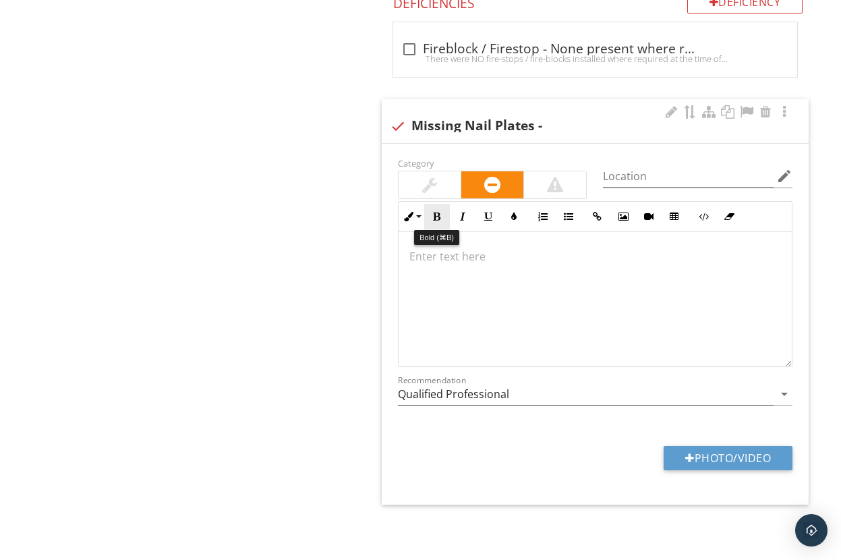
click at [435, 214] on icon "button" at bounding box center [436, 216] width 9 height 9
click at [523, 396] on input "Qualified Professional" at bounding box center [586, 394] width 376 height 22
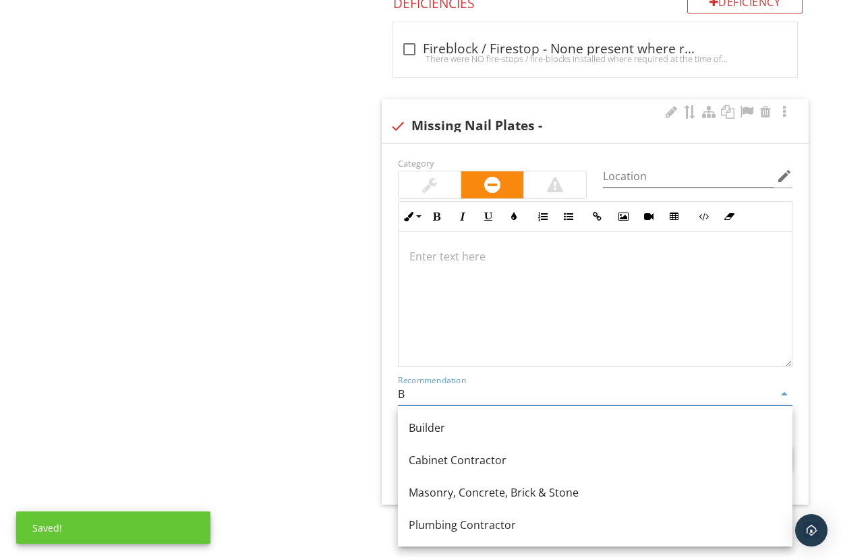
click at [485, 423] on div "Builder" at bounding box center [595, 427] width 373 height 16
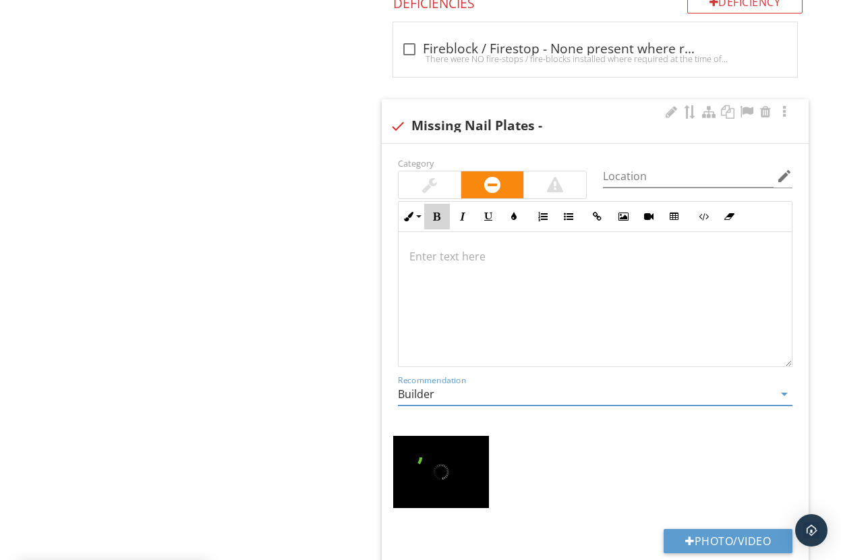
drag, startPoint x: 438, startPoint y: 212, endPoint x: 444, endPoint y: 254, distance: 42.2
type input "Builder"
click at [437, 212] on icon "button" at bounding box center [436, 216] width 9 height 9
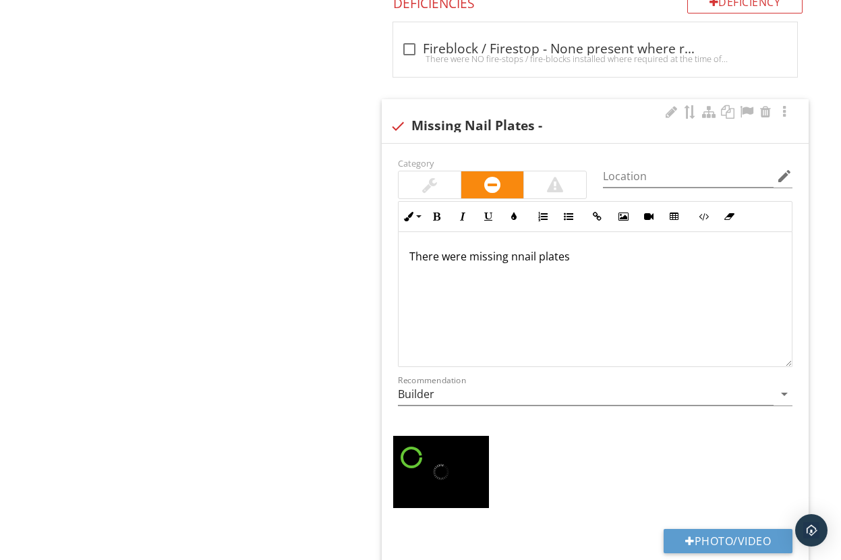
scroll to position [1873, 0]
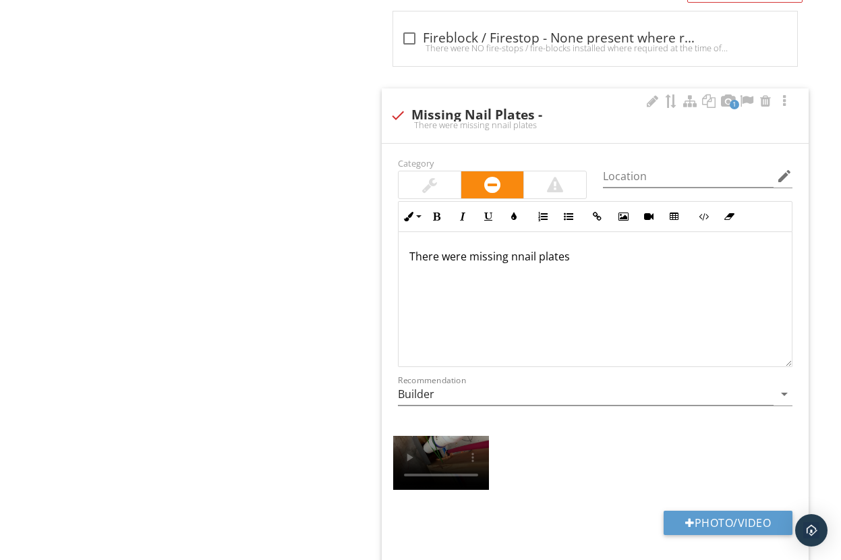
drag, startPoint x: 587, startPoint y: 259, endPoint x: 532, endPoint y: 260, distance: 54.6
click at [587, 259] on p "There were missing nnail plates" at bounding box center [595, 256] width 372 height 16
click at [517, 259] on p "There were missing nnail plates" at bounding box center [595, 256] width 372 height 16
click at [609, 260] on p "There were missing nail plates" at bounding box center [595, 256] width 372 height 16
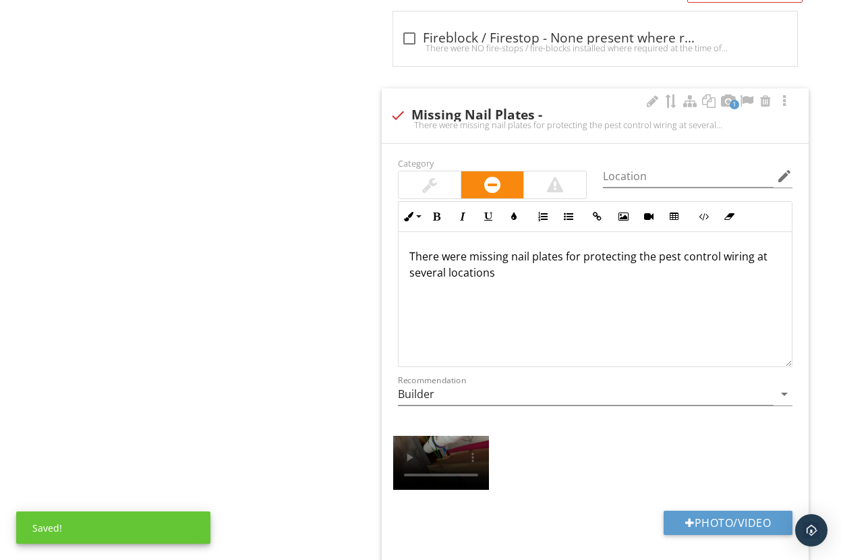
click at [564, 258] on p "There were missing nail plates for protecting the pest control wiring at severa…" at bounding box center [595, 264] width 372 height 32
click at [538, 276] on p "There were missing nail plates at studs for protecting the pest control wiring …" at bounding box center [595, 264] width 372 height 32
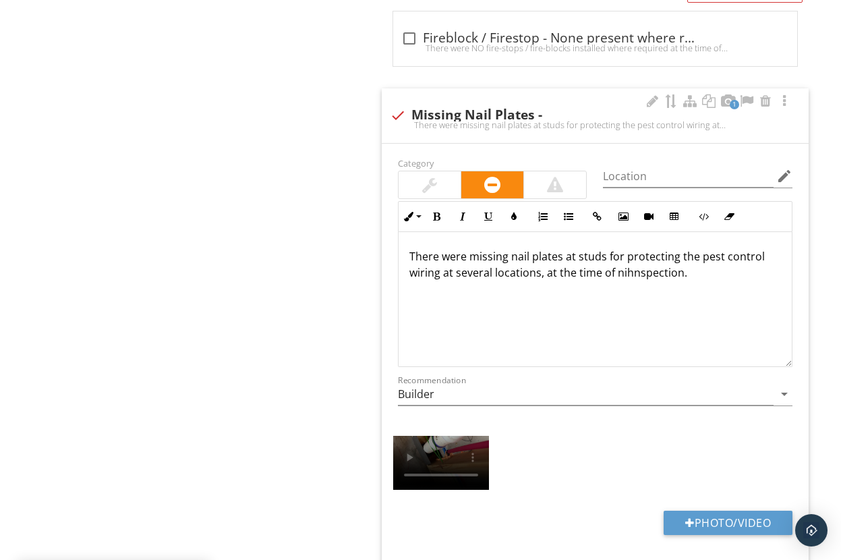
click at [622, 274] on p "There were missing nail plates at studs for protecting the pest control wiring …" at bounding box center [595, 264] width 372 height 32
drag, startPoint x: 705, startPoint y: 267, endPoint x: 698, endPoint y: 275, distance: 10.5
click at [704, 268] on p "There were missing nail plates at studs for protecting the pest control wiring …" at bounding box center [595, 264] width 372 height 32
drag, startPoint x: 407, startPoint y: 256, endPoint x: 576, endPoint y: 238, distance: 169.5
click at [699, 282] on div "There were missing nail plates at studs for protecting the pest control wiring …" at bounding box center [595, 299] width 393 height 135
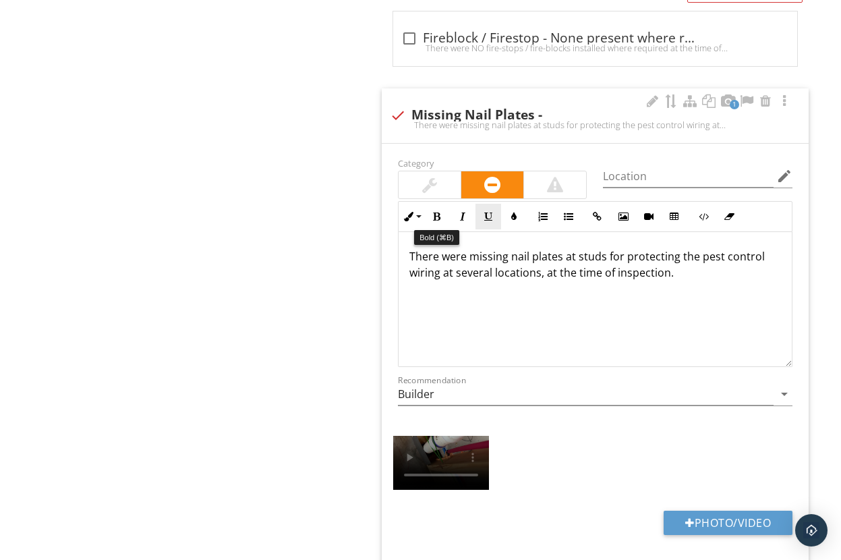
drag, startPoint x: 440, startPoint y: 217, endPoint x: 478, endPoint y: 209, distance: 38.6
click at [478, 206] on div "Inline Style XLarge Large Normal Small Light Small/Light Bold Italic Underline …" at bounding box center [595, 216] width 394 height 31
click at [730, 272] on p "There were missing nail plates at studs for protecting the pest control wiring …" at bounding box center [595, 264] width 372 height 32
drag, startPoint x: 407, startPoint y: 255, endPoint x: 680, endPoint y: 280, distance: 273.6
click at [680, 280] on div "There were missing nail plates at studs for protecting the pest control wiring …" at bounding box center [595, 299] width 393 height 135
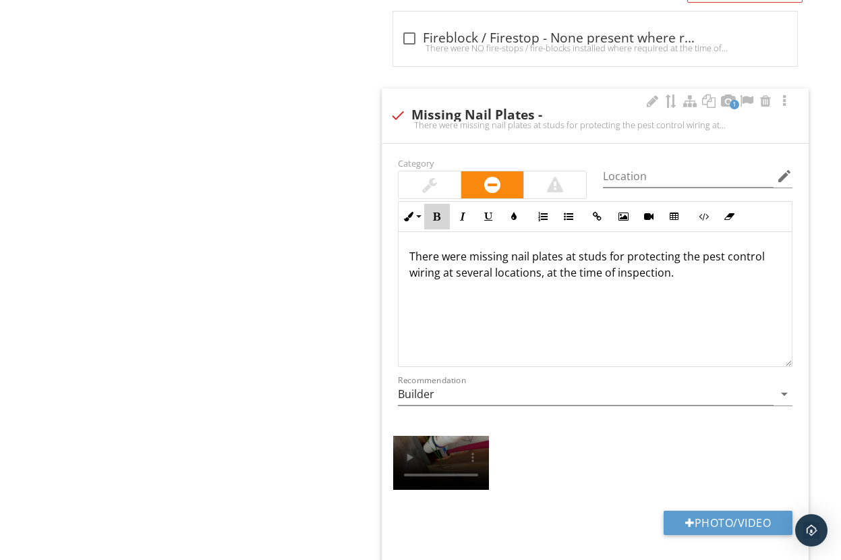
click at [430, 216] on button "Bold" at bounding box center [437, 217] width 26 height 26
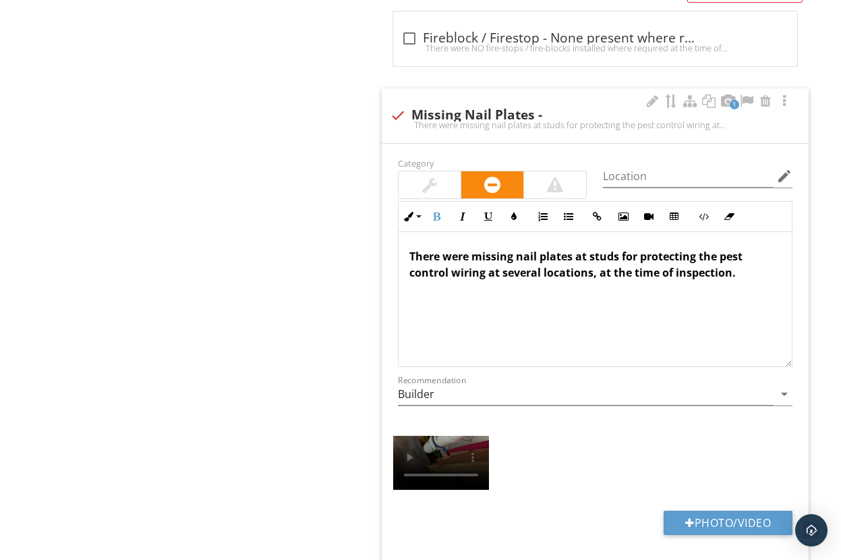
click at [662, 294] on div "There were missing nail plates at studs for protecting the pest control wiring …" at bounding box center [595, 299] width 393 height 135
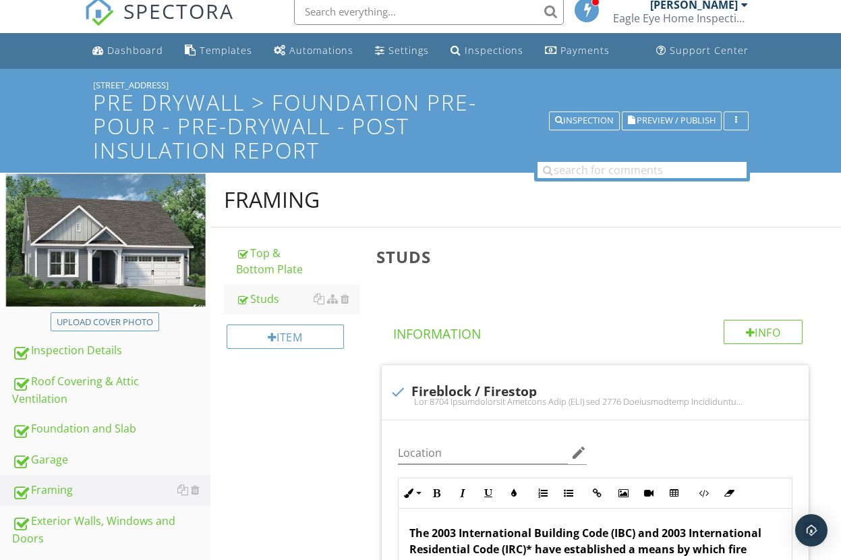
scroll to position [0, 0]
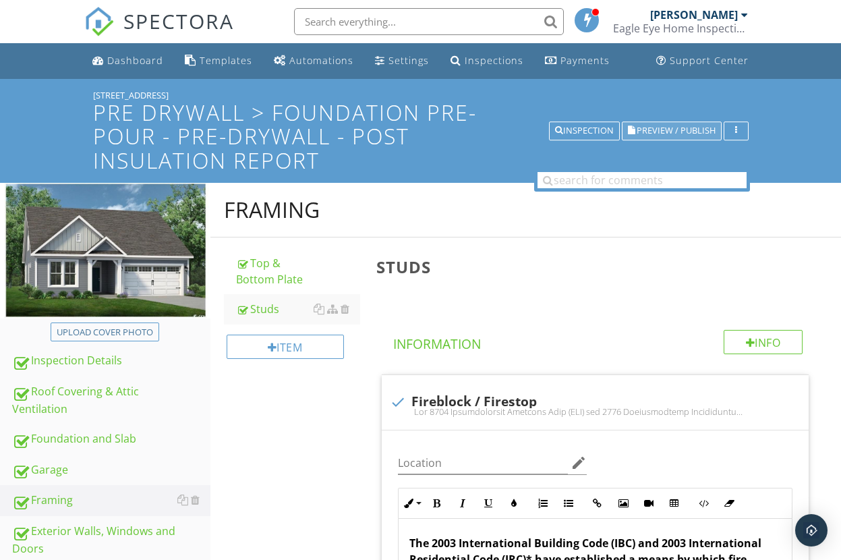
click at [691, 128] on span "Preview / Publish" at bounding box center [676, 131] width 79 height 9
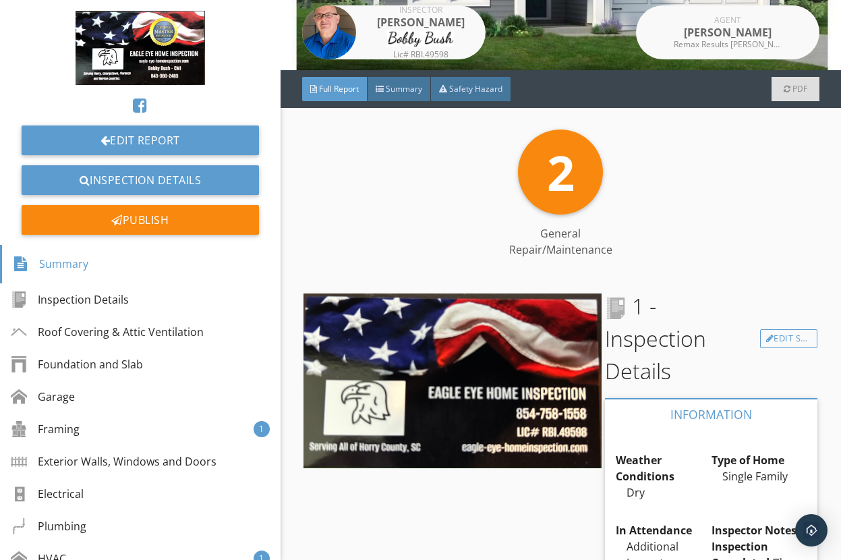
scroll to position [190, 0]
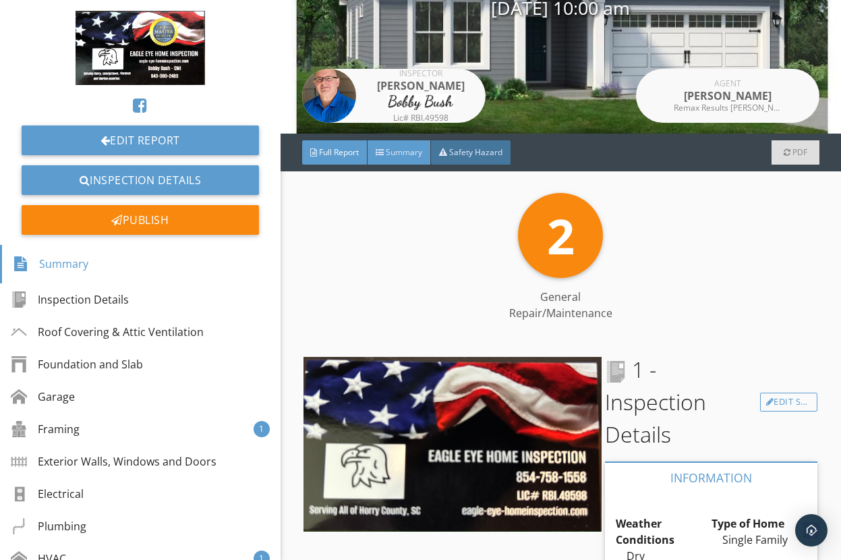
click at [403, 156] on span "Summary" at bounding box center [404, 151] width 36 height 11
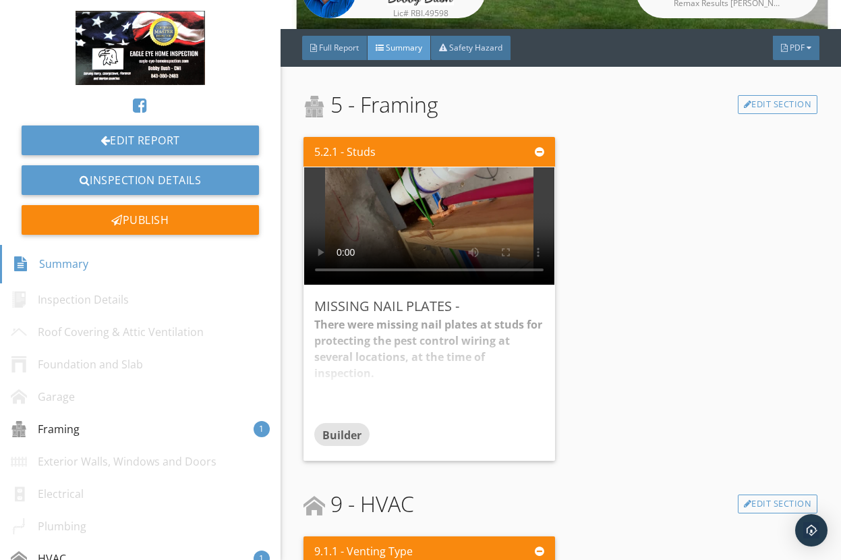
scroll to position [0, 0]
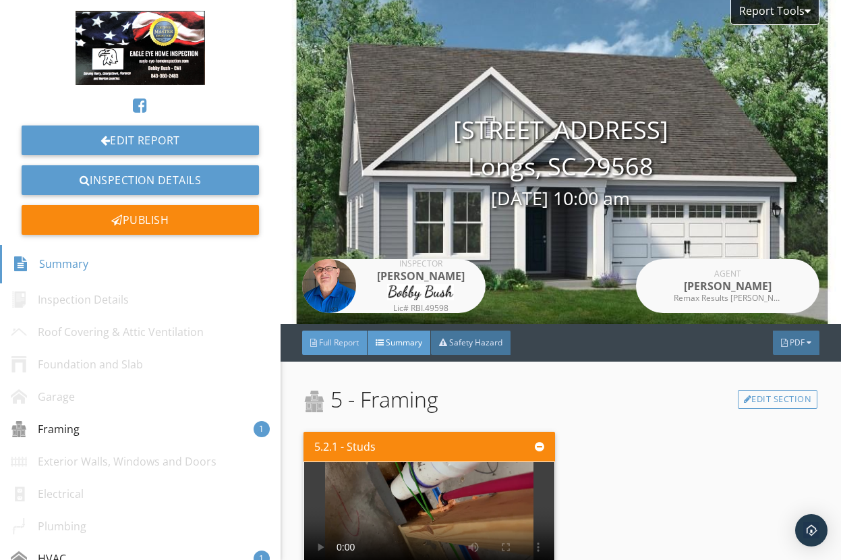
click at [343, 342] on span "Full Report" at bounding box center [339, 341] width 40 height 11
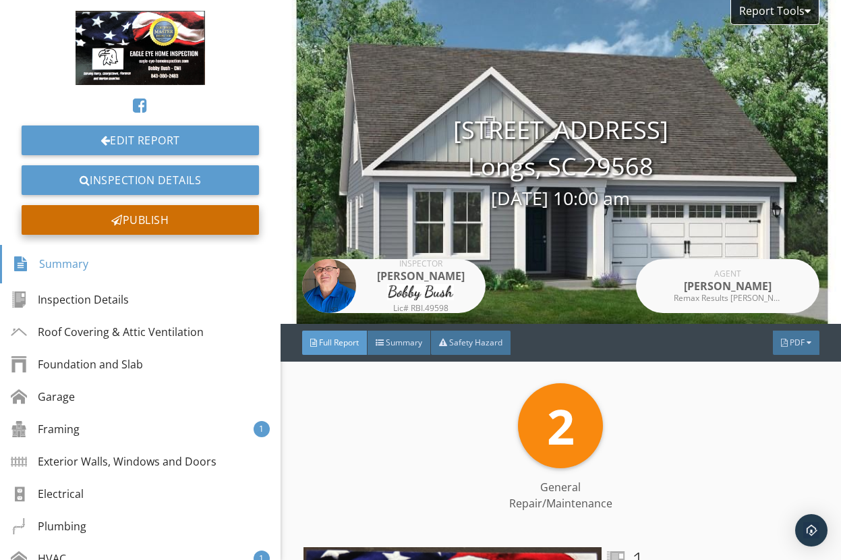
click at [163, 216] on div "Publish" at bounding box center [140, 220] width 237 height 30
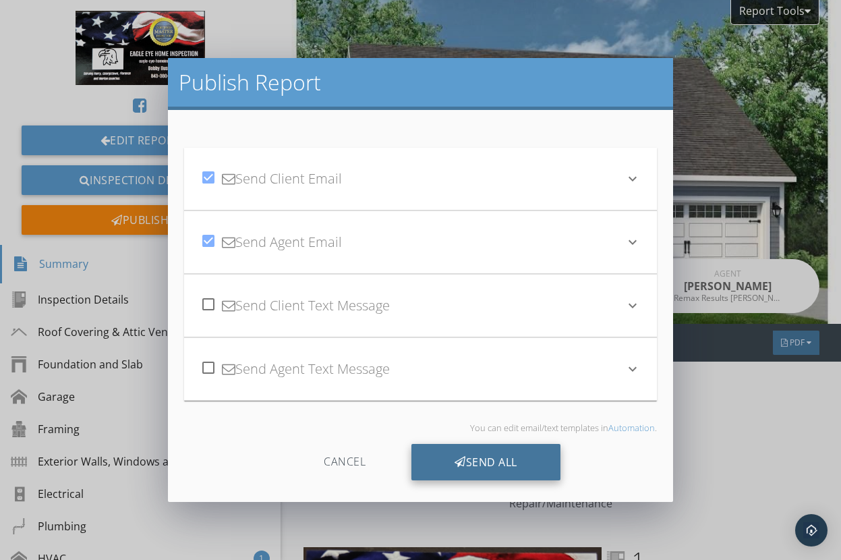
click at [501, 461] on div "Send All" at bounding box center [485, 462] width 149 height 36
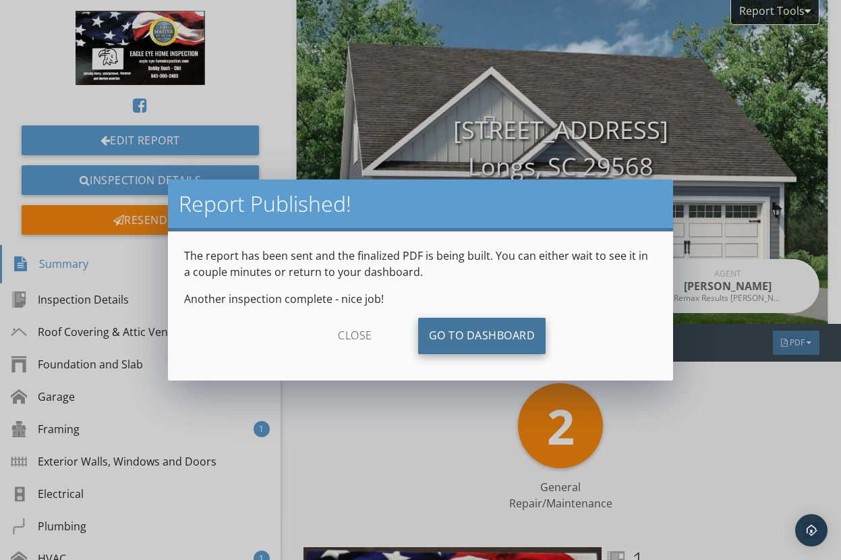
click at [460, 325] on link "Go To Dashboard" at bounding box center [482, 336] width 128 height 36
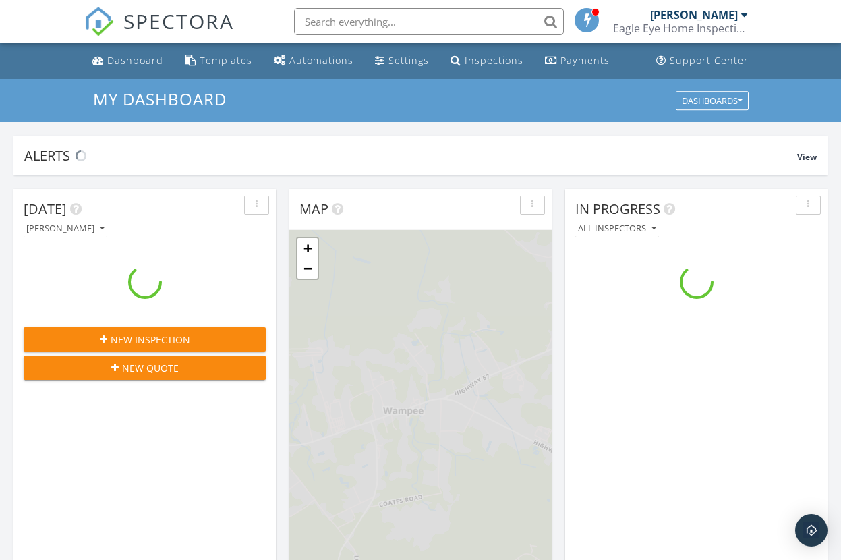
scroll to position [1228, 842]
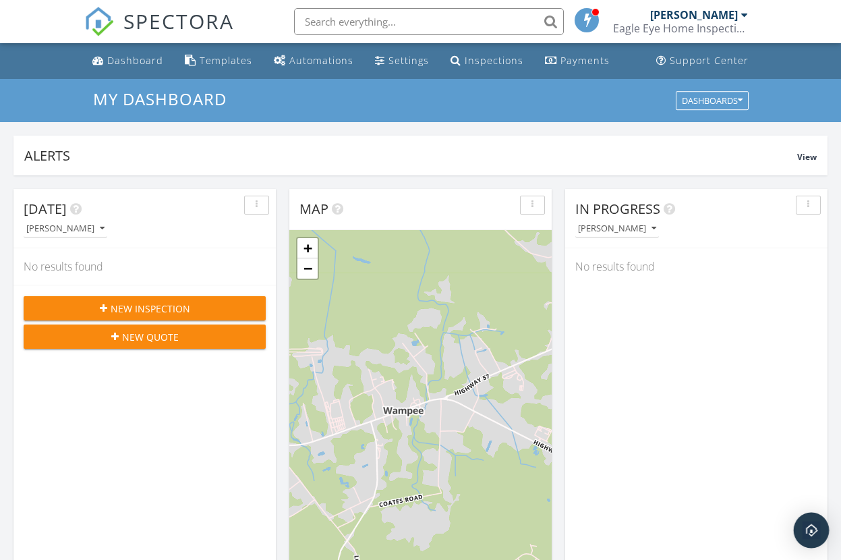
click at [815, 535] on img "Open Intercom Messenger" at bounding box center [811, 530] width 18 height 18
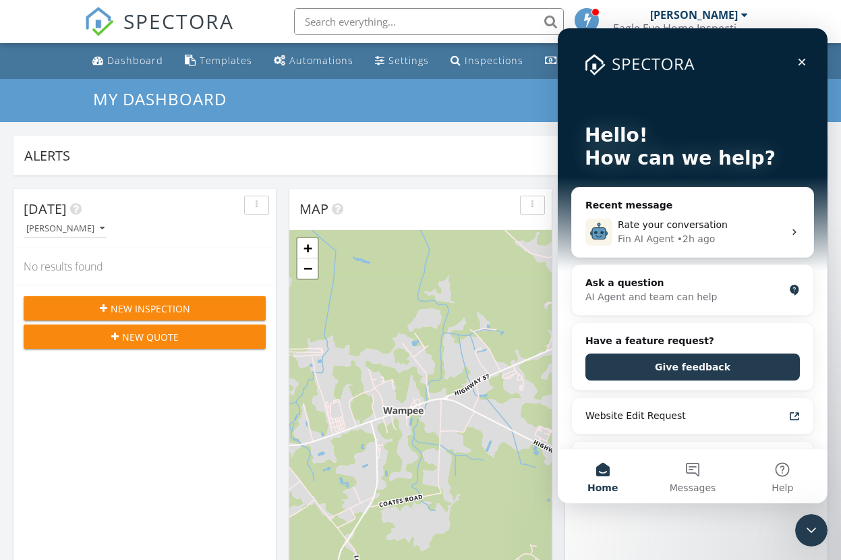
scroll to position [0, 0]
click at [694, 475] on button "Messages" at bounding box center [692, 476] width 90 height 54
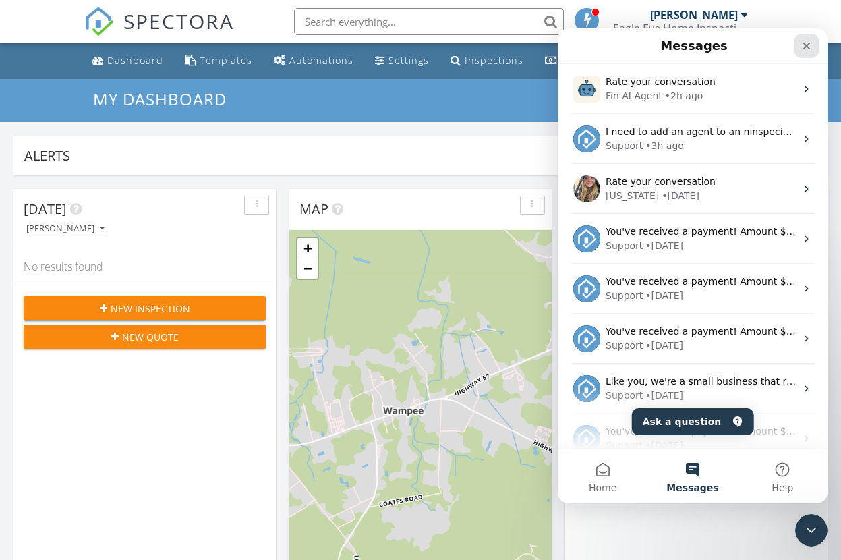
click at [806, 43] on icon "Close" at bounding box center [806, 45] width 11 height 11
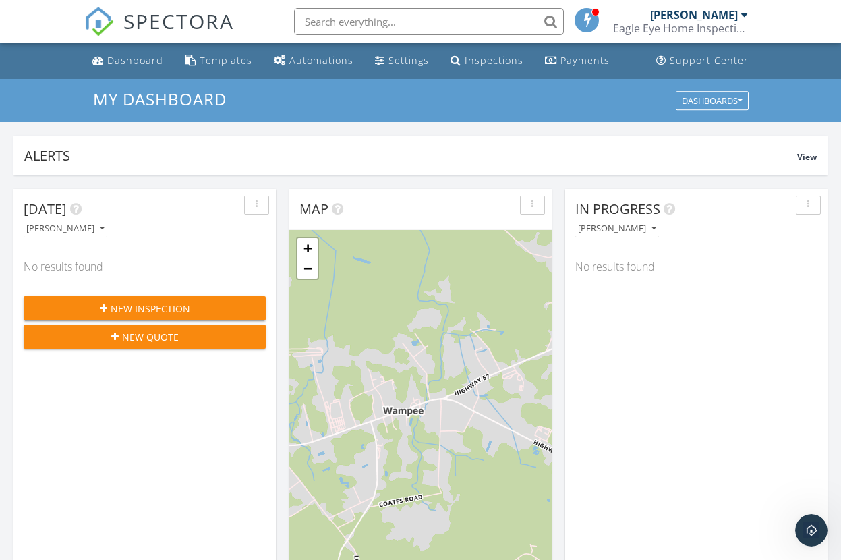
click at [740, 12] on div "[PERSON_NAME]" at bounding box center [699, 14] width 98 height 13
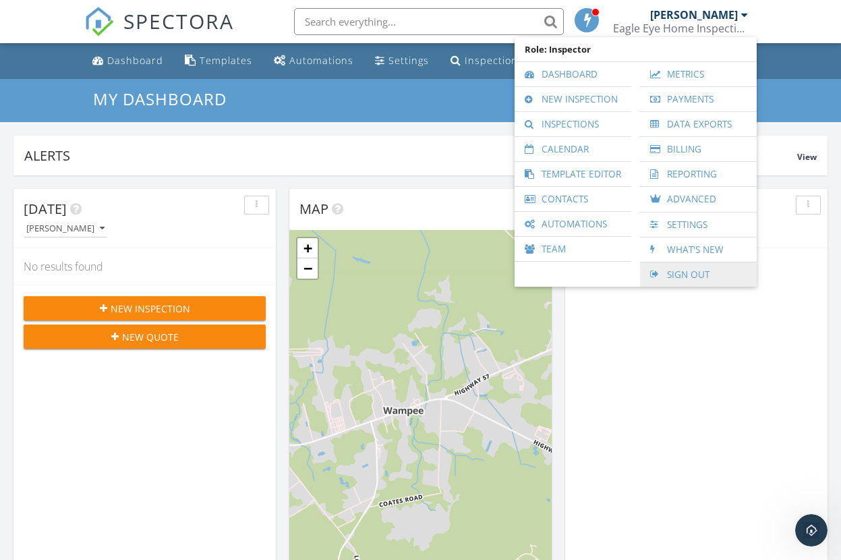
click at [683, 270] on link "Sign Out" at bounding box center [698, 274] width 103 height 24
